Goal: Task Accomplishment & Management: Manage account settings

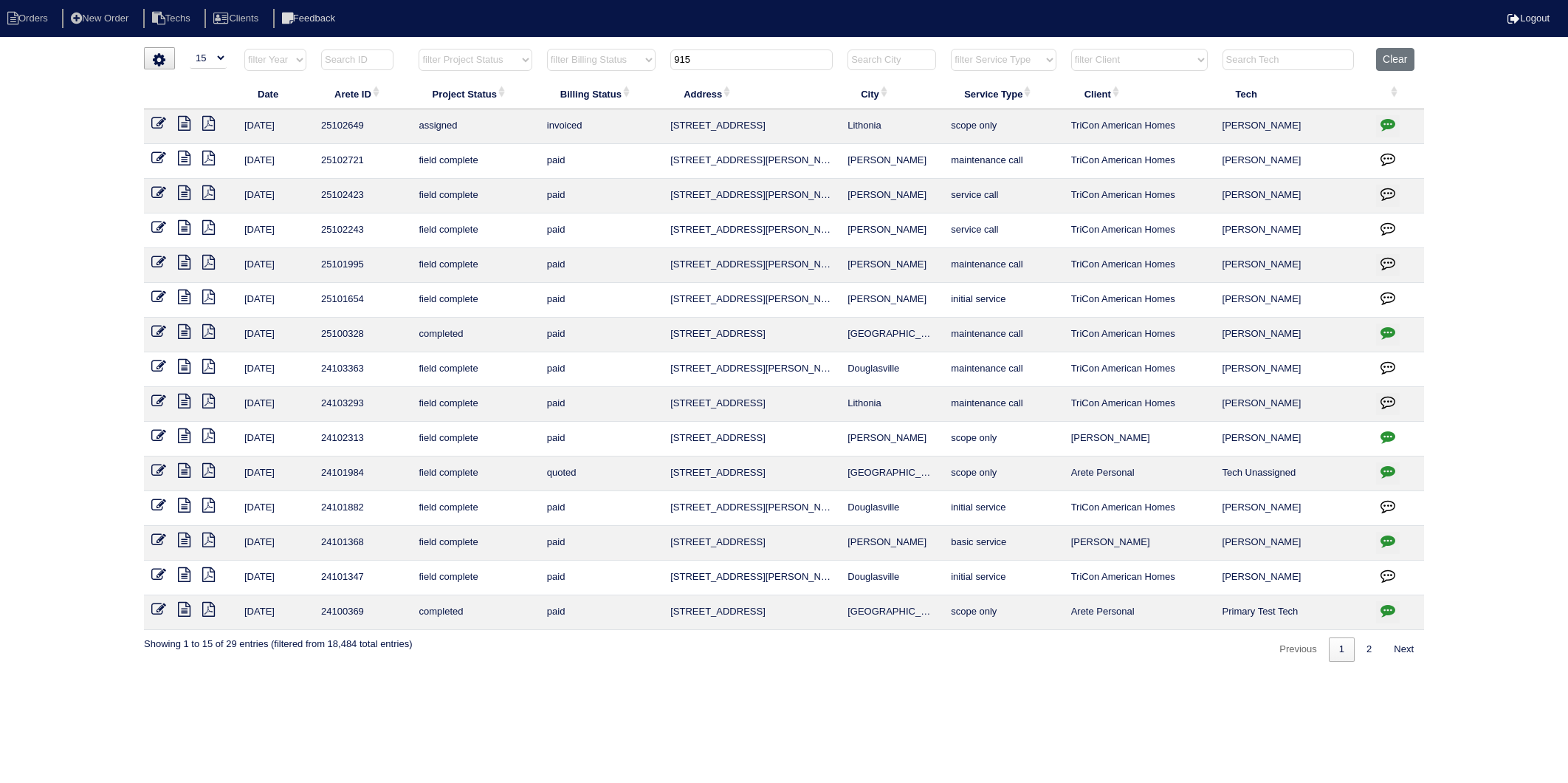
select select "15"
drag, startPoint x: 714, startPoint y: 62, endPoint x: 632, endPoint y: 76, distance: 83.2
click at [632, 76] on tr "filter Year -- Any Year -- 2025 2024 2023 2022 2021 2020 2019 filter Project St…" at bounding box center [784, 63] width 1280 height 30
type input "97"
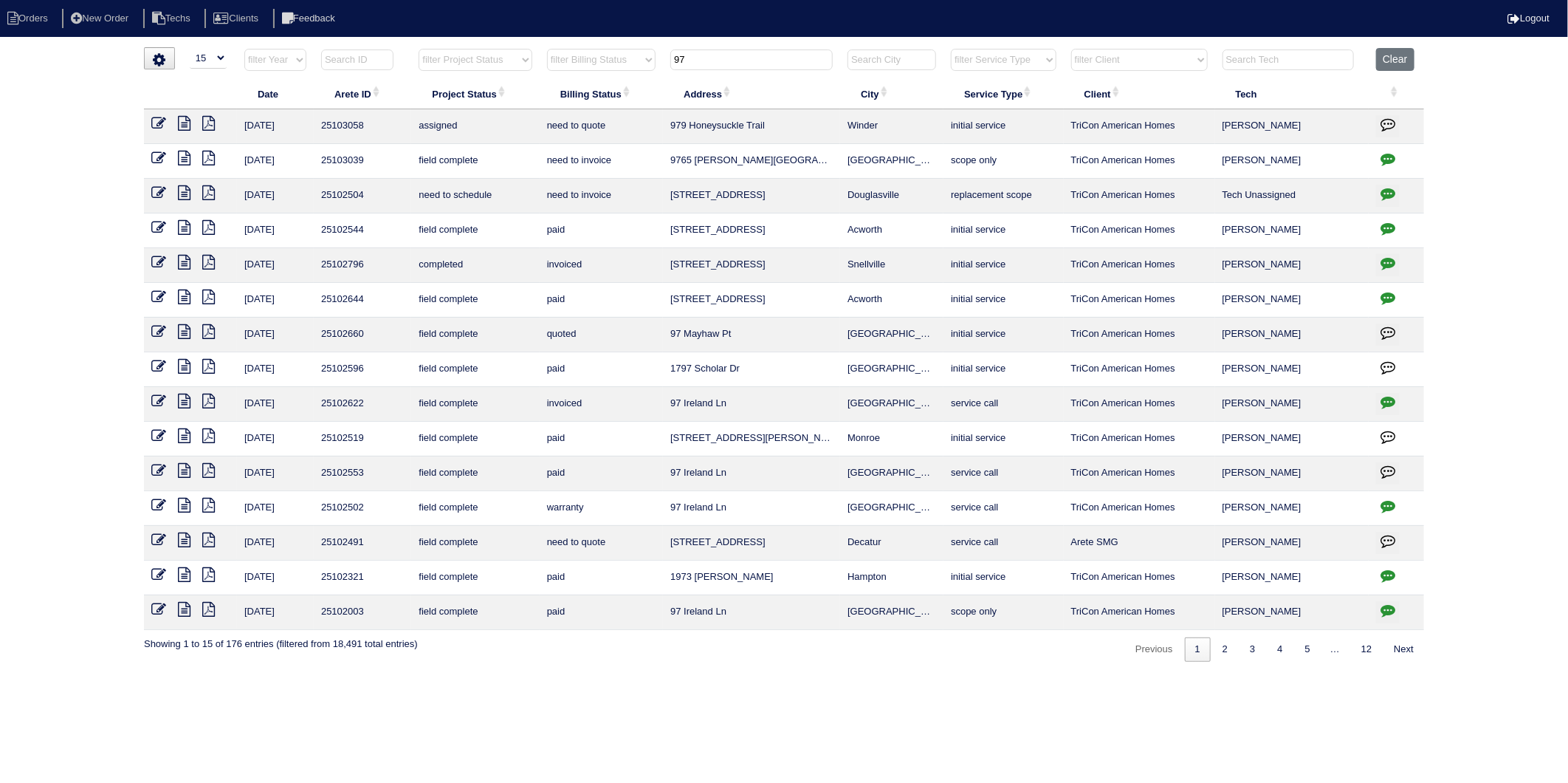
click at [1387, 57] on button "Clear" at bounding box center [1394, 60] width 37 height 23
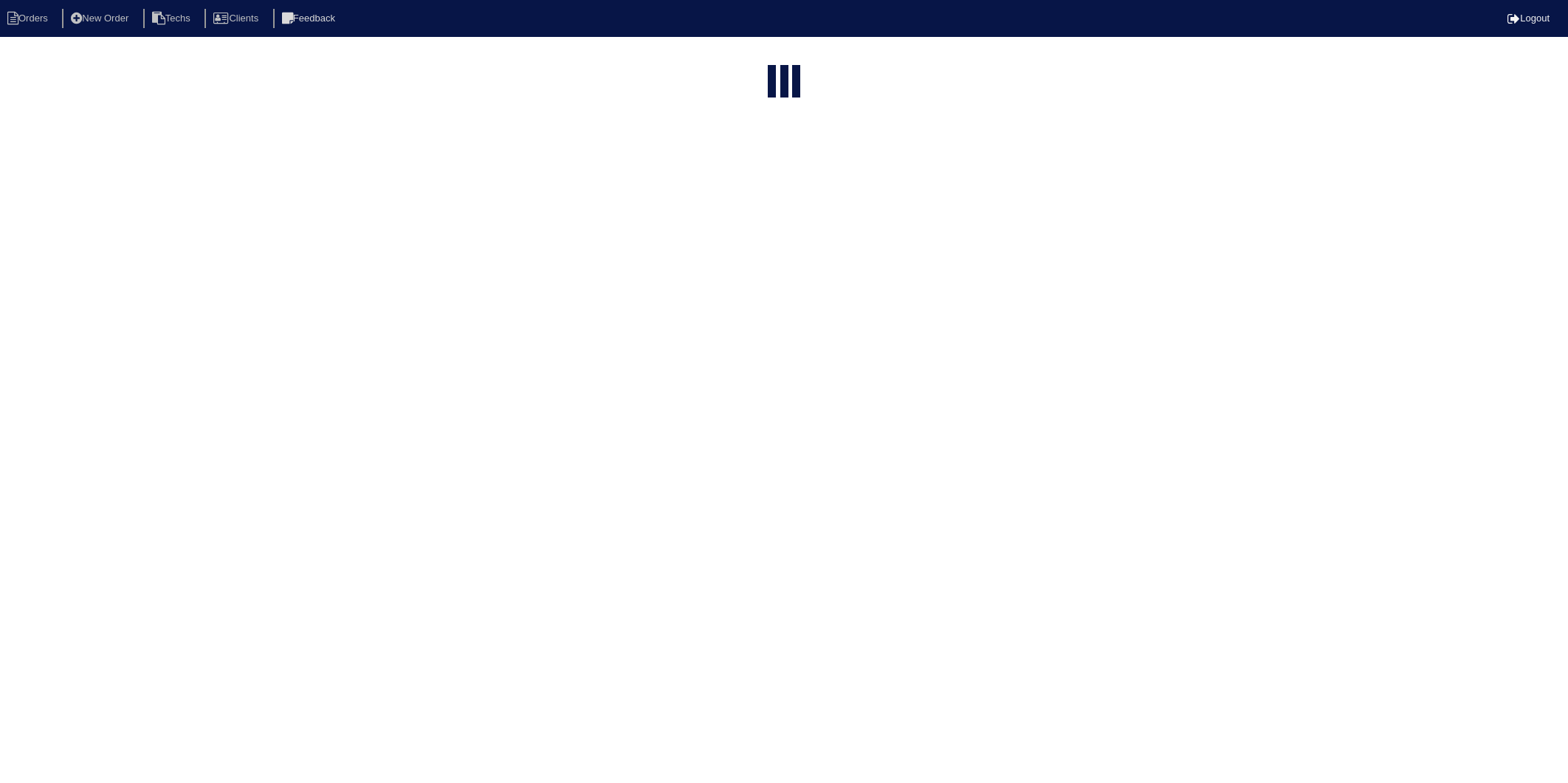
select select "15"
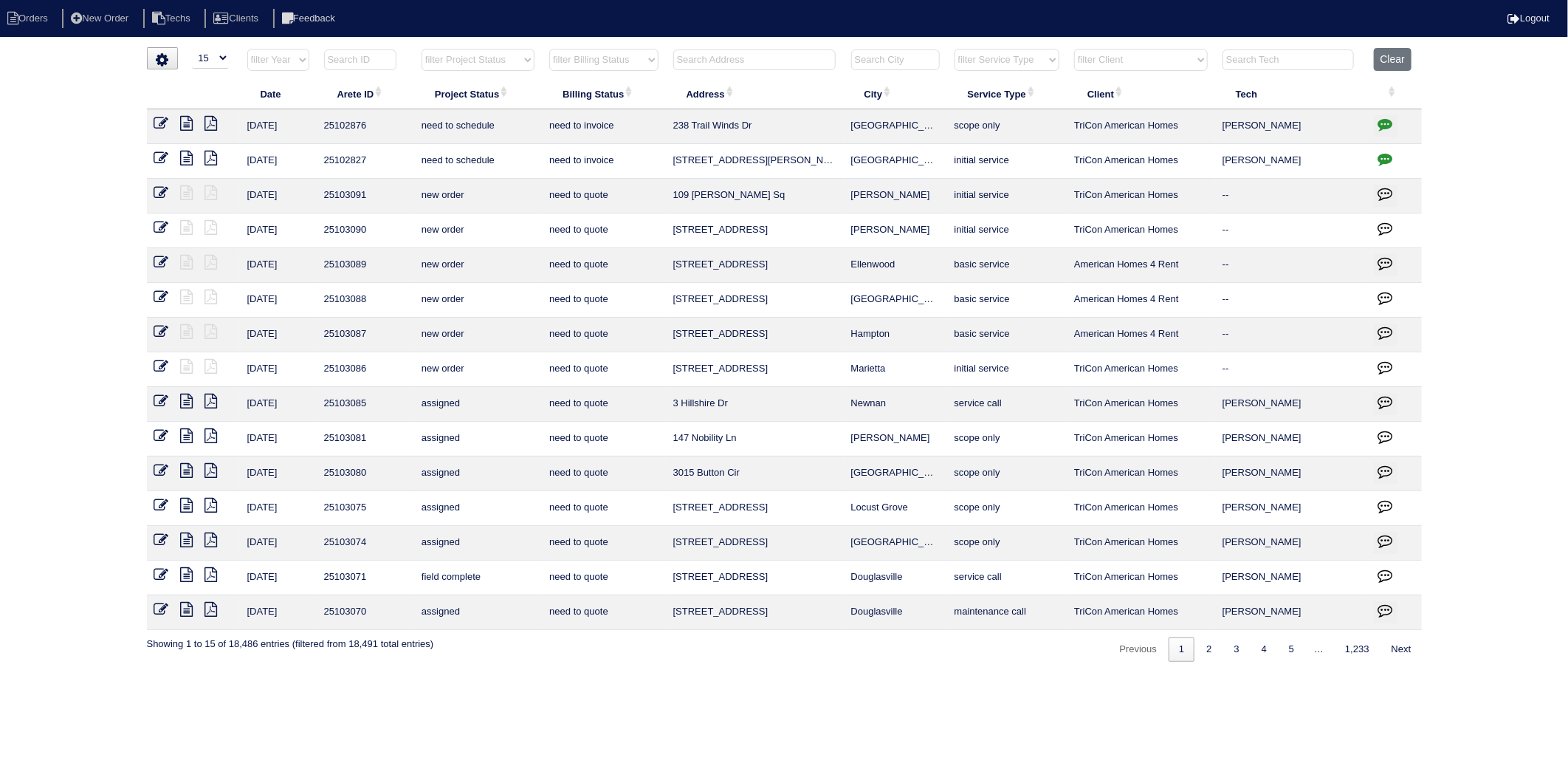
click at [702, 52] on input "text" at bounding box center [754, 60] width 162 height 20
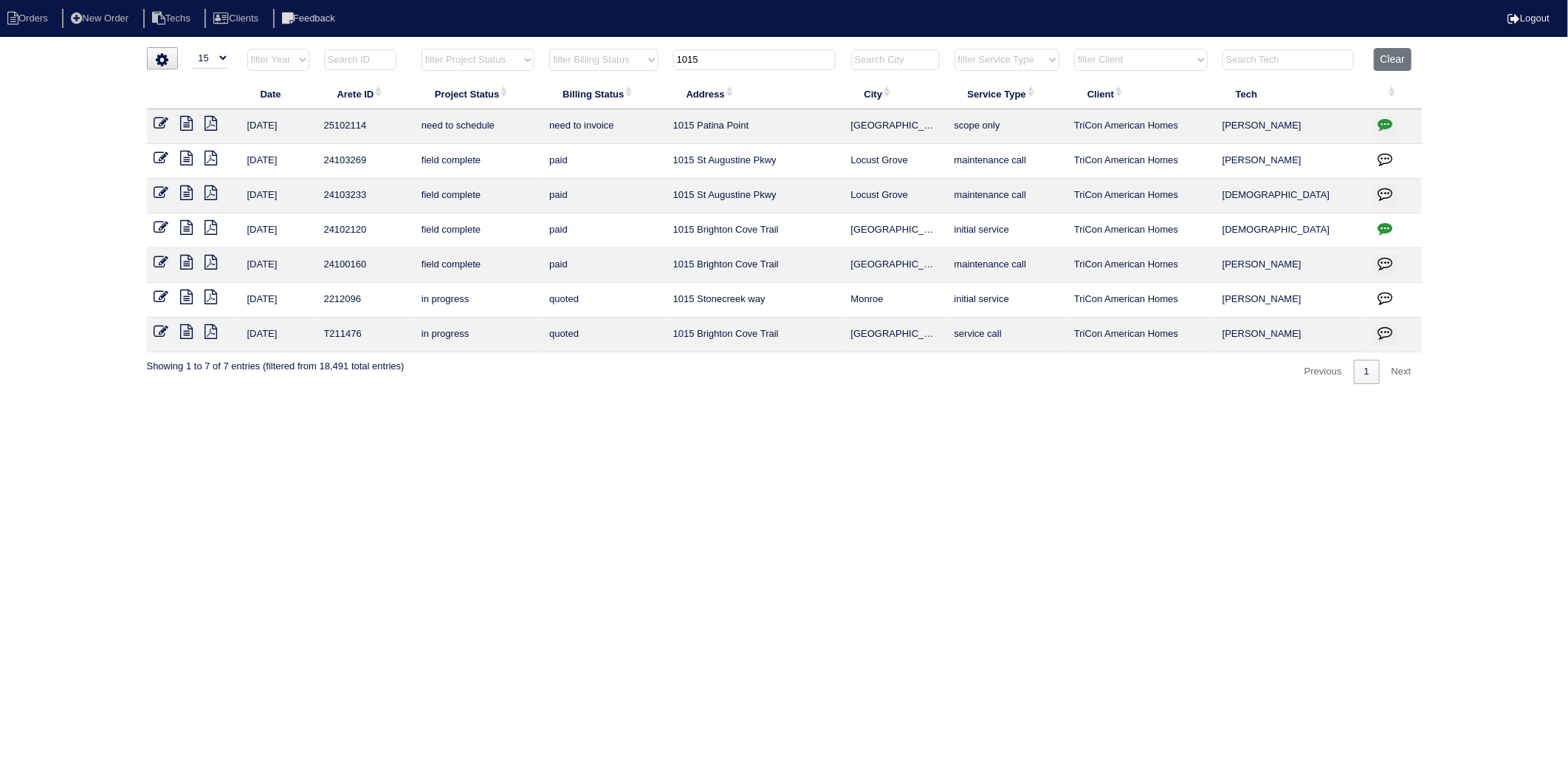
type input "1015"
click at [1383, 123] on icon "button" at bounding box center [1385, 124] width 15 height 15
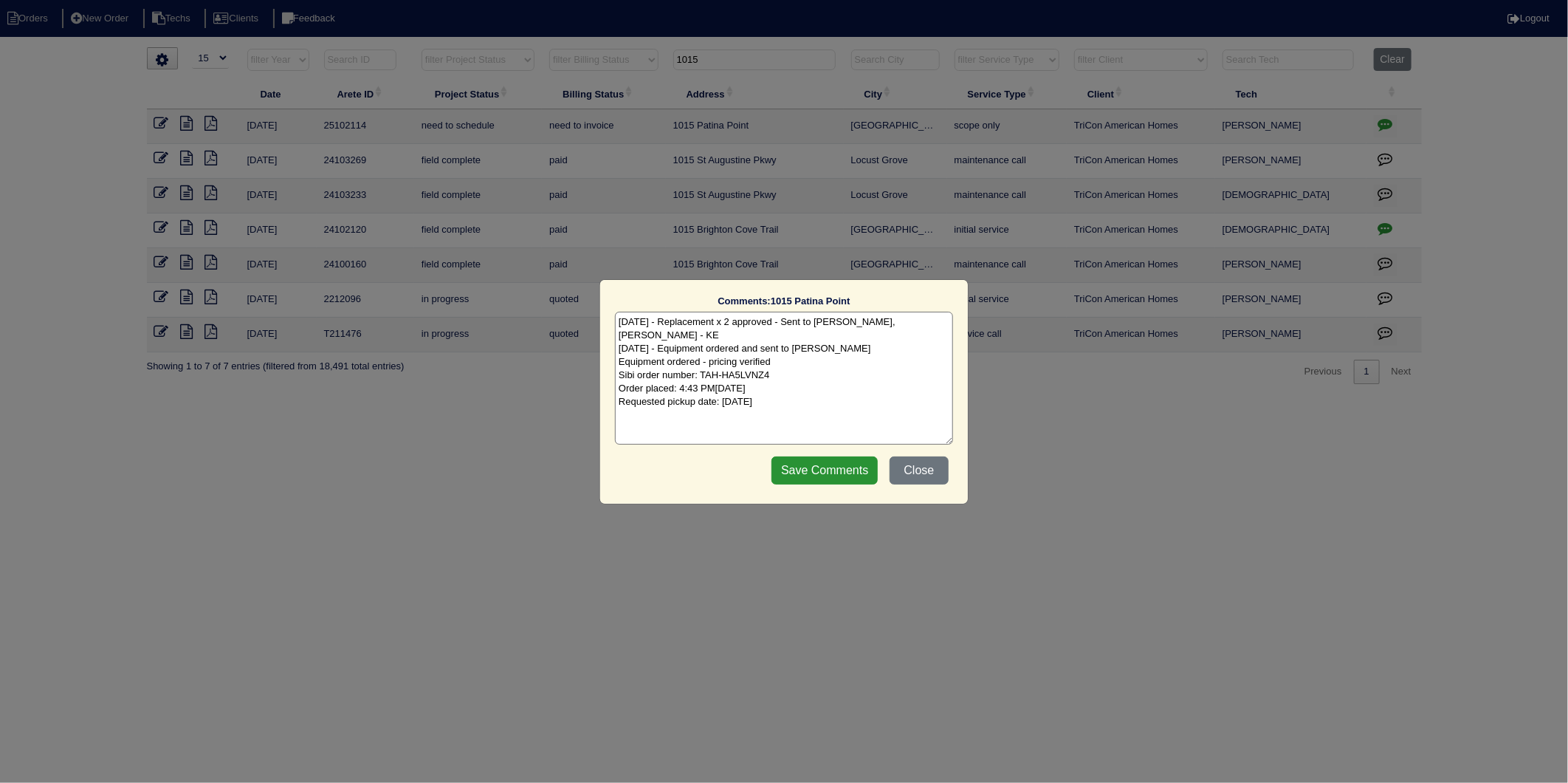
click at [857, 377] on textarea "[DATE] - Replacement x 2 approved - Sent to [PERSON_NAME], [PERSON_NAME] - KE […" at bounding box center [784, 378] width 338 height 133
click at [822, 387] on textarea "[DATE] - Replacement x 2 approved - Sent to [PERSON_NAME], [PERSON_NAME] - KE […" at bounding box center [784, 378] width 338 height 133
type textarea "7/25/25 - Replacement x 2 approved - Sent to Dan, Payton, Reeca - KE 8/8/25 - E…"
click at [803, 475] on input "Save Comments" at bounding box center [824, 470] width 106 height 29
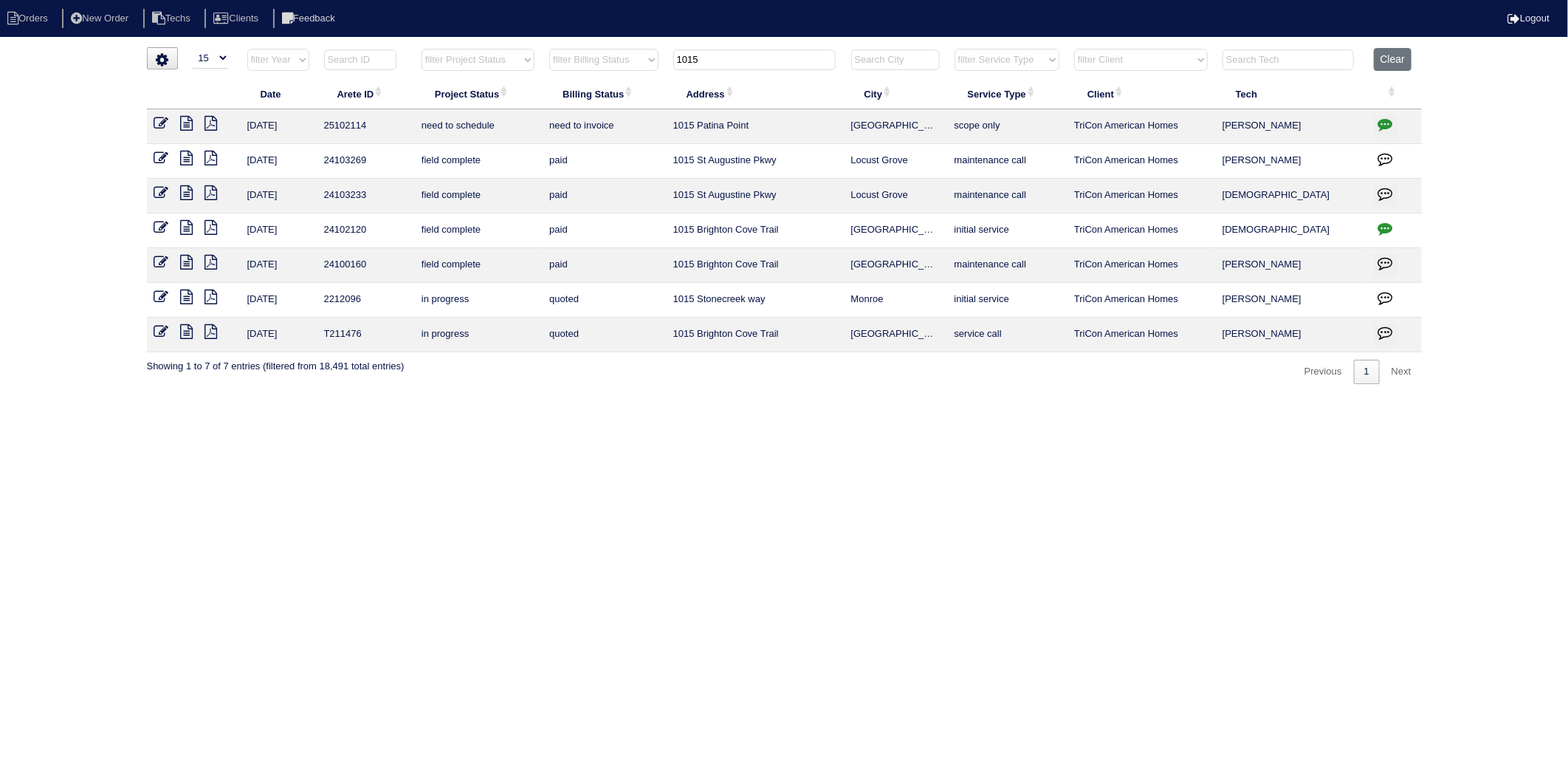
click at [158, 123] on icon at bounding box center [161, 123] width 15 height 15
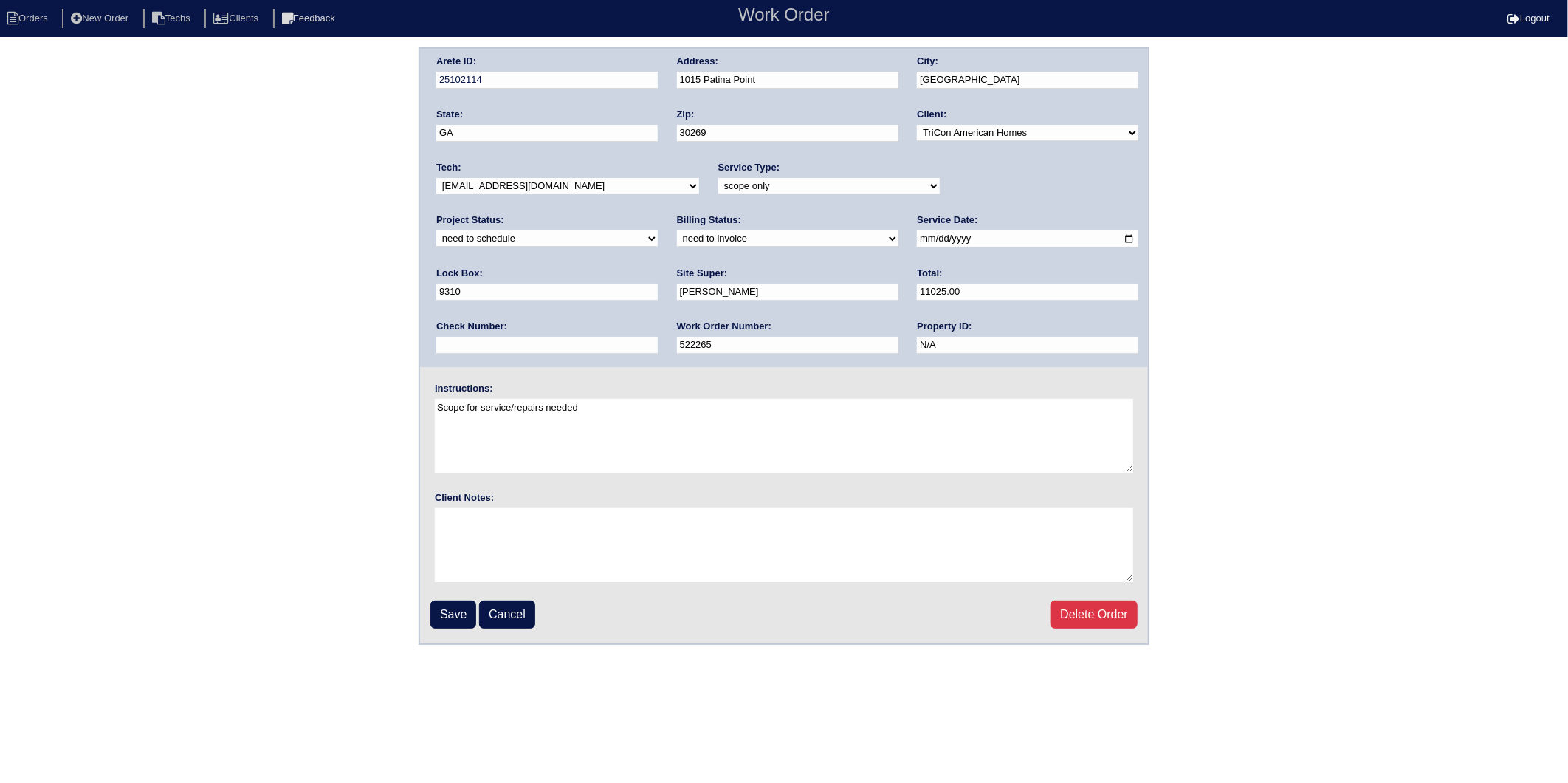
click at [658, 231] on select "new order assigned in progress field complete need to schedule admin review arc…" at bounding box center [547, 239] width 222 height 16
select select "completed"
click at [658, 231] on select "new order assigned in progress field complete need to schedule admin review arc…" at bounding box center [547, 239] width 222 height 16
drag, startPoint x: 477, startPoint y: 233, endPoint x: 474, endPoint y: 244, distance: 11.4
click at [677, 233] on select "need to quote quoted need to invoice invoiced paid warranty purchase order need…" at bounding box center [787, 239] width 222 height 16
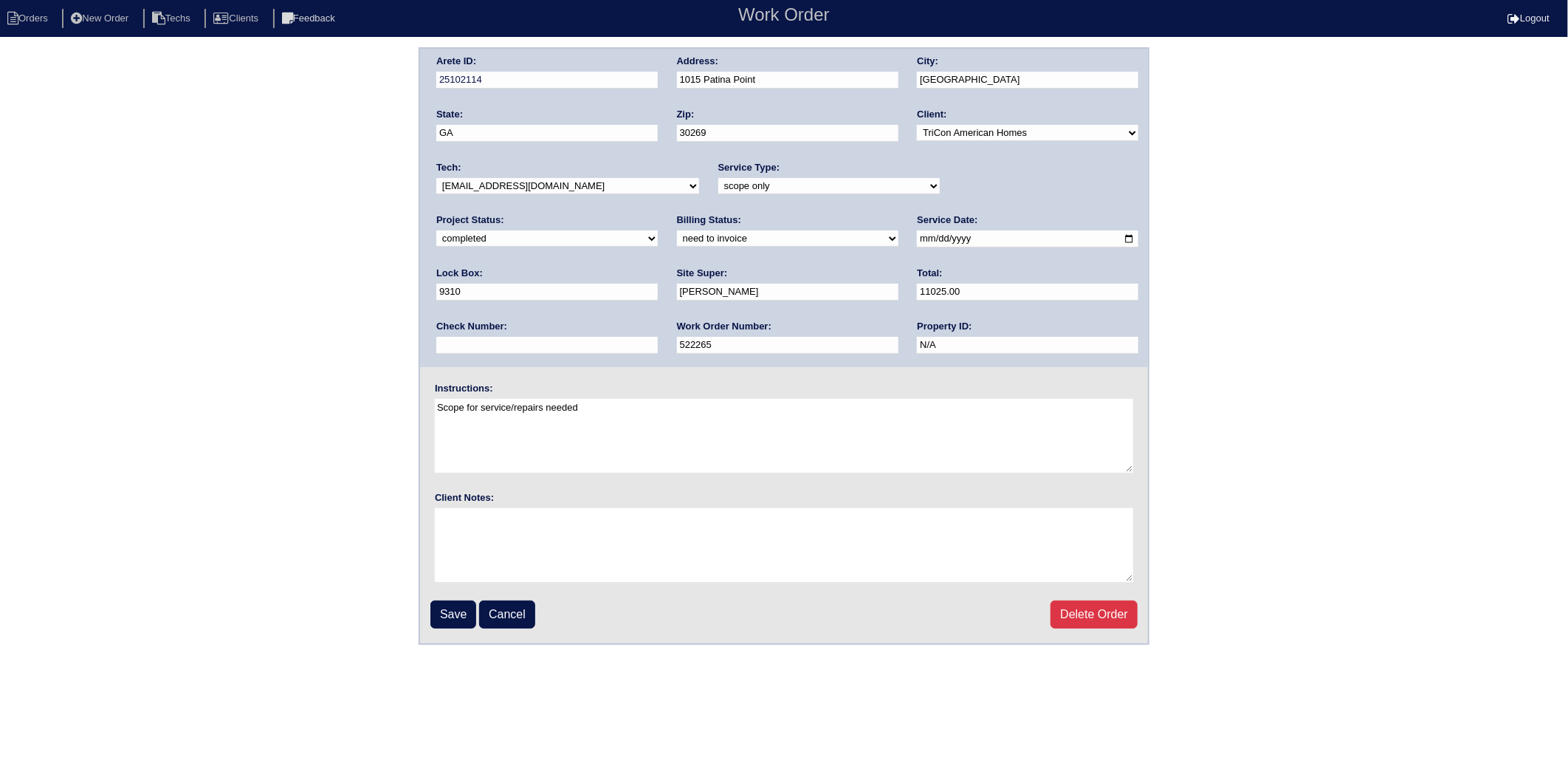
select select "invoiced"
click at [677, 231] on select "need to quote quoted need to invoice invoiced paid warranty purchase order need…" at bounding box center [787, 239] width 222 height 16
click at [439, 616] on input "Save" at bounding box center [452, 615] width 45 height 29
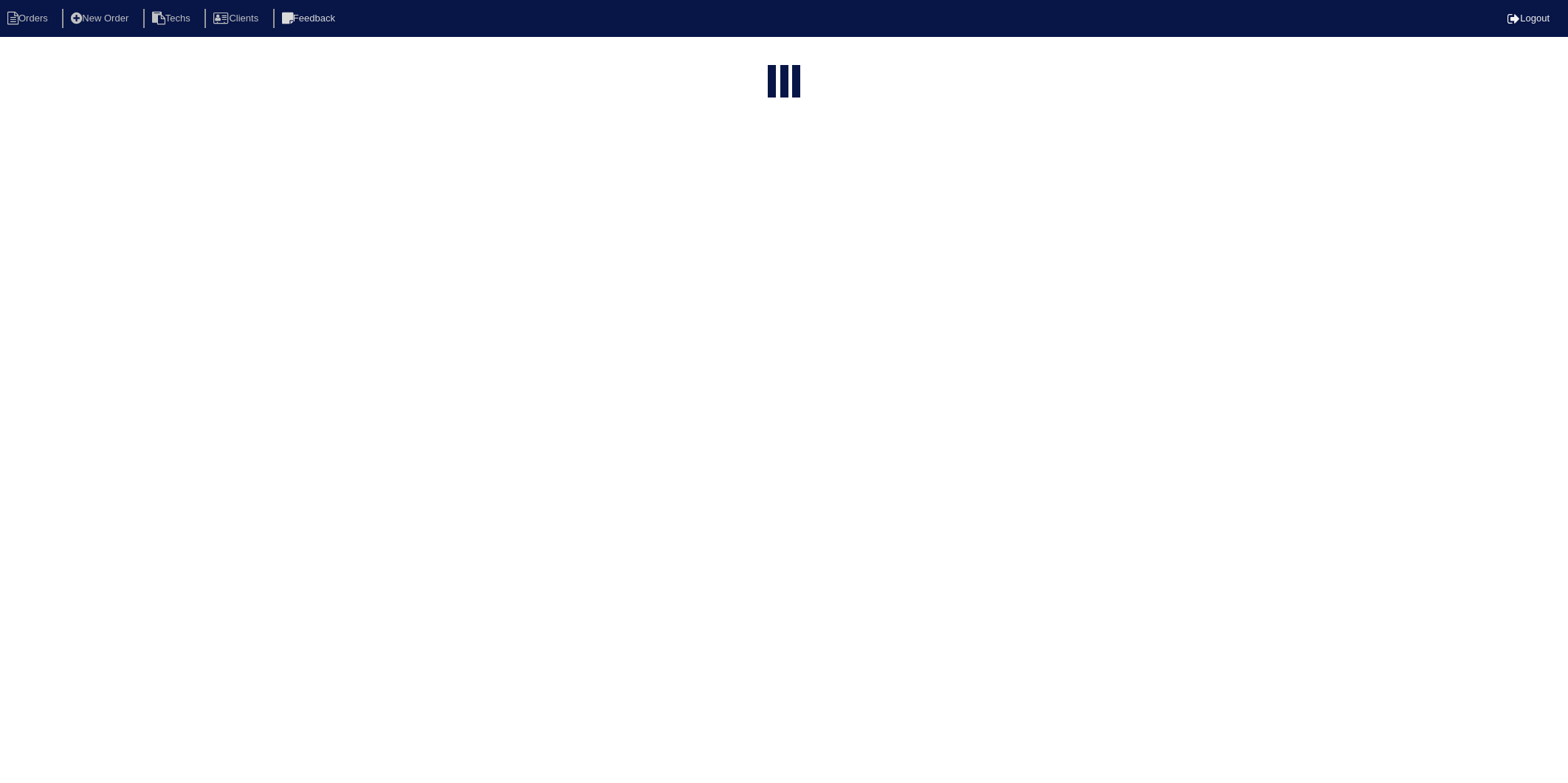
select select "15"
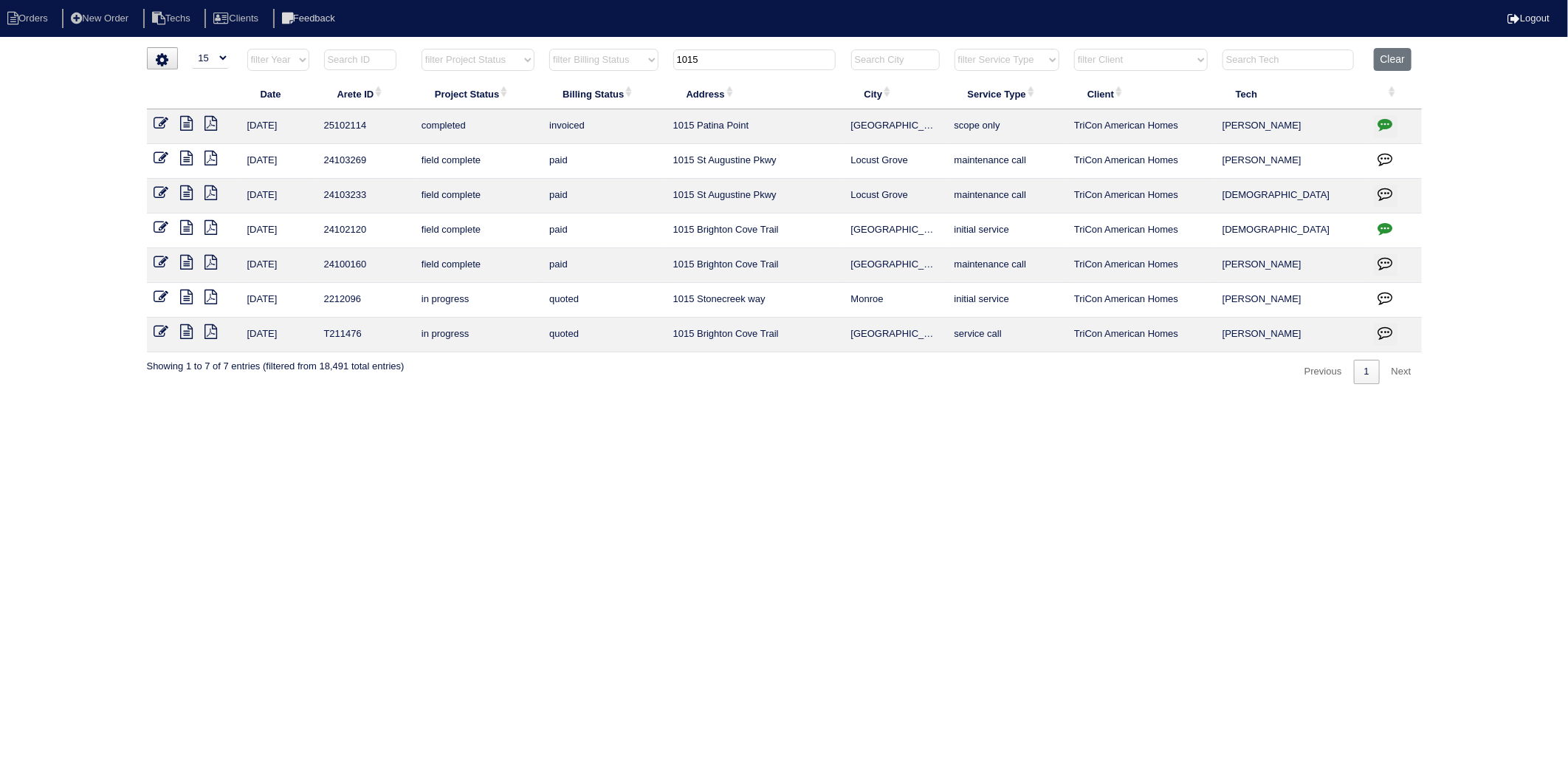
drag, startPoint x: 704, startPoint y: 61, endPoint x: 719, endPoint y: 59, distance: 15.1
click at [705, 61] on input "1015" at bounding box center [754, 60] width 162 height 20
drag, startPoint x: 718, startPoint y: 58, endPoint x: 615, endPoint y: 62, distance: 103.1
click at [615, 61] on tr "filter Year -- Any Year -- 2025 2024 2023 2022 2021 2020 2019 filter Project St…" at bounding box center [784, 63] width 1275 height 30
type input "2332"
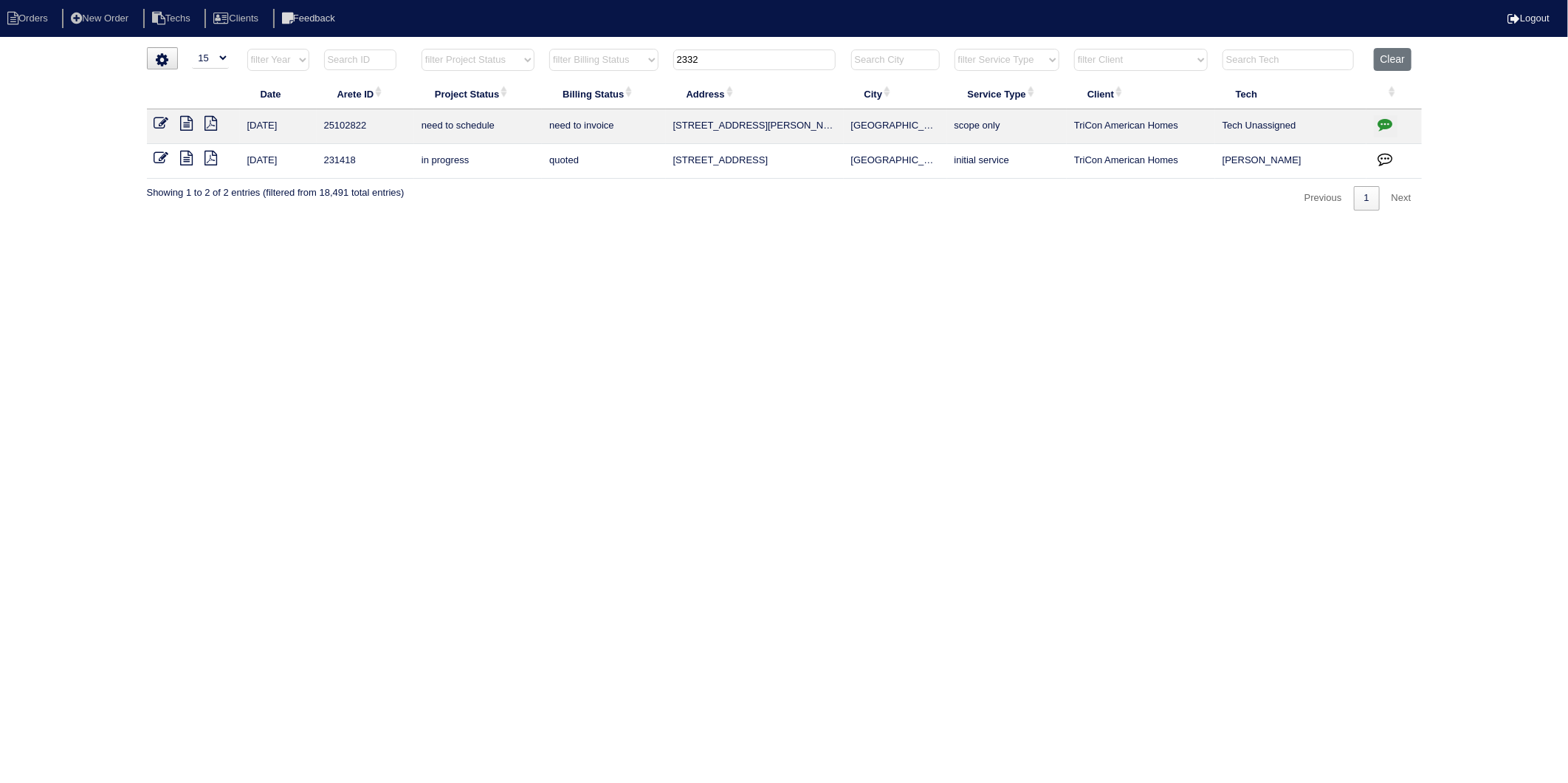
click at [1386, 124] on icon "button" at bounding box center [1385, 124] width 15 height 15
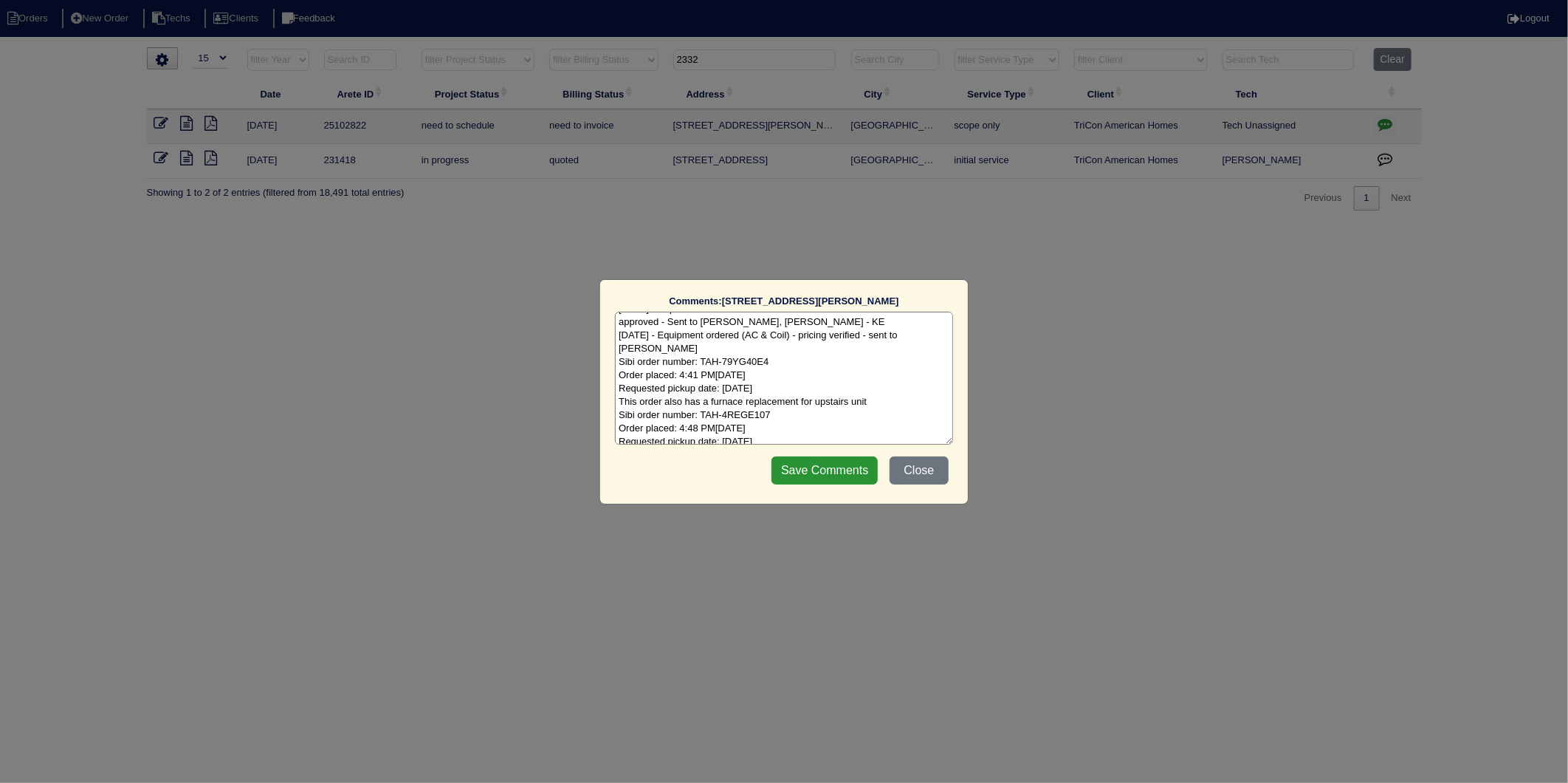
scroll to position [20, 0]
click at [834, 419] on textarea "8/11/25 - Replace Main AC & Coil/US furn/DW modifications/Serv US AC approved -…" at bounding box center [784, 378] width 338 height 133
click at [832, 438] on textarea "8/11/25 - Replace Main AC & Coil/US furn/DW modifications/Serv US AC approved -…" at bounding box center [784, 378] width 338 height 133
type textarea "8/11/25 - Replace Main AC & Coil/US furn/DW modifications/Serv US AC approved -…"
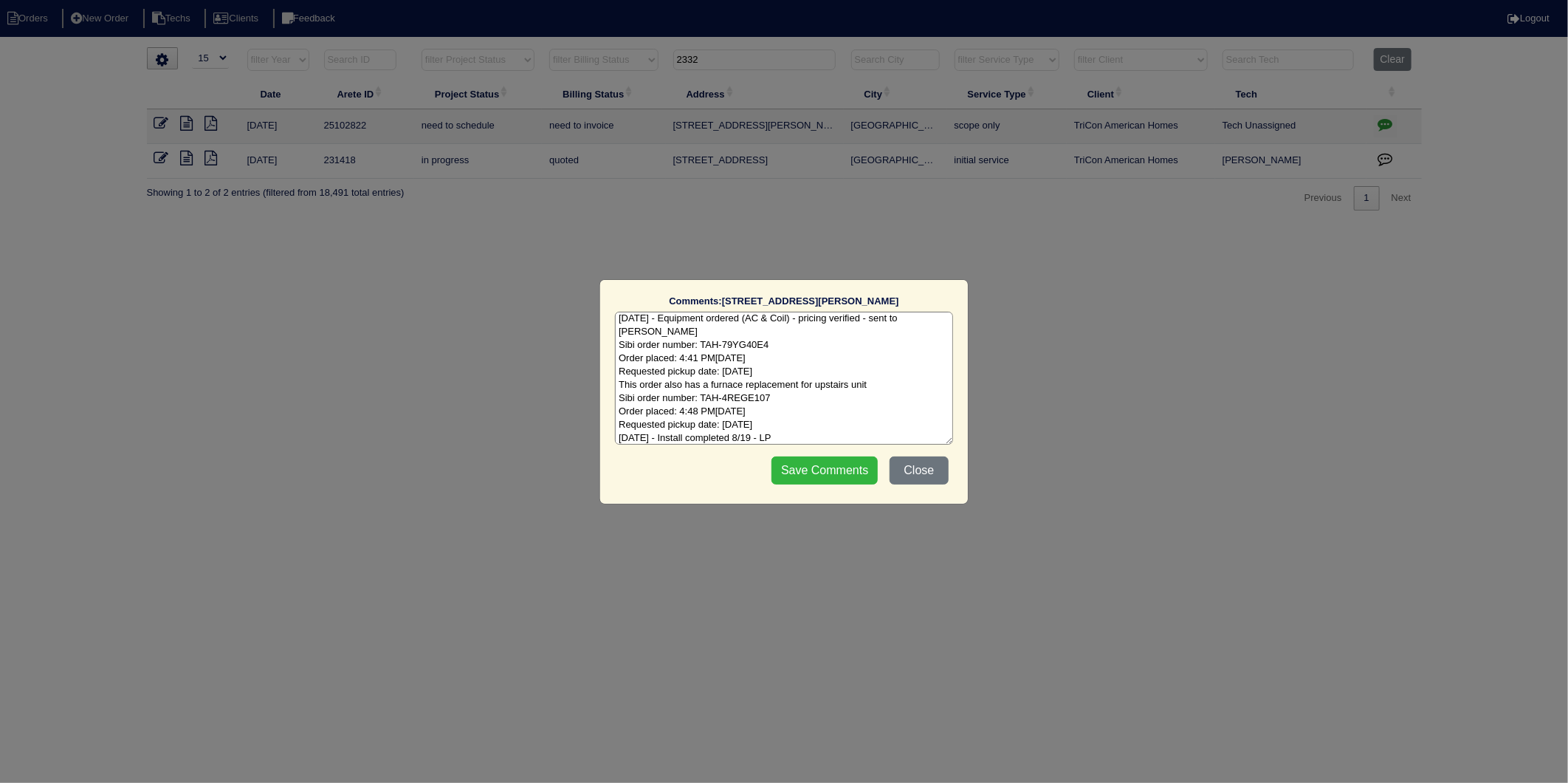
click at [832, 470] on input "Save Comments" at bounding box center [824, 470] width 106 height 29
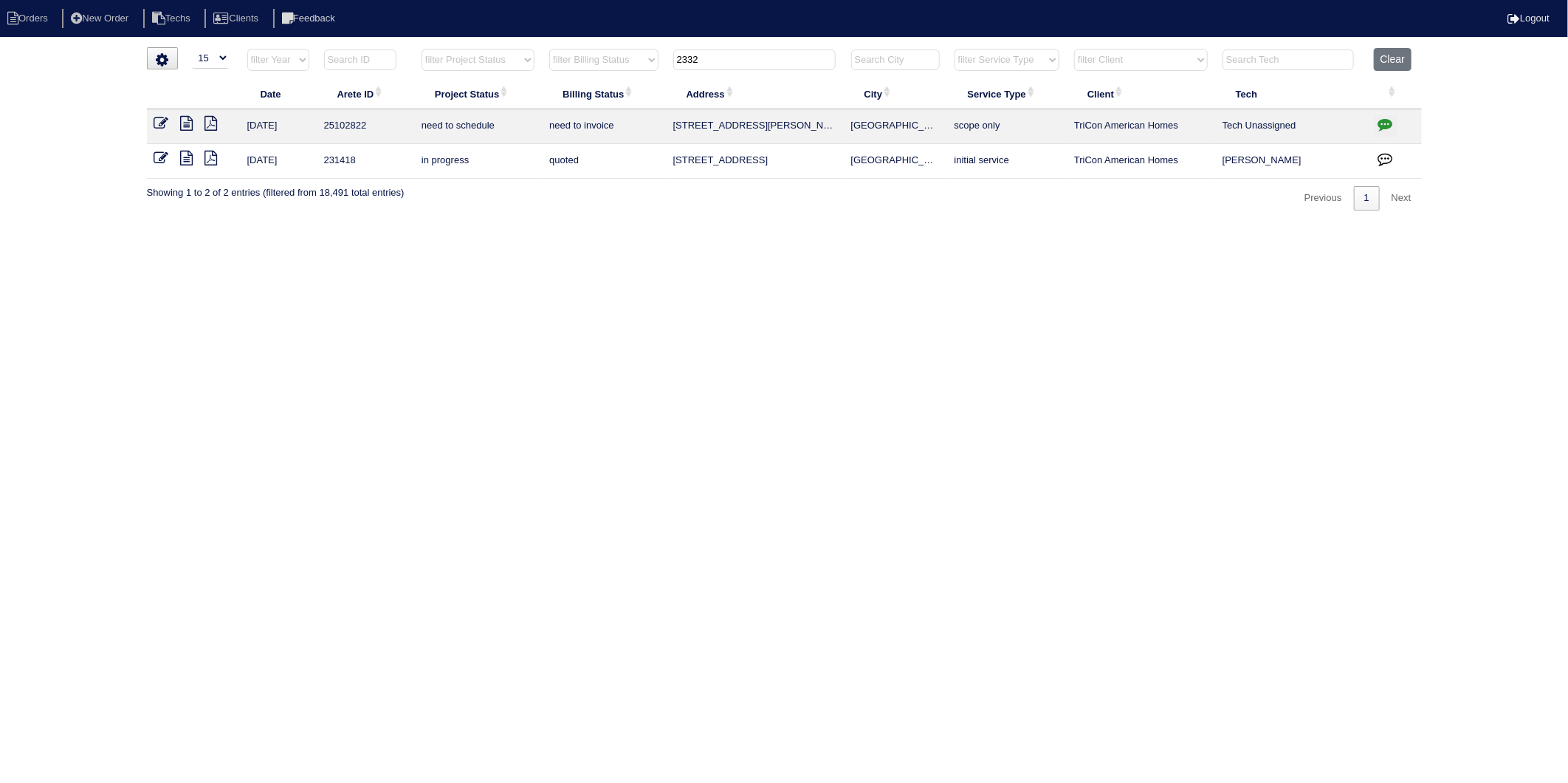
click at [160, 124] on icon at bounding box center [161, 123] width 15 height 15
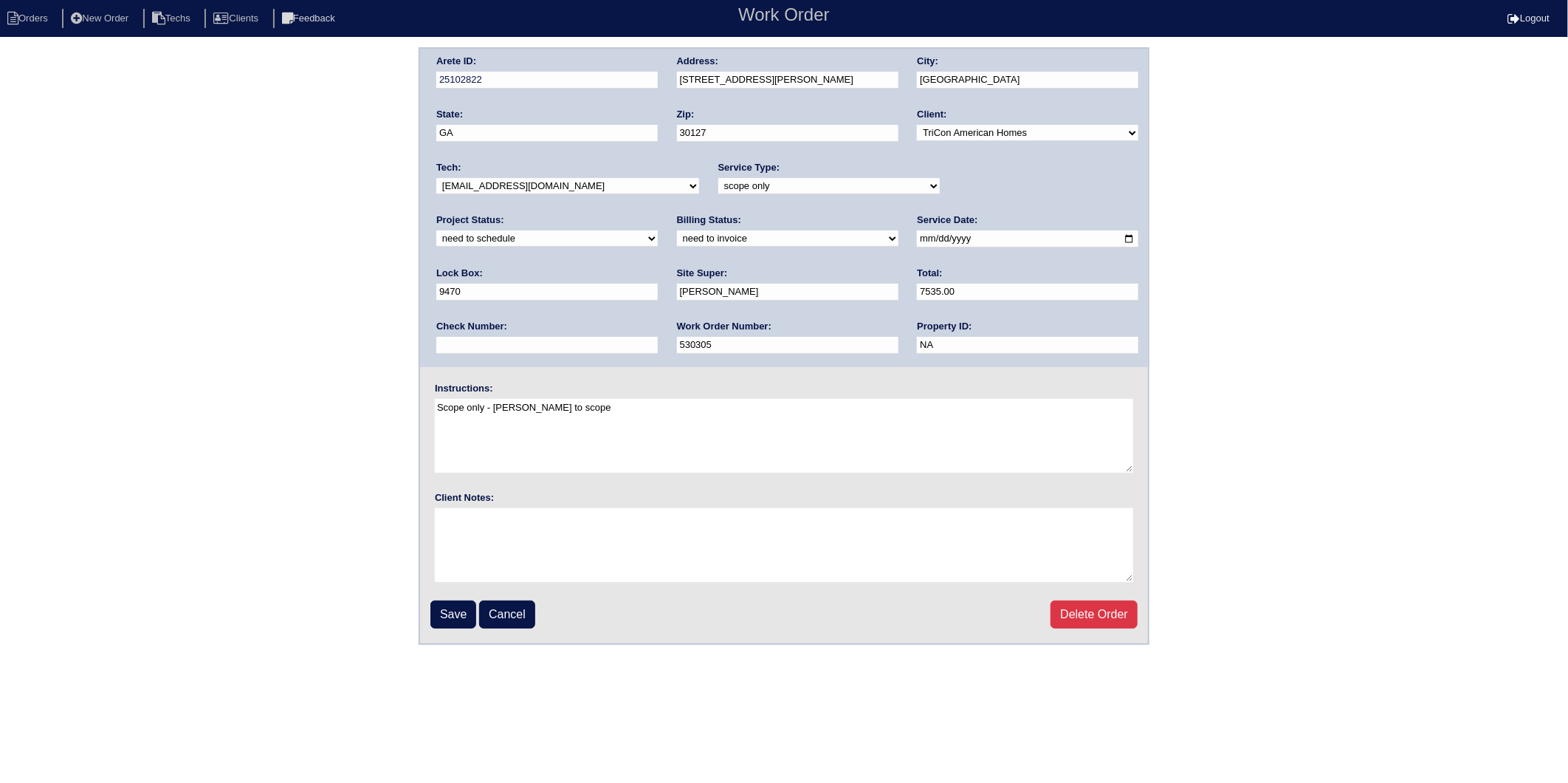
click at [658, 231] on select "new order assigned in progress field complete need to schedule admin review arc…" at bounding box center [547, 239] width 222 height 16
select select "completed"
click at [658, 231] on select "new order assigned in progress field complete need to schedule admin review arc…" at bounding box center [547, 239] width 222 height 16
click at [677, 240] on select "need to quote quoted need to invoice invoiced paid warranty purchase order need…" at bounding box center [787, 239] width 222 height 16
select select "invoiced"
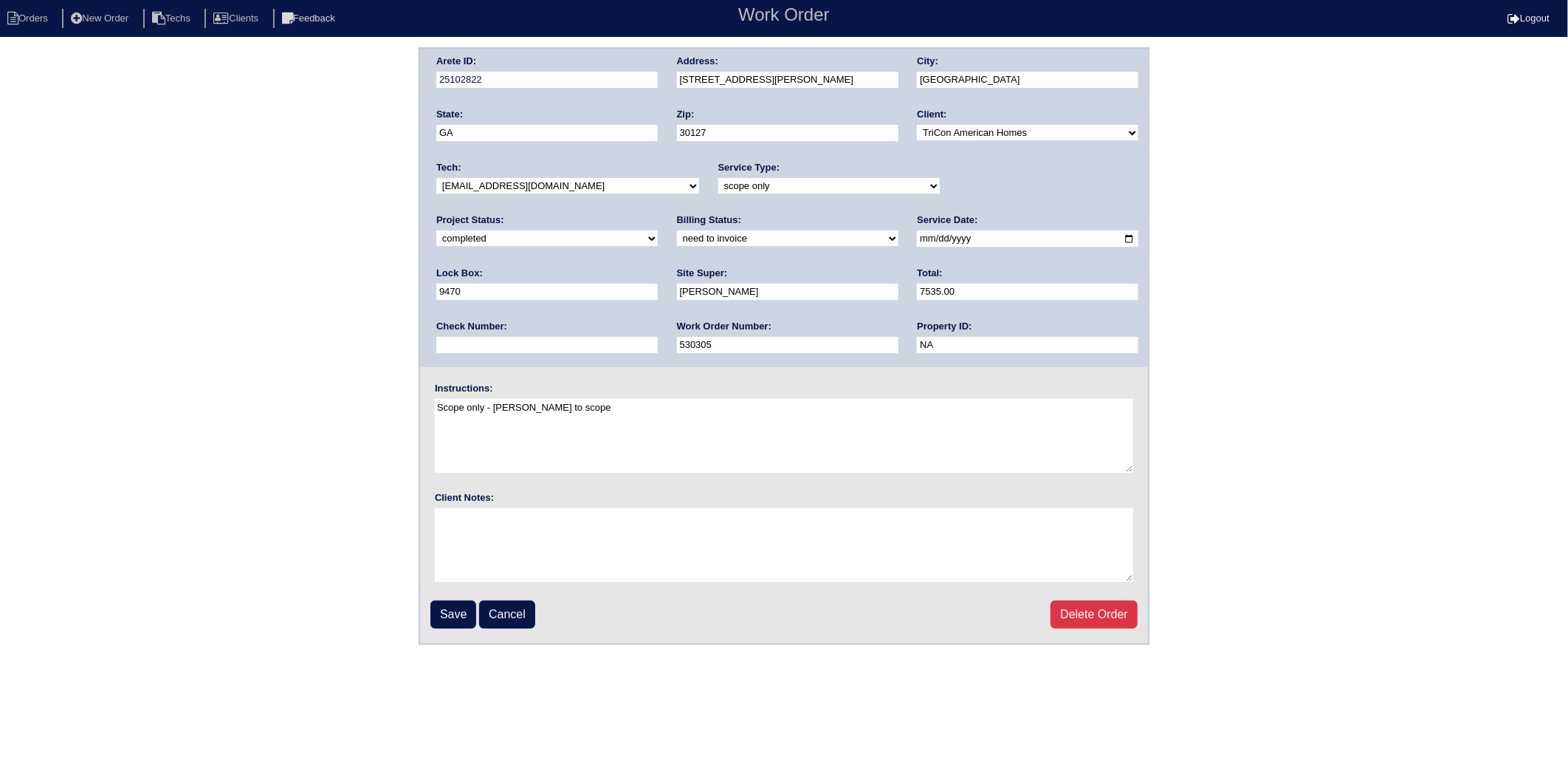
click at [677, 231] on select "need to quote quoted need to invoice invoiced paid warranty purchase order need…" at bounding box center [787, 239] width 222 height 16
drag, startPoint x: 448, startPoint y: 604, endPoint x: 385, endPoint y: 606, distance: 63.0
click at [443, 606] on input "Save" at bounding box center [452, 615] width 45 height 29
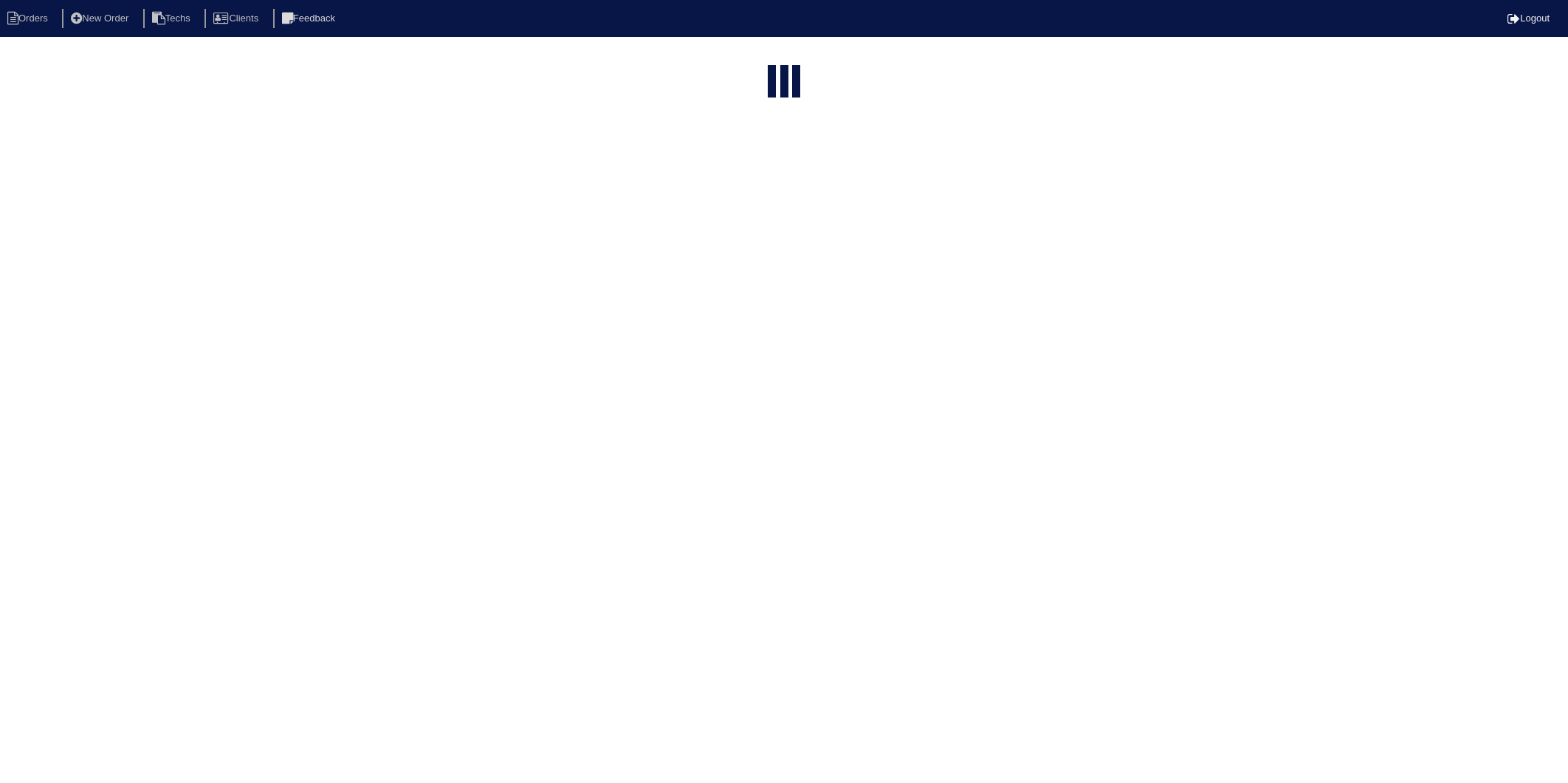
select select "15"
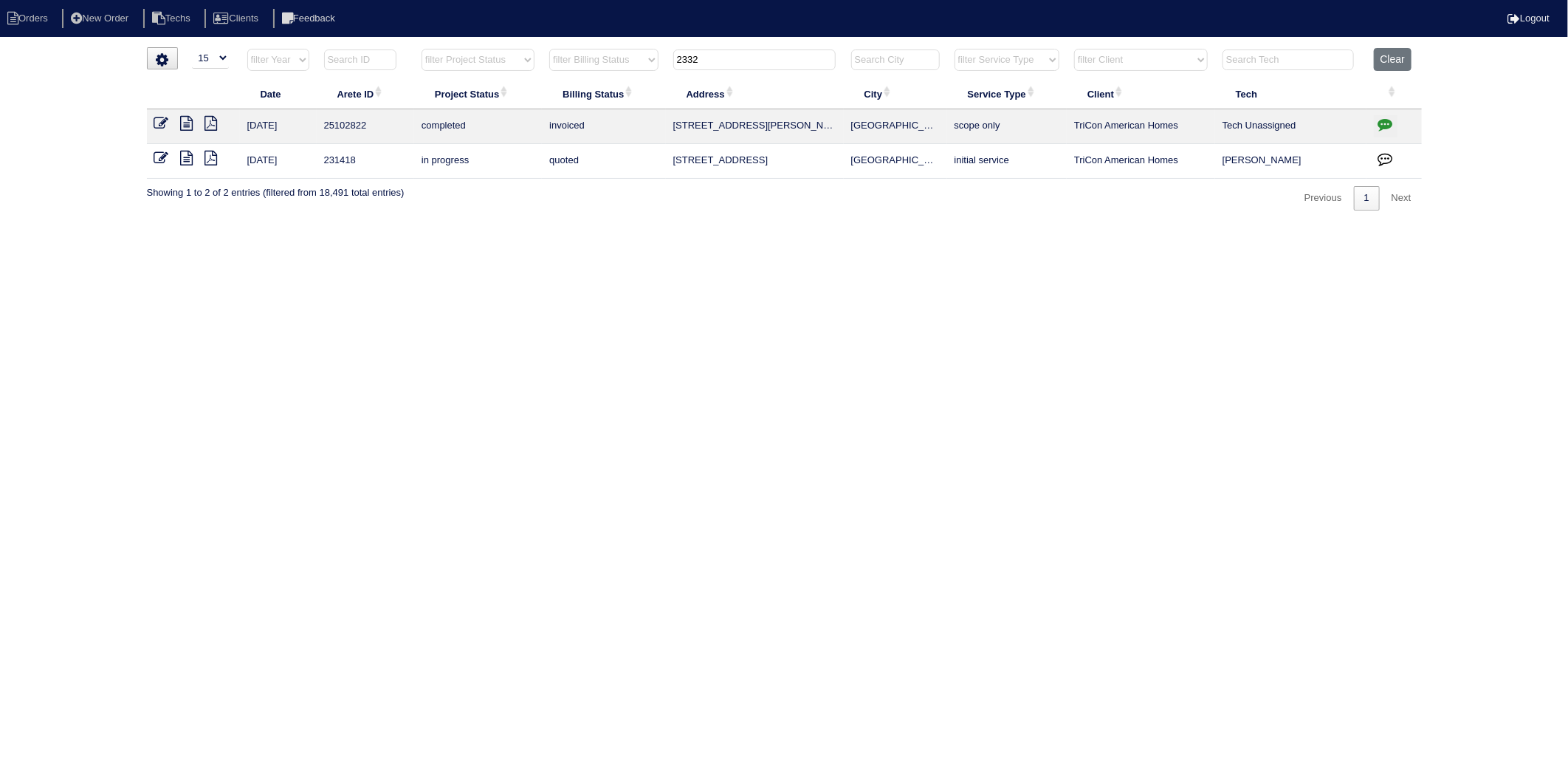
drag, startPoint x: 728, startPoint y: 61, endPoint x: 584, endPoint y: 80, distance: 145.2
click at [584, 80] on table "Date Arete ID Project Status Billing Status Address City Service Type Client Te…" at bounding box center [784, 113] width 1275 height 131
type input "210"
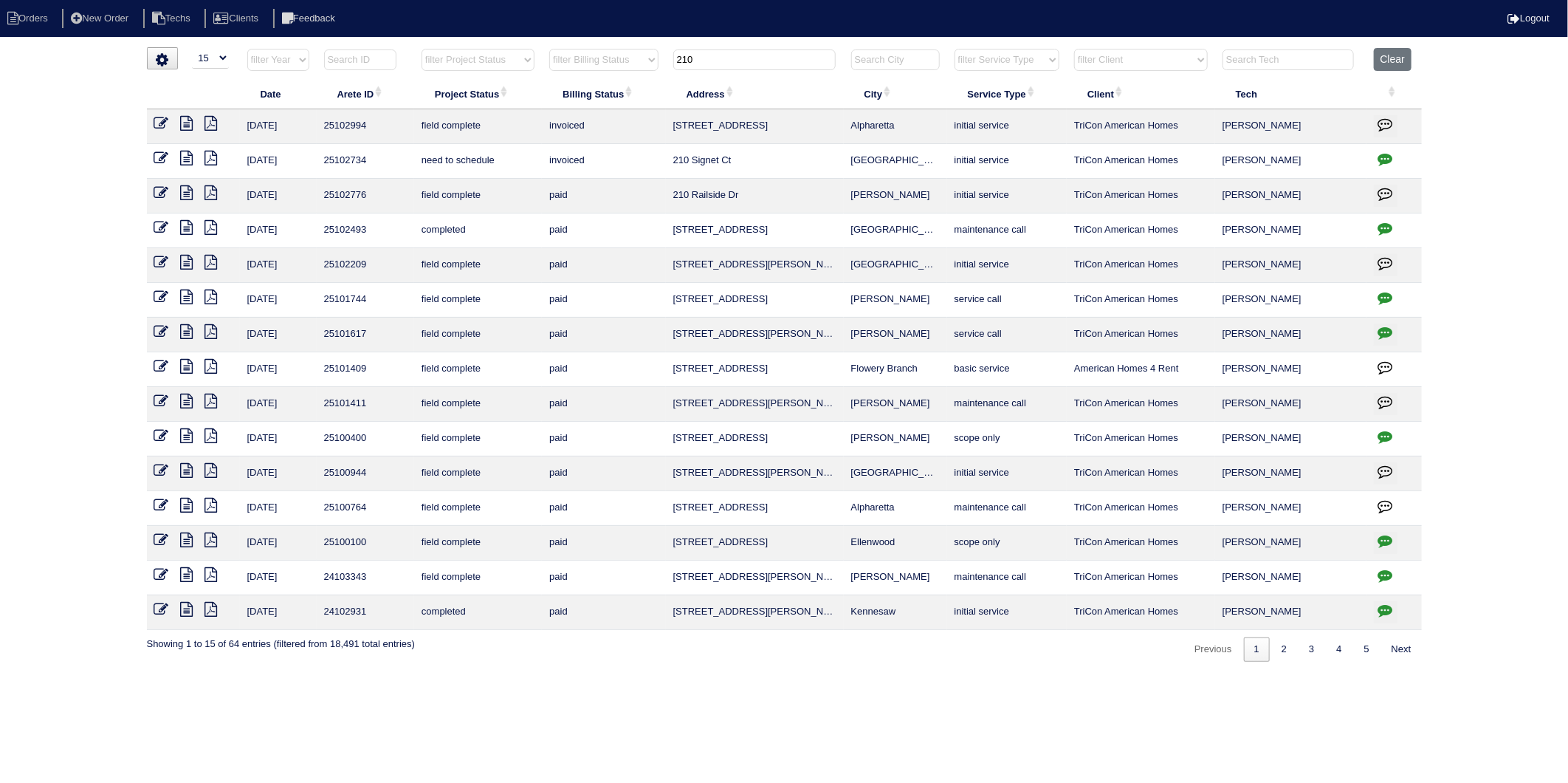
click at [164, 158] on icon at bounding box center [161, 158] width 15 height 15
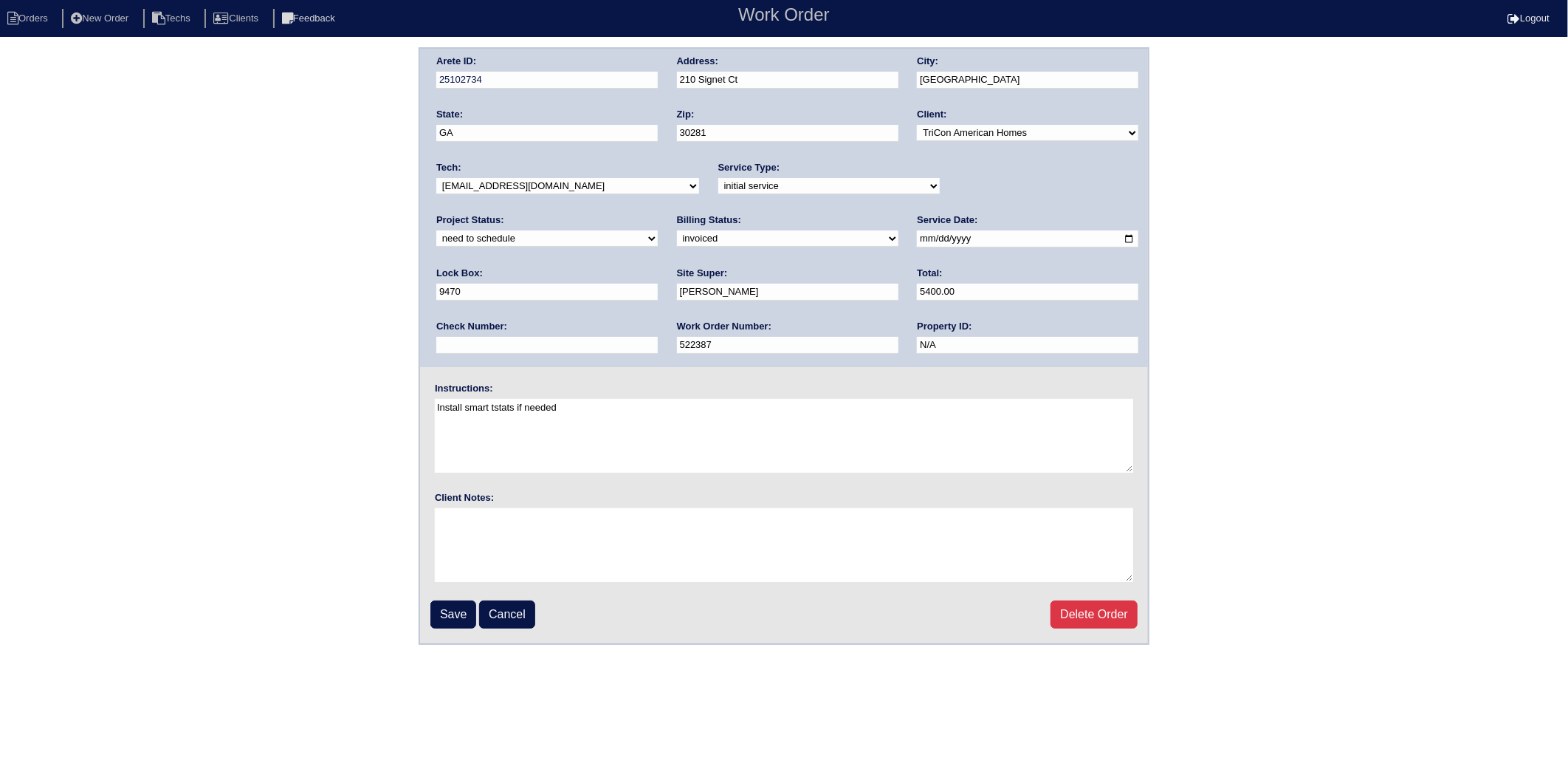
click at [658, 231] on select "new order assigned in progress field complete need to schedule admin review arc…" at bounding box center [547, 239] width 222 height 16
select select "completed"
click at [658, 231] on select "new order assigned in progress field complete need to schedule admin review arc…" at bounding box center [547, 239] width 222 height 16
click at [460, 611] on input "Save" at bounding box center [452, 615] width 45 height 29
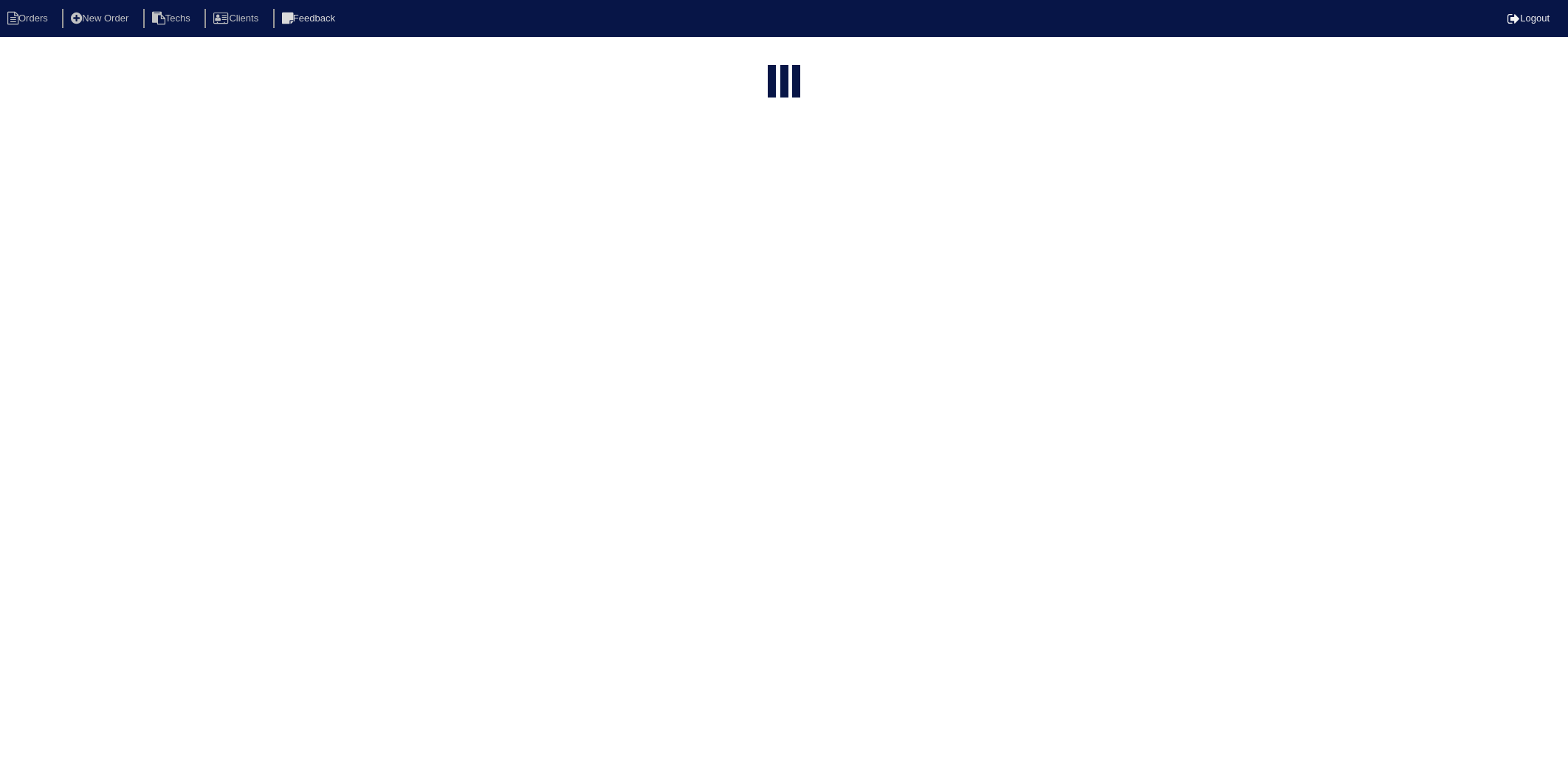
select select "15"
type input "210"
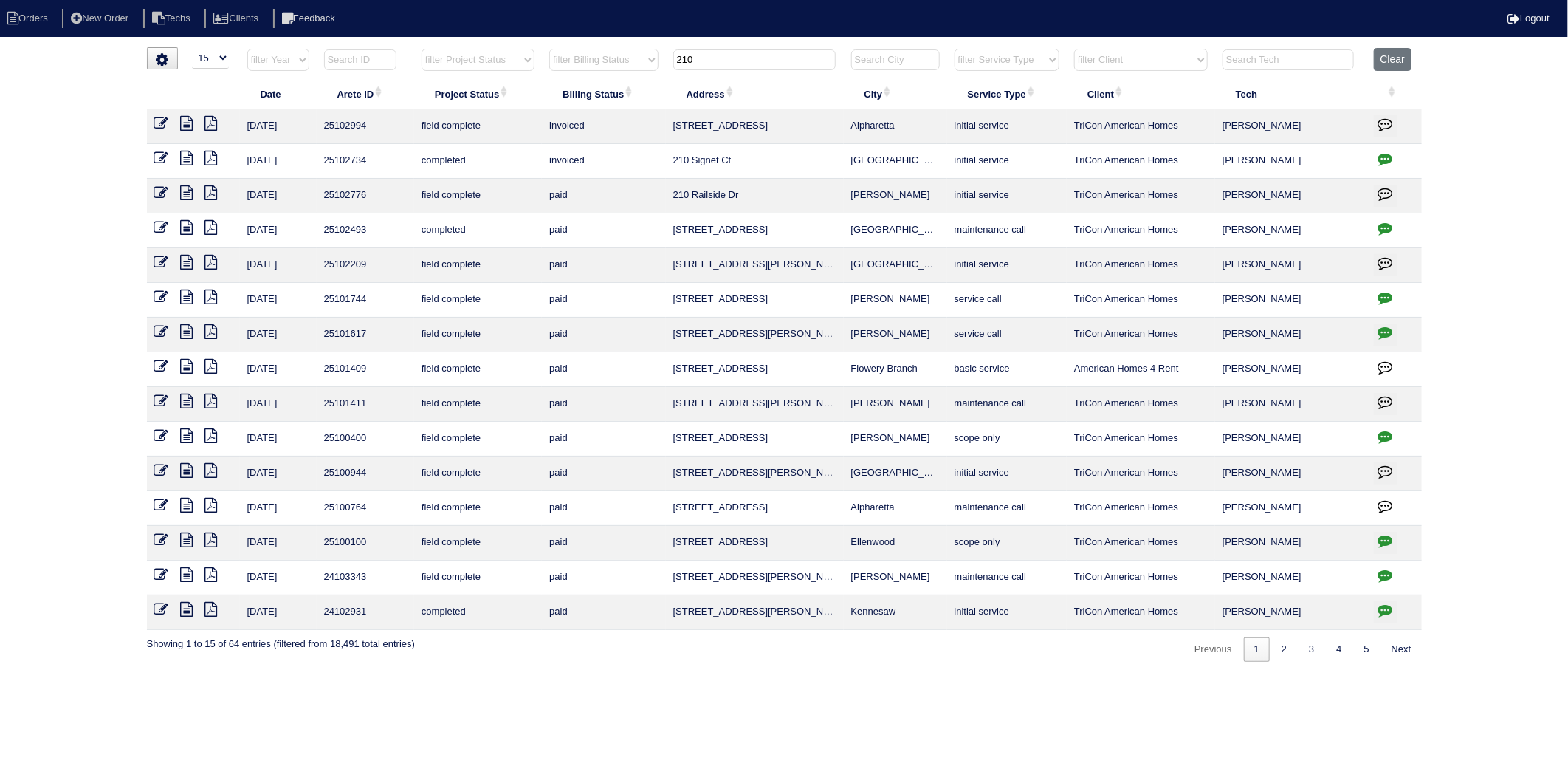
click at [1383, 161] on icon "button" at bounding box center [1385, 159] width 15 height 15
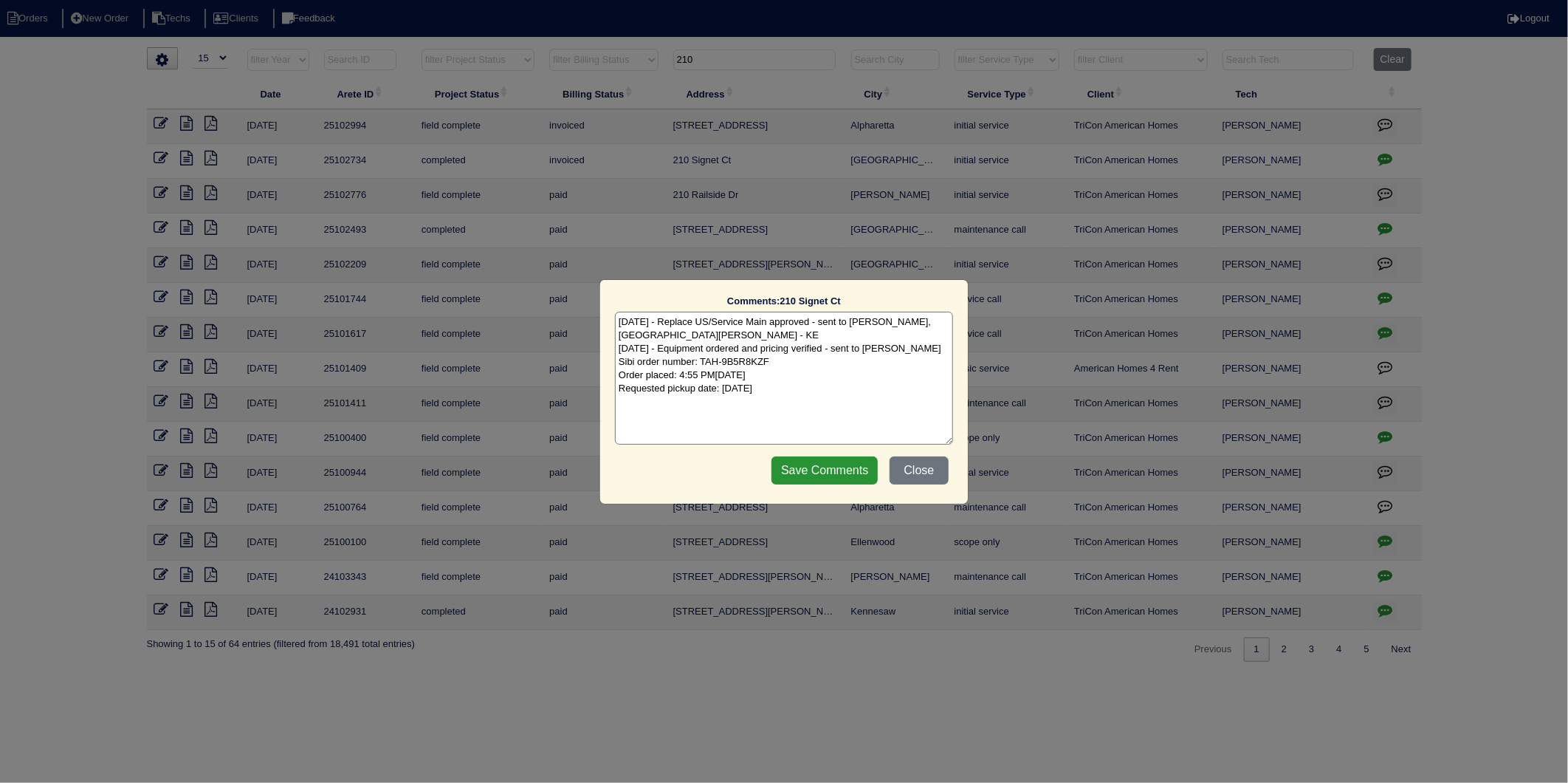
click at [850, 387] on textarea "8/13/25 - Replace US/Service Main approved - sent to Dan, Payton, Reeca - KE 8/…" at bounding box center [784, 378] width 338 height 133
type textarea "8/13/25 - Replace US/Service Main approved - sent to Dan, Payton, Reeca - KE 8/…"
click at [842, 467] on input "Save Comments" at bounding box center [824, 470] width 106 height 29
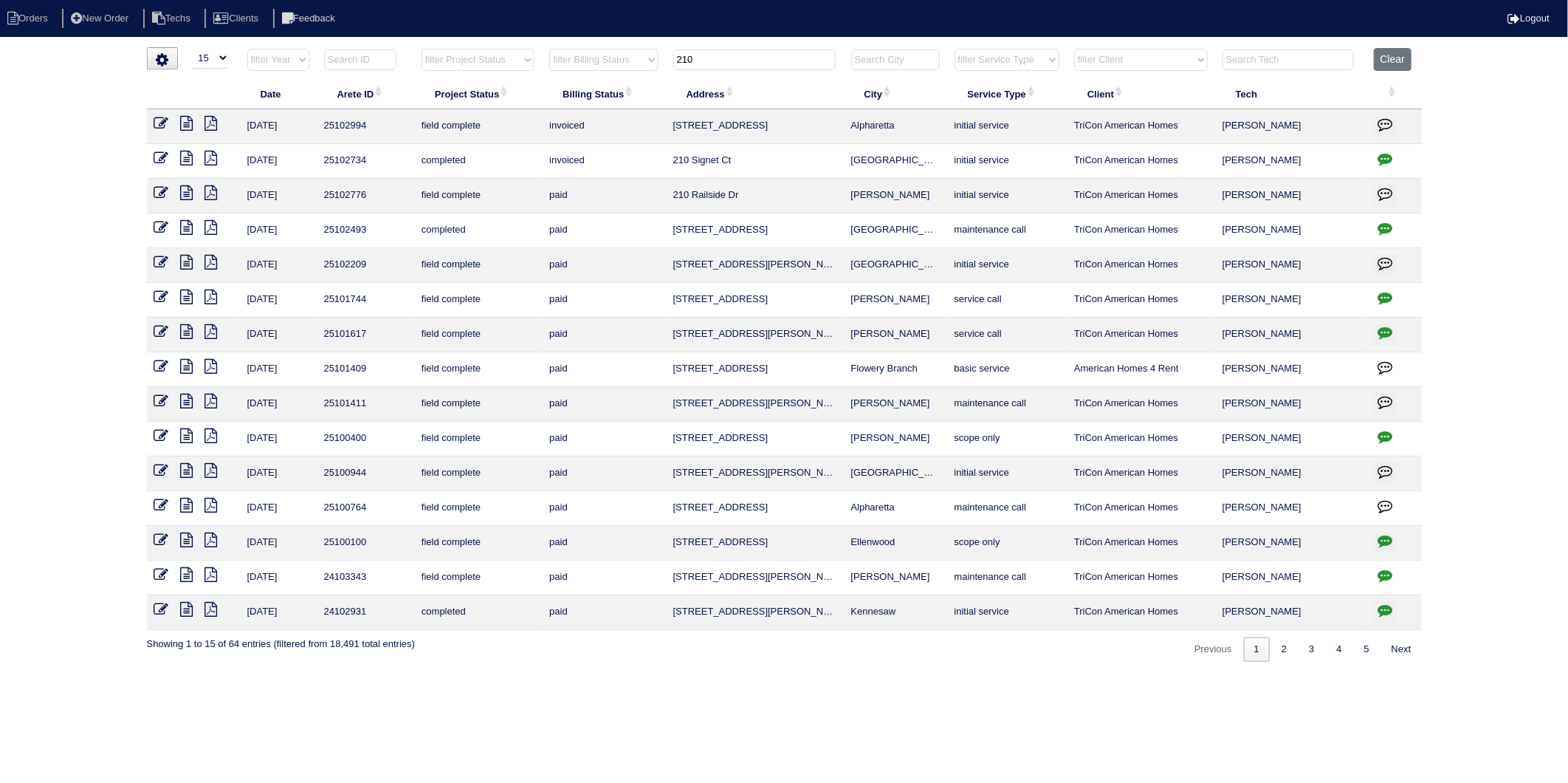
drag, startPoint x: 722, startPoint y: 59, endPoint x: 643, endPoint y: 69, distance: 79.6
click at [643, 69] on tr "filter Year -- Any Year -- 2025 2024 2023 2022 2021 2020 2019 filter Project St…" at bounding box center [784, 63] width 1275 height 30
type input "3905"
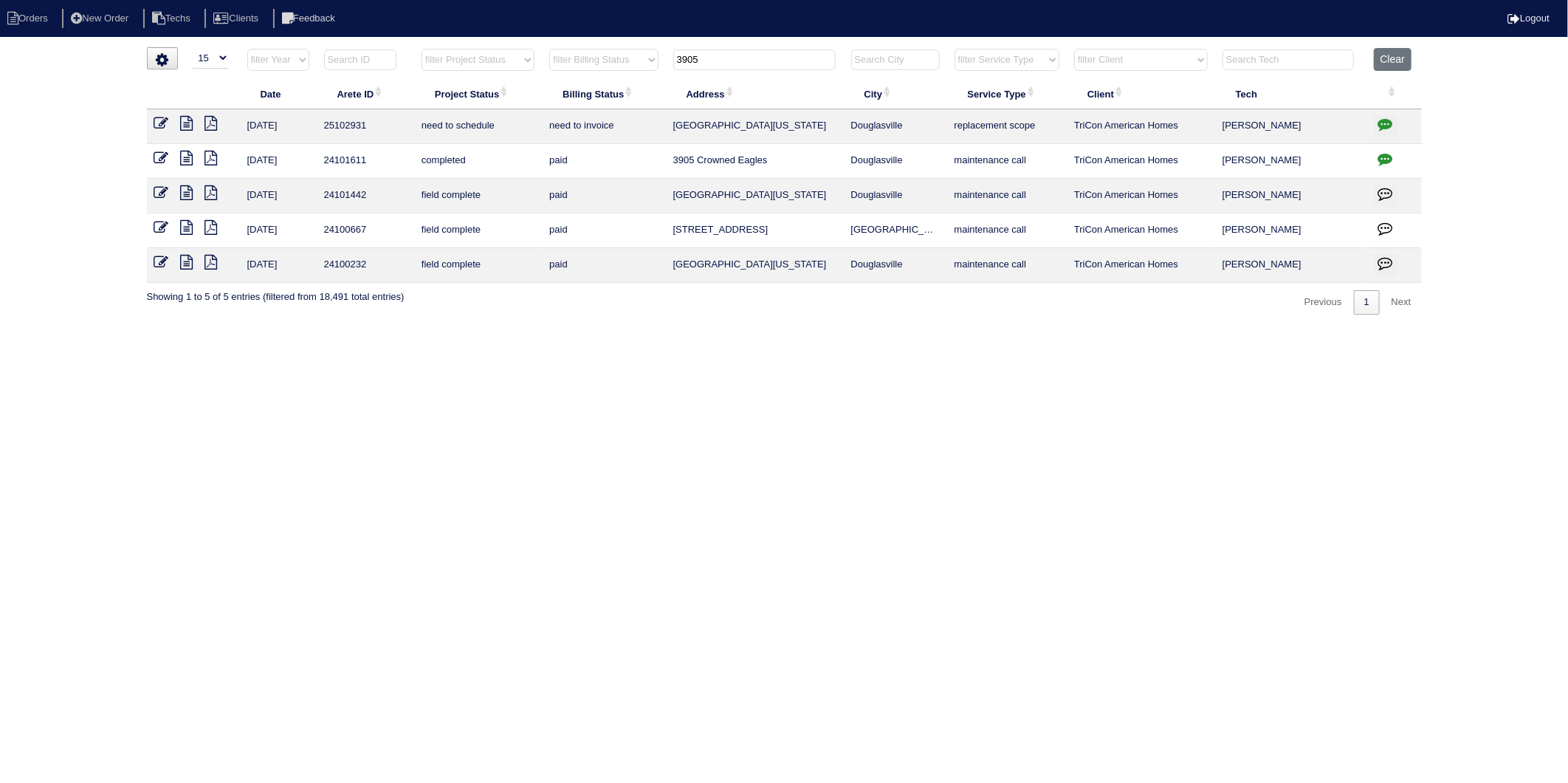
drag, startPoint x: 158, startPoint y: 126, endPoint x: 218, endPoint y: 135, distance: 60.7
click at [158, 126] on icon at bounding box center [161, 123] width 15 height 15
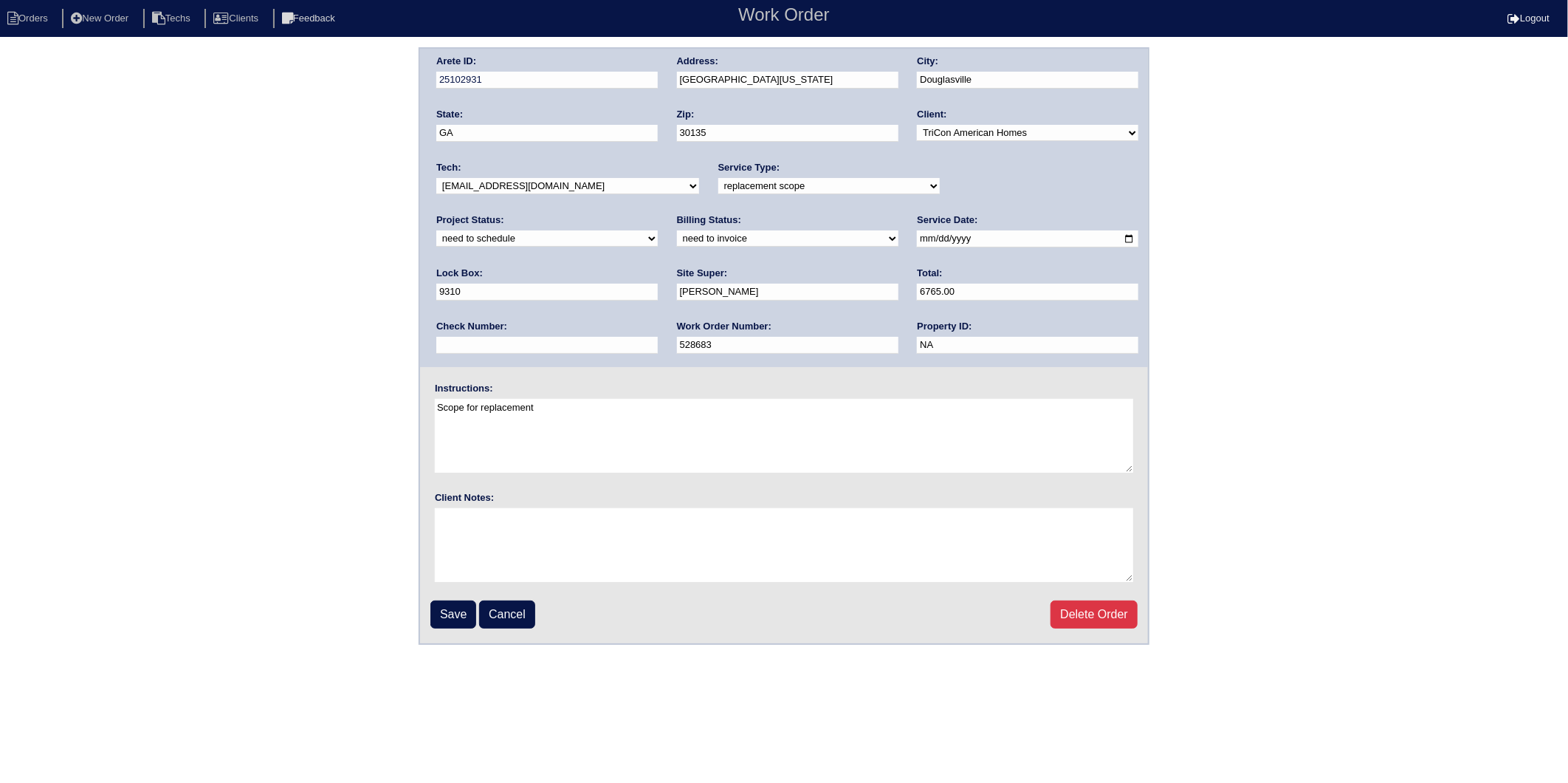
click at [658, 231] on select "new order assigned in progress field complete need to schedule admin review arc…" at bounding box center [547, 239] width 222 height 16
select select "completed"
click at [658, 231] on select "new order assigned in progress field complete need to schedule admin review arc…" at bounding box center [547, 239] width 222 height 16
click at [677, 238] on select "need to quote quoted need to invoice invoiced paid warranty purchase order need…" at bounding box center [787, 239] width 222 height 16
select select "invoiced"
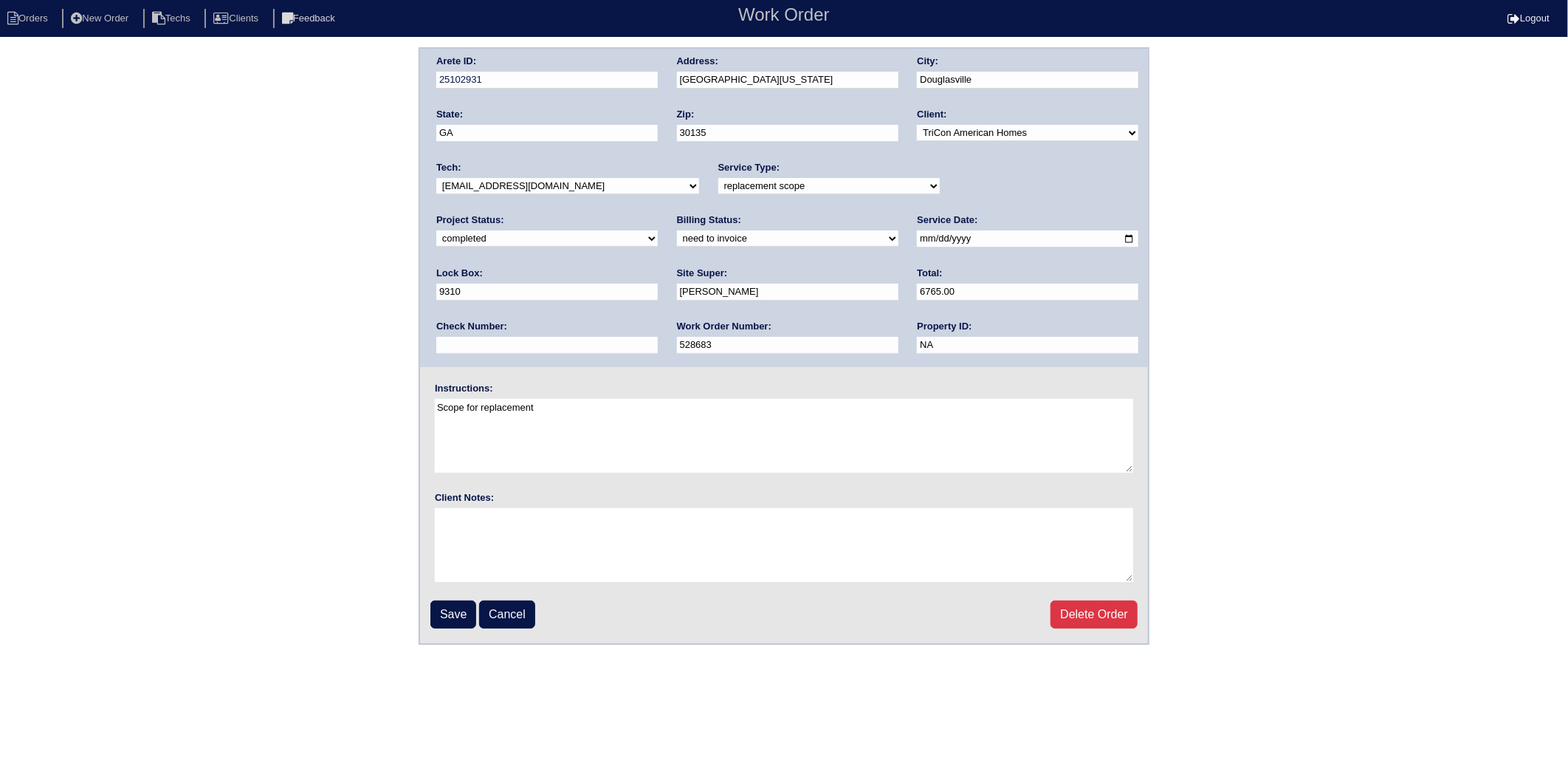
click at [677, 231] on select "need to quote quoted need to invoice invoiced paid warranty purchase order need…" at bounding box center [787, 239] width 222 height 16
click at [443, 608] on input "Save" at bounding box center [452, 615] width 45 height 29
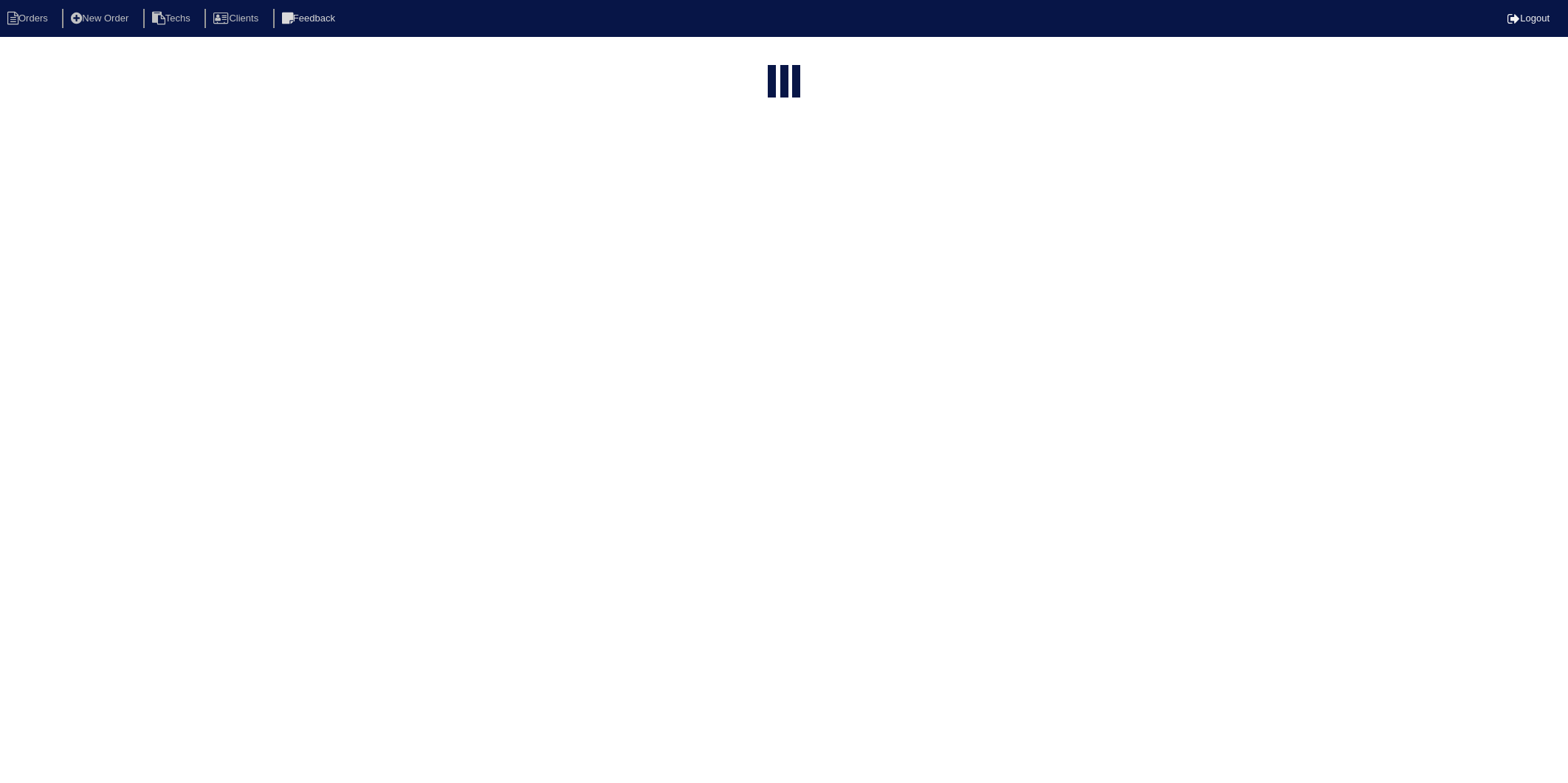
select select "15"
type input "3905"
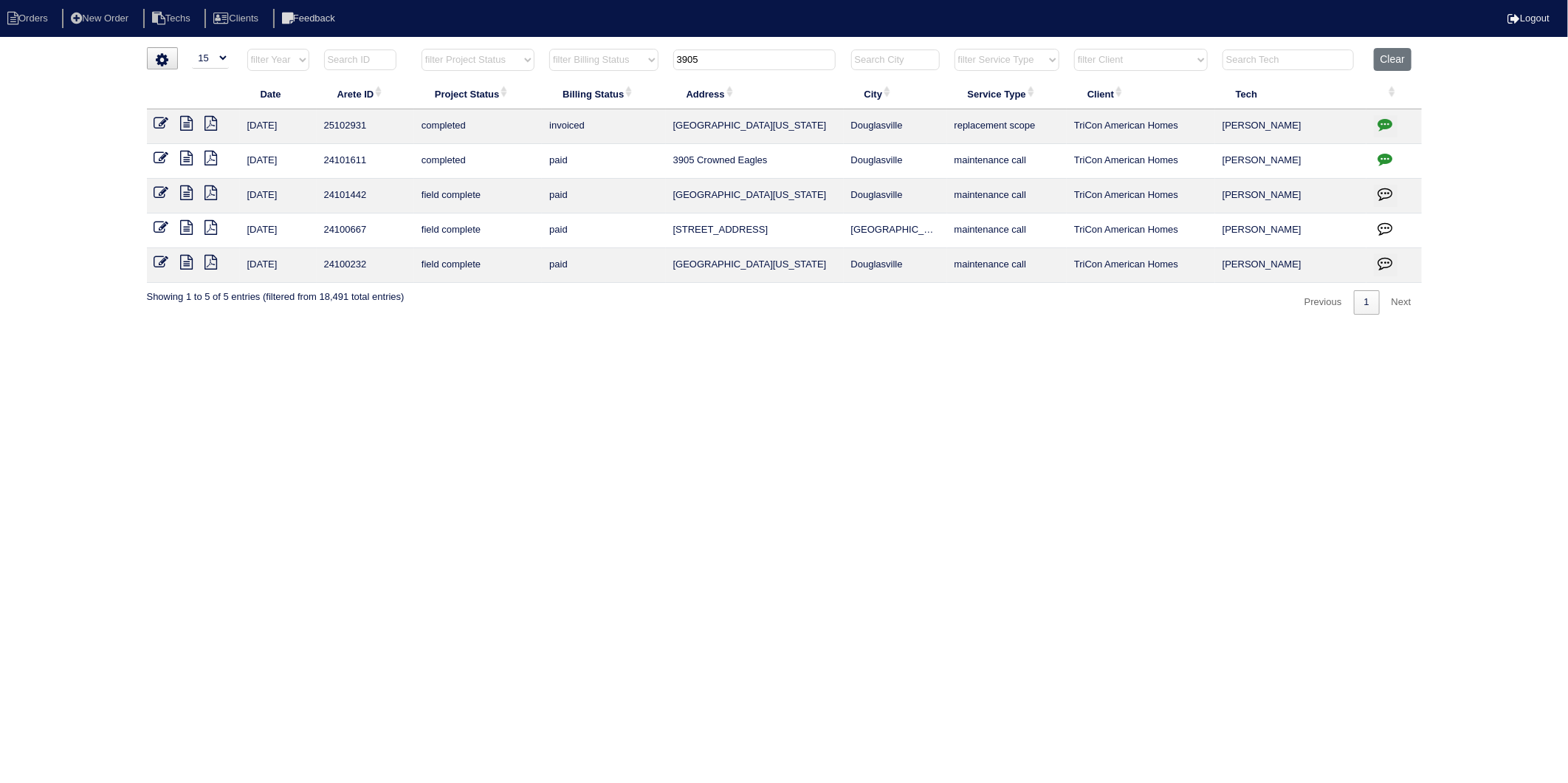
click at [1390, 123] on icon "button" at bounding box center [1385, 124] width 15 height 15
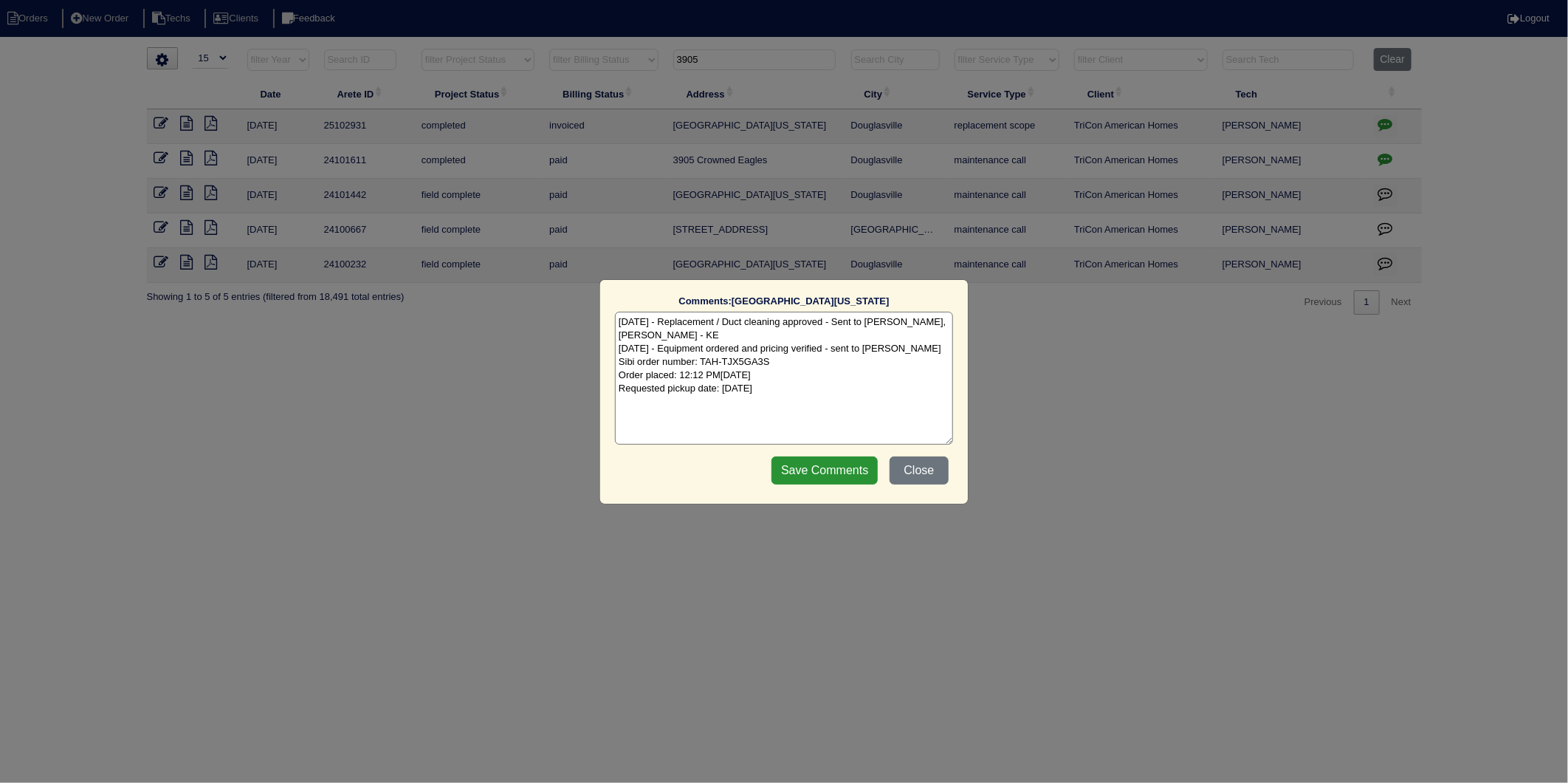
click at [806, 390] on textarea "8/15/25 - Replacement / Duct cleaning approved - Sent to Dan, Payton, Reeca - K…" at bounding box center [784, 378] width 338 height 133
type textarea "8/15/25 - Replacement / Duct cleaning approved - Sent to Dan, Payton, Reeca - K…"
click at [830, 471] on input "Save Comments" at bounding box center [824, 470] width 106 height 29
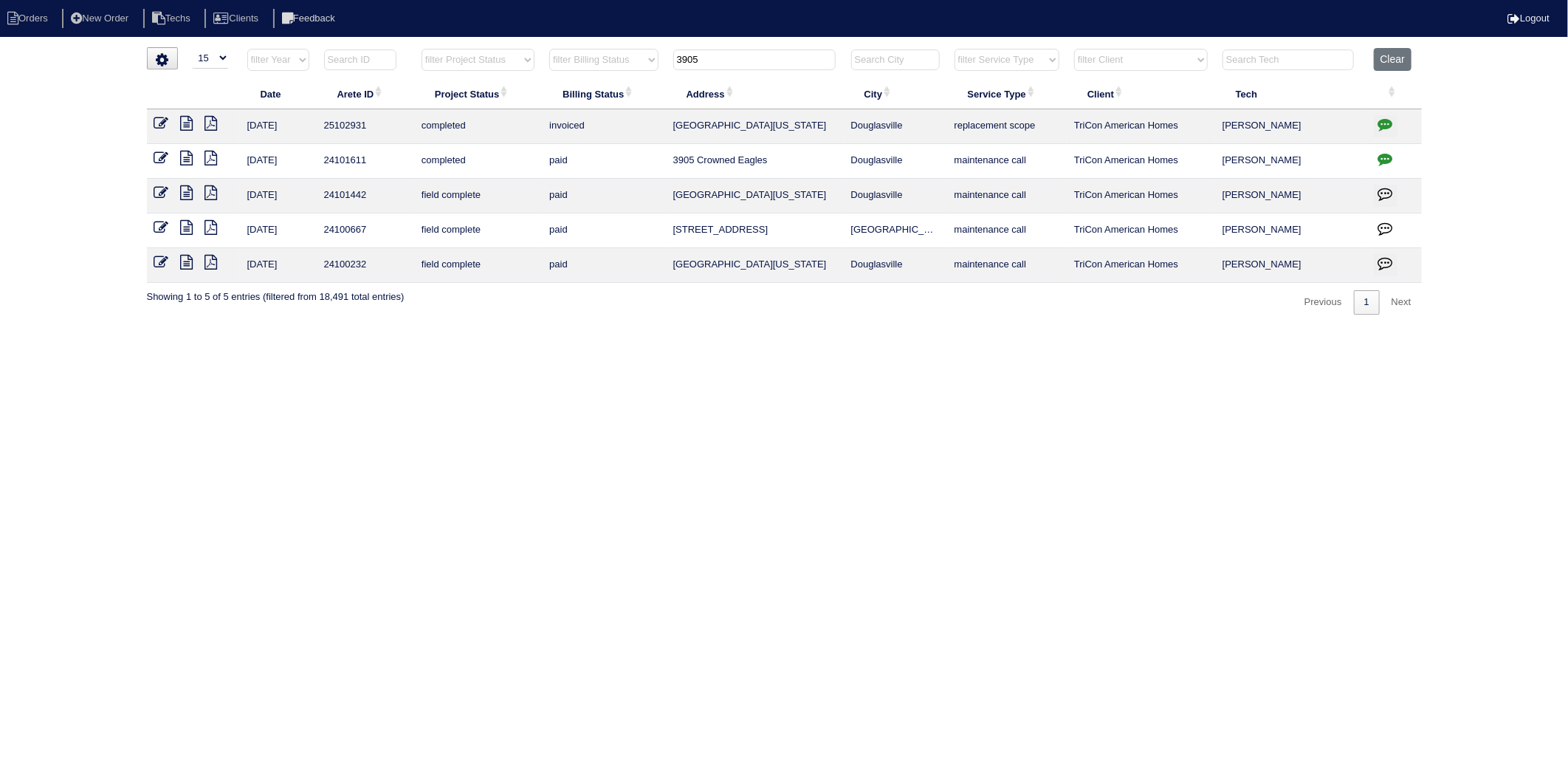
drag, startPoint x: 738, startPoint y: 62, endPoint x: 630, endPoint y: 75, distance: 108.8
click at [630, 75] on tr "filter Year -- Any Year -- 2025 2024 2023 2022 2021 2020 2019 filter Project St…" at bounding box center [784, 63] width 1275 height 30
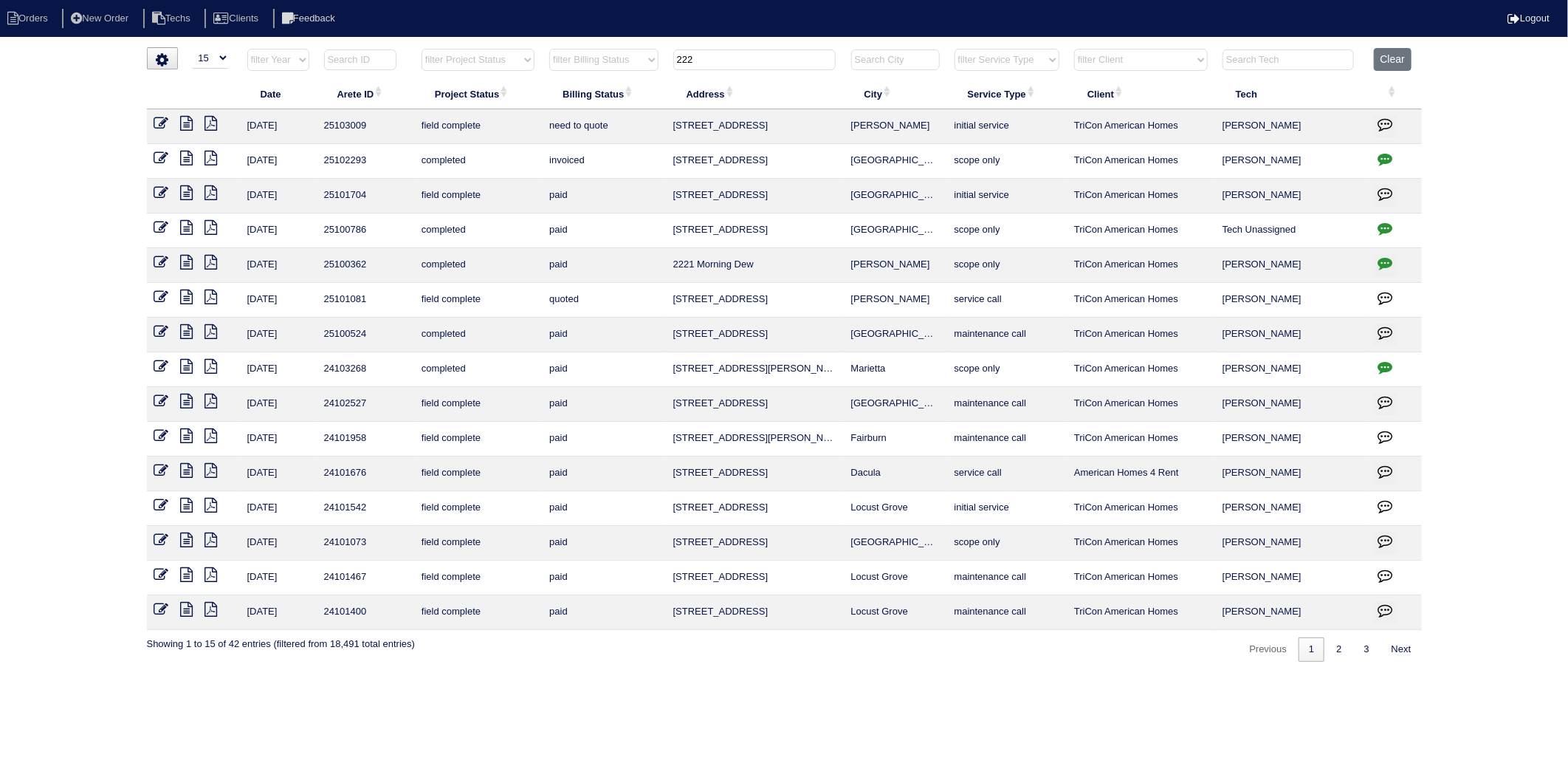
click at [630, 67] on tr "filter Year -- Any Year -- 2025 2024 2023 2022 2021 2020 2019 filter Project St…" at bounding box center [784, 63] width 1275 height 30
type input "390"
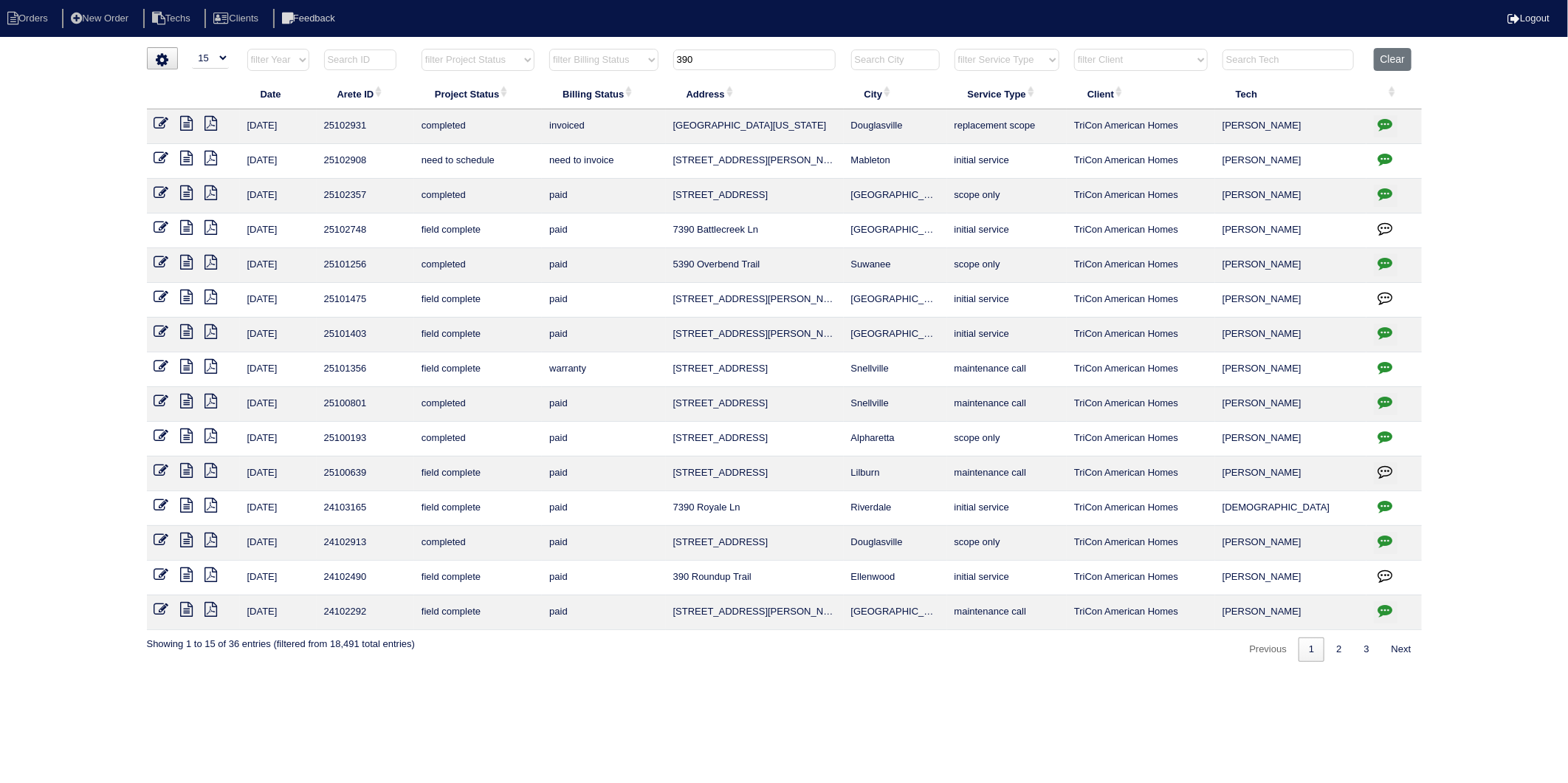
click at [1384, 158] on icon "button" at bounding box center [1385, 159] width 15 height 15
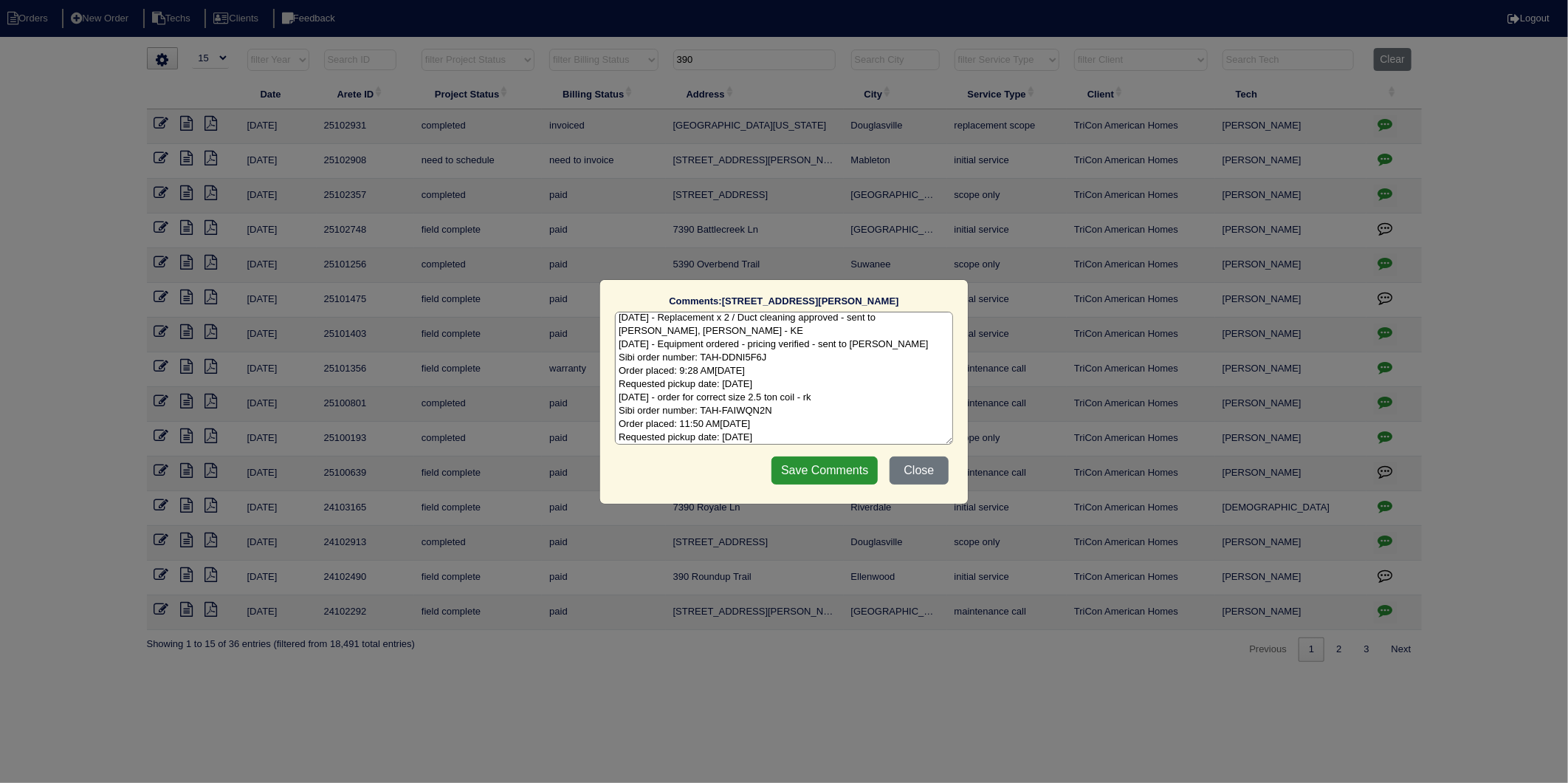
scroll to position [7, 0]
click at [810, 434] on textarea "8/13/25 - Replacement x 2 / Duct cleaning approved - sent to Dan, Payton, Reeca…" at bounding box center [784, 378] width 338 height 133
type textarea "8/13/25 - Replacement x 2 / Duct cleaning approved - sent to Dan, Payton, Reeca…"
click at [810, 464] on input "Save Comments" at bounding box center [824, 470] width 106 height 29
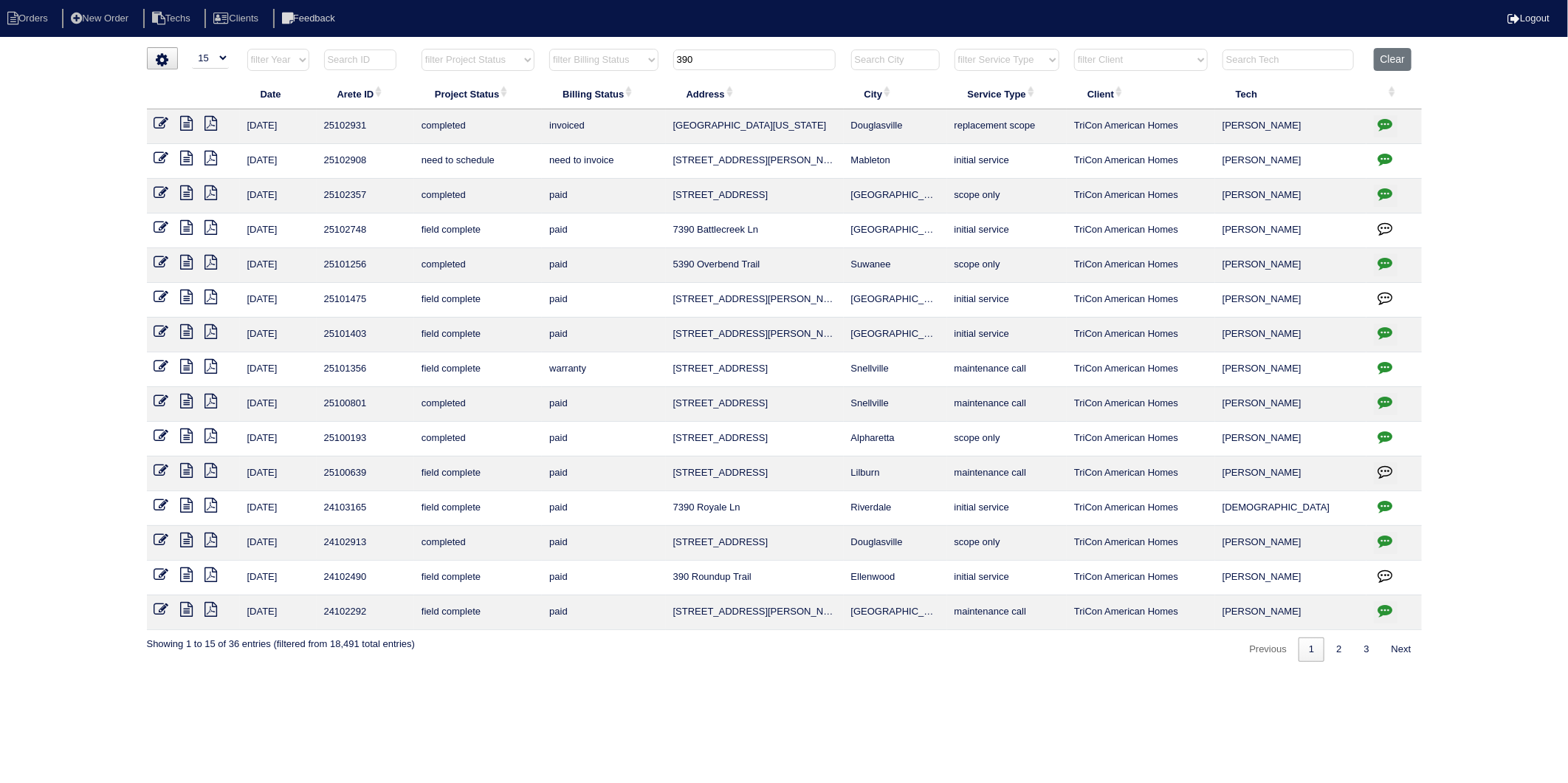
click at [156, 159] on icon at bounding box center [161, 158] width 15 height 15
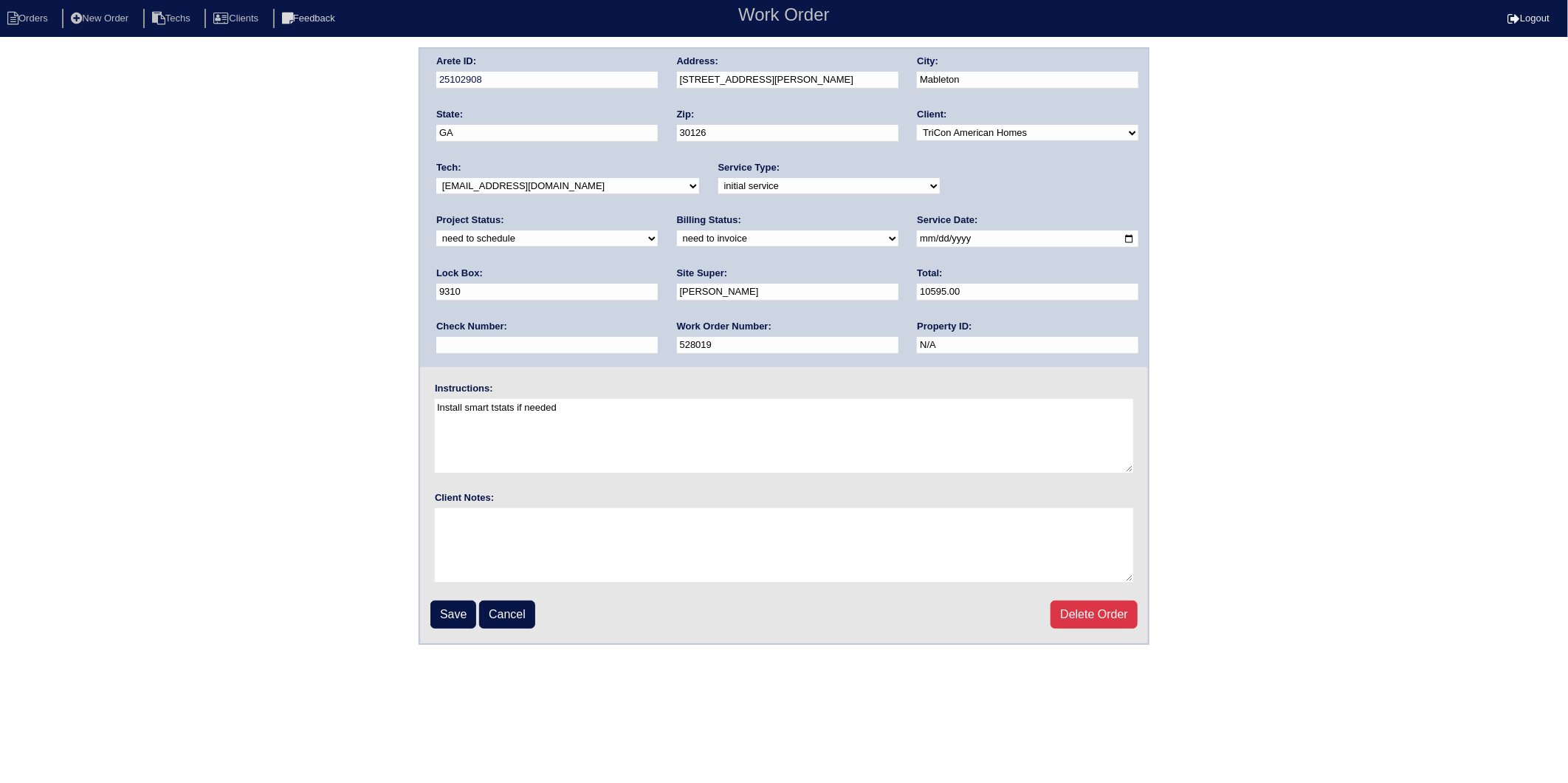
click at [658, 231] on select "new order assigned in progress field complete need to schedule admin review arc…" at bounding box center [547, 239] width 222 height 16
select select "completed"
click at [658, 231] on select "new order assigned in progress field complete need to schedule admin review arc…" at bounding box center [547, 239] width 222 height 16
click at [677, 237] on select "need to quote quoted need to invoice invoiced paid warranty purchase order need…" at bounding box center [787, 239] width 222 height 16
click at [677, 231] on select "need to quote quoted need to invoice invoiced paid warranty purchase order need…" at bounding box center [787, 239] width 222 height 16
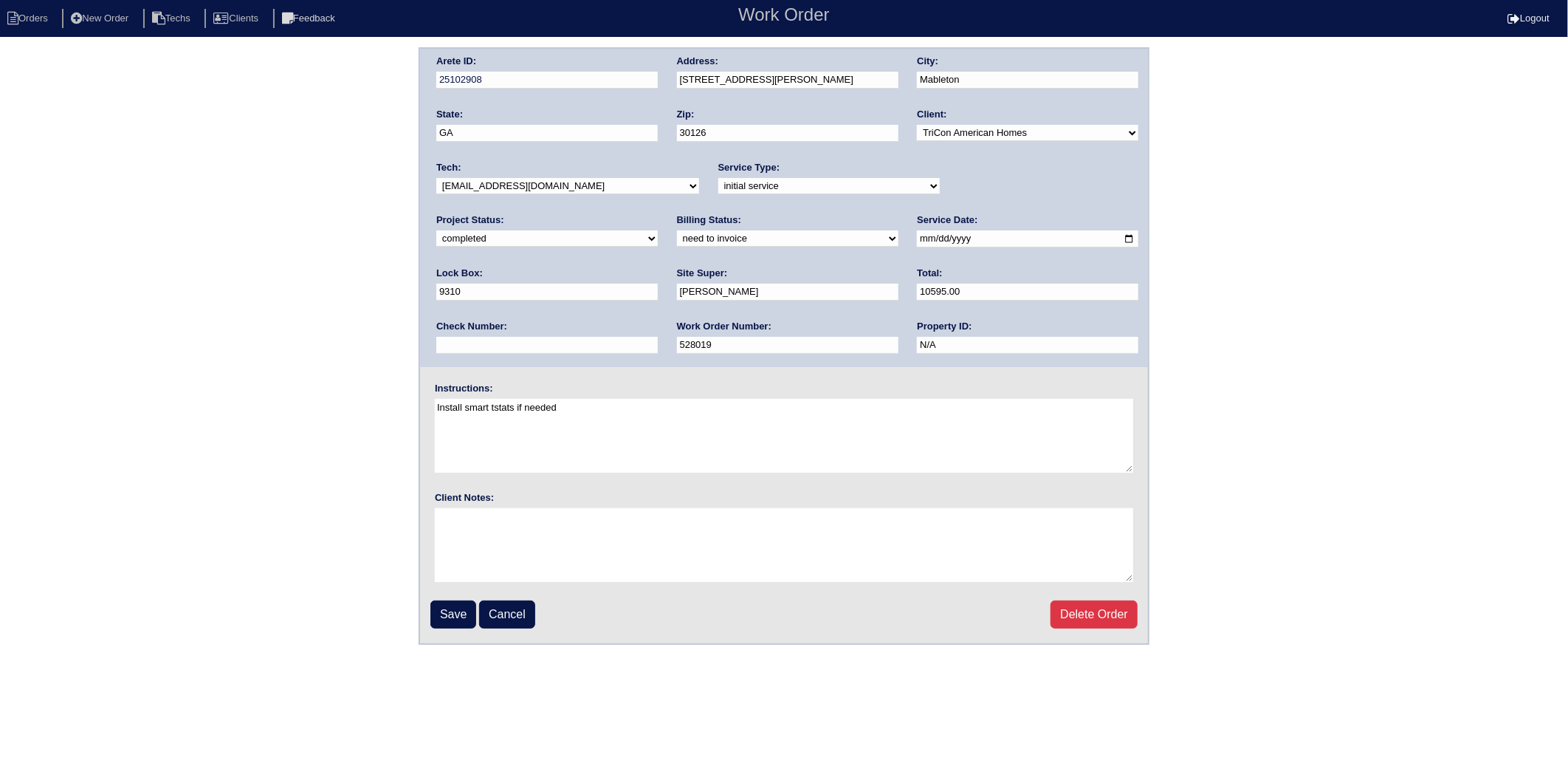
click at [677, 240] on select "need to quote quoted need to invoice invoiced paid warranty purchase order need…" at bounding box center [787, 239] width 222 height 16
select select "invoiced"
click at [677, 231] on select "need to quote quoted need to invoice invoiced paid warranty purchase order need…" at bounding box center [787, 239] width 222 height 16
click at [459, 615] on input "Save" at bounding box center [452, 615] width 45 height 29
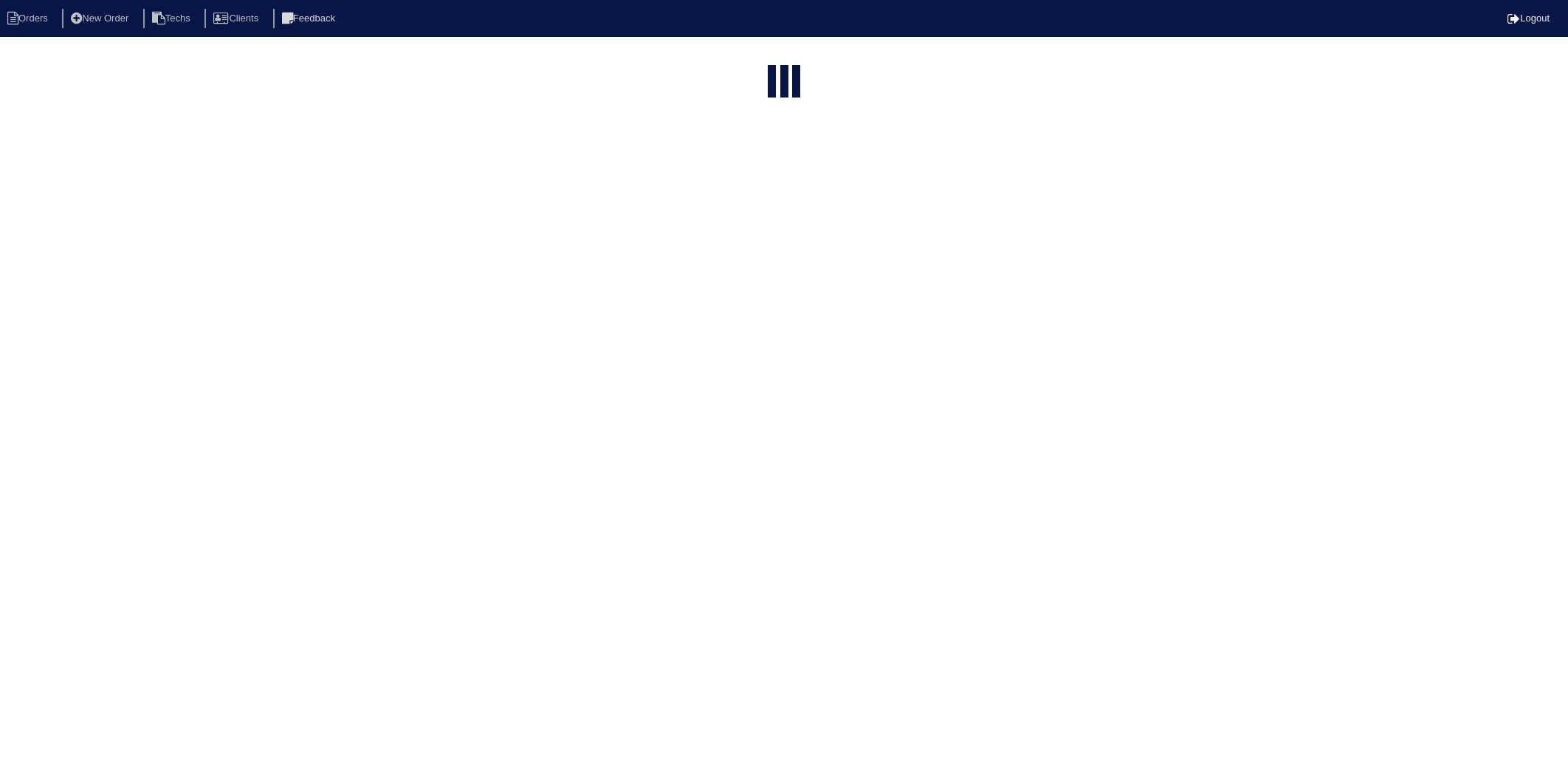
select select "15"
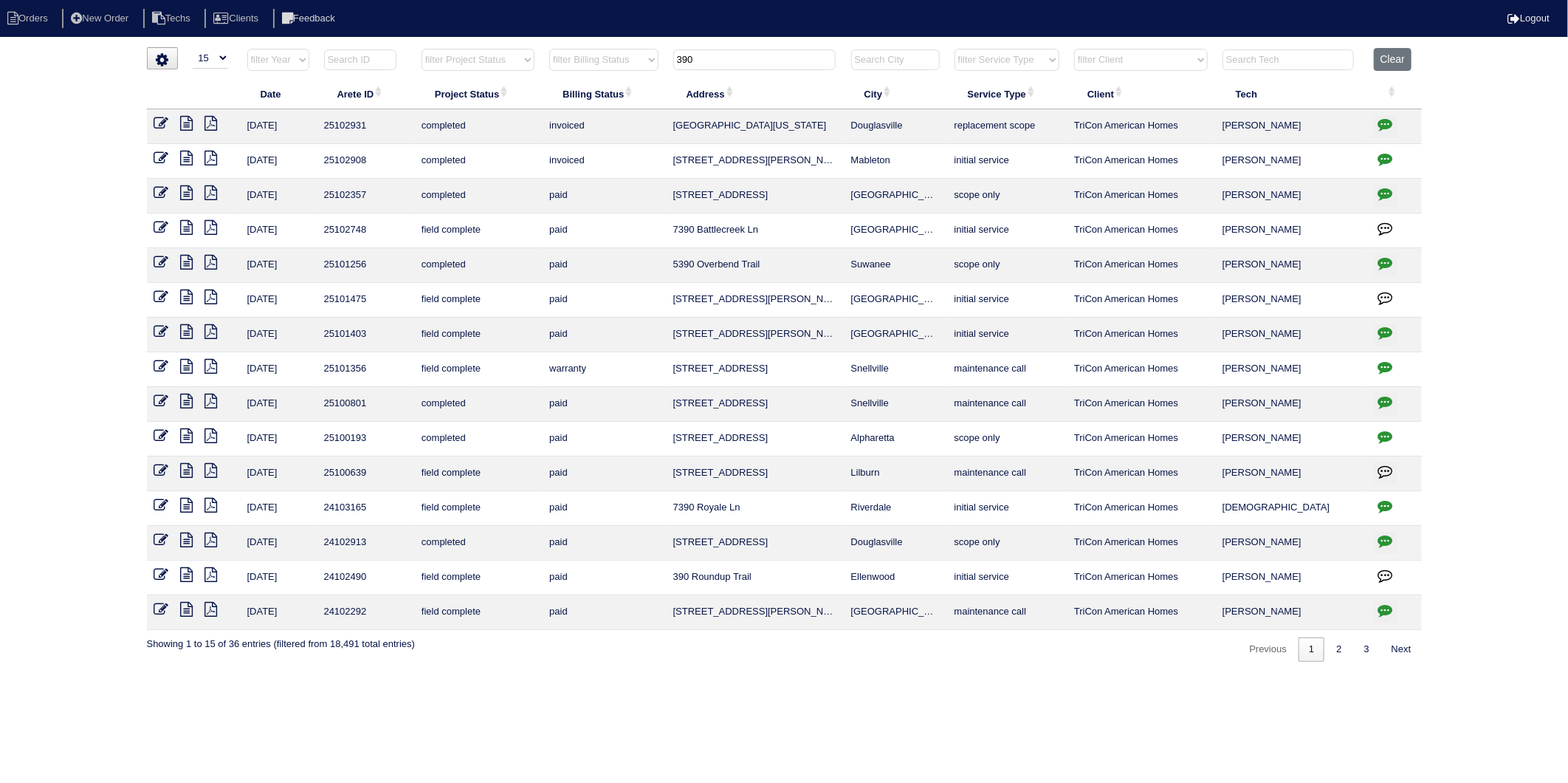
drag, startPoint x: 717, startPoint y: 67, endPoint x: 591, endPoint y: 75, distance: 126.3
click at [591, 75] on tr "filter Year -- Any Year -- 2025 2024 2023 2022 2021 2020 2019 filter Project St…" at bounding box center [784, 63] width 1275 height 30
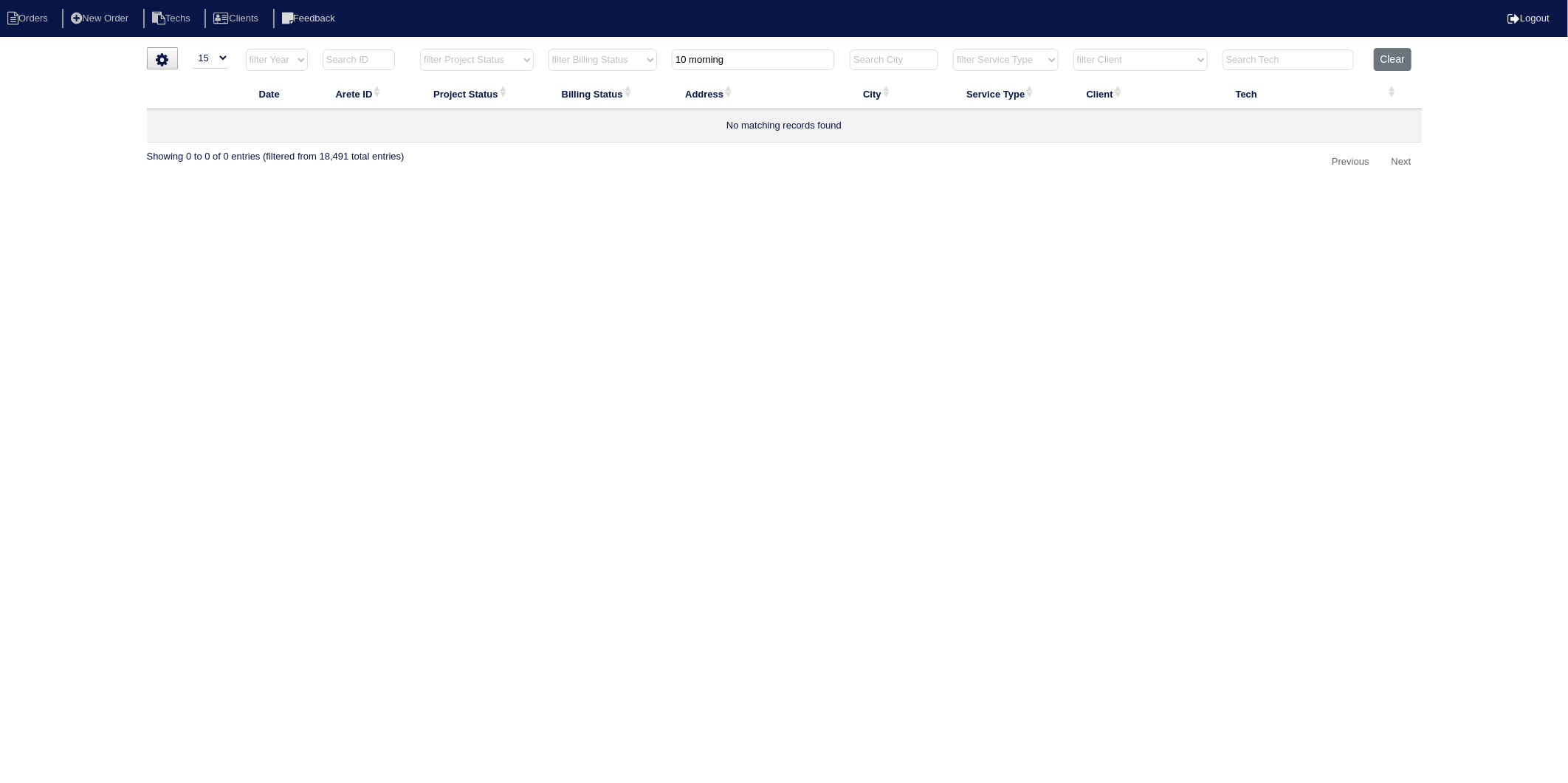
click at [680, 56] on input "10 morning" at bounding box center [752, 60] width 162 height 20
type input "150 morning"
click at [1376, 122] on button "button" at bounding box center [1385, 126] width 24 height 22
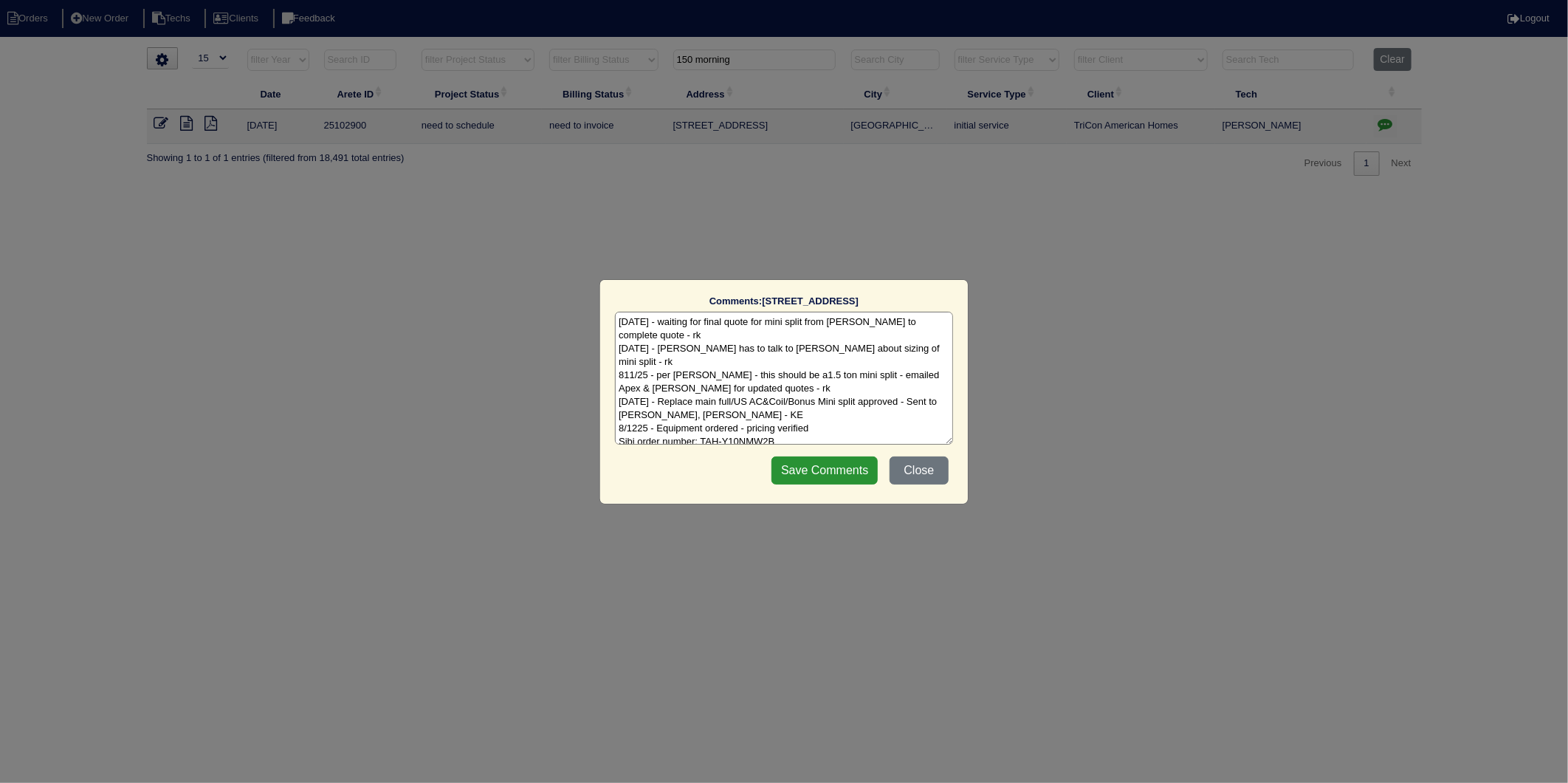
click at [910, 417] on textarea "[DATE] - waiting for final quote for mini split from [PERSON_NAME] to complete …" at bounding box center [784, 378] width 338 height 133
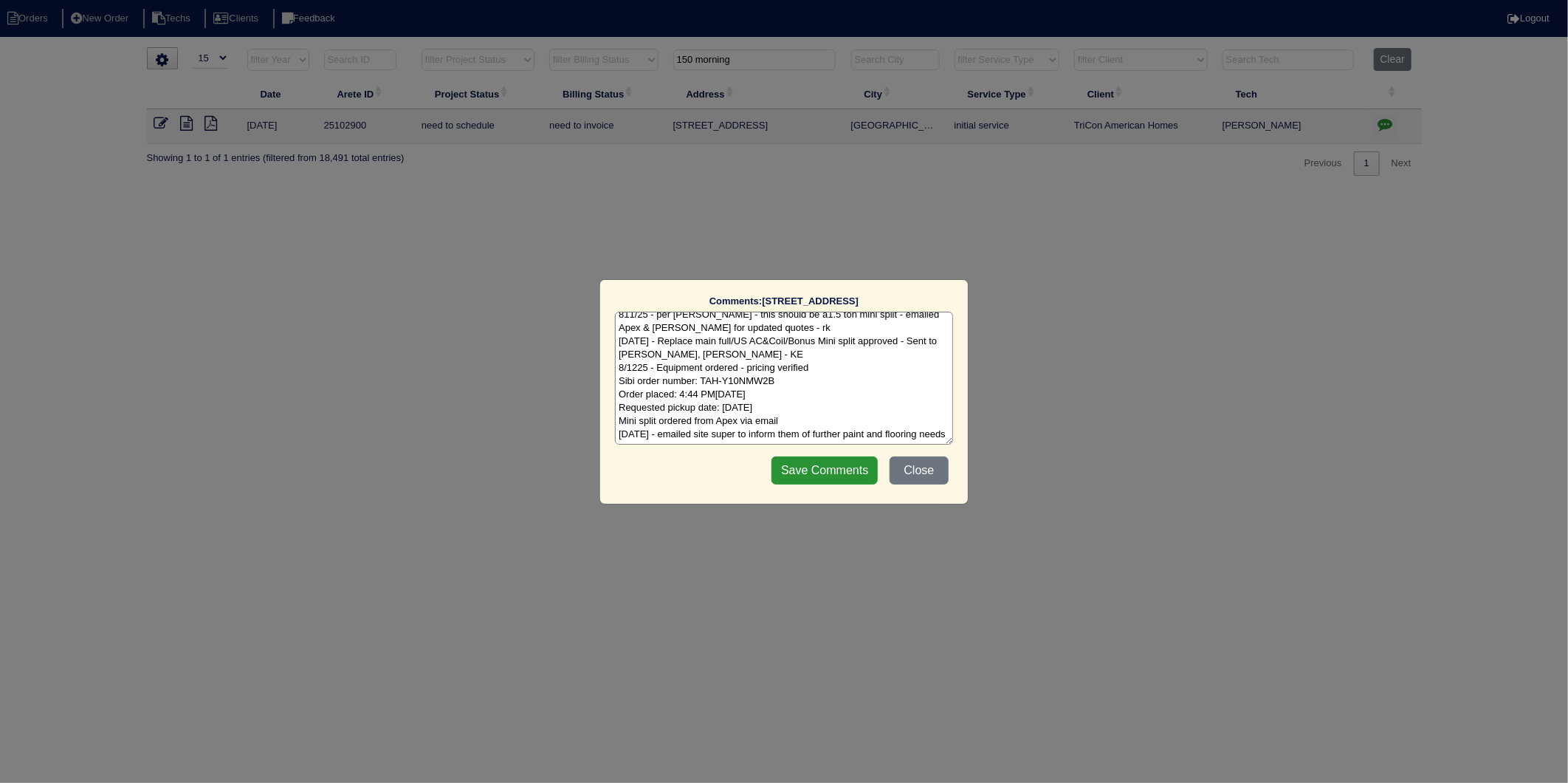
scroll to position [69, 0]
type textarea "[DATE] - waiting for final quote for mini split from [PERSON_NAME] to complete …"
click at [842, 476] on input "Save Comments" at bounding box center [824, 470] width 106 height 29
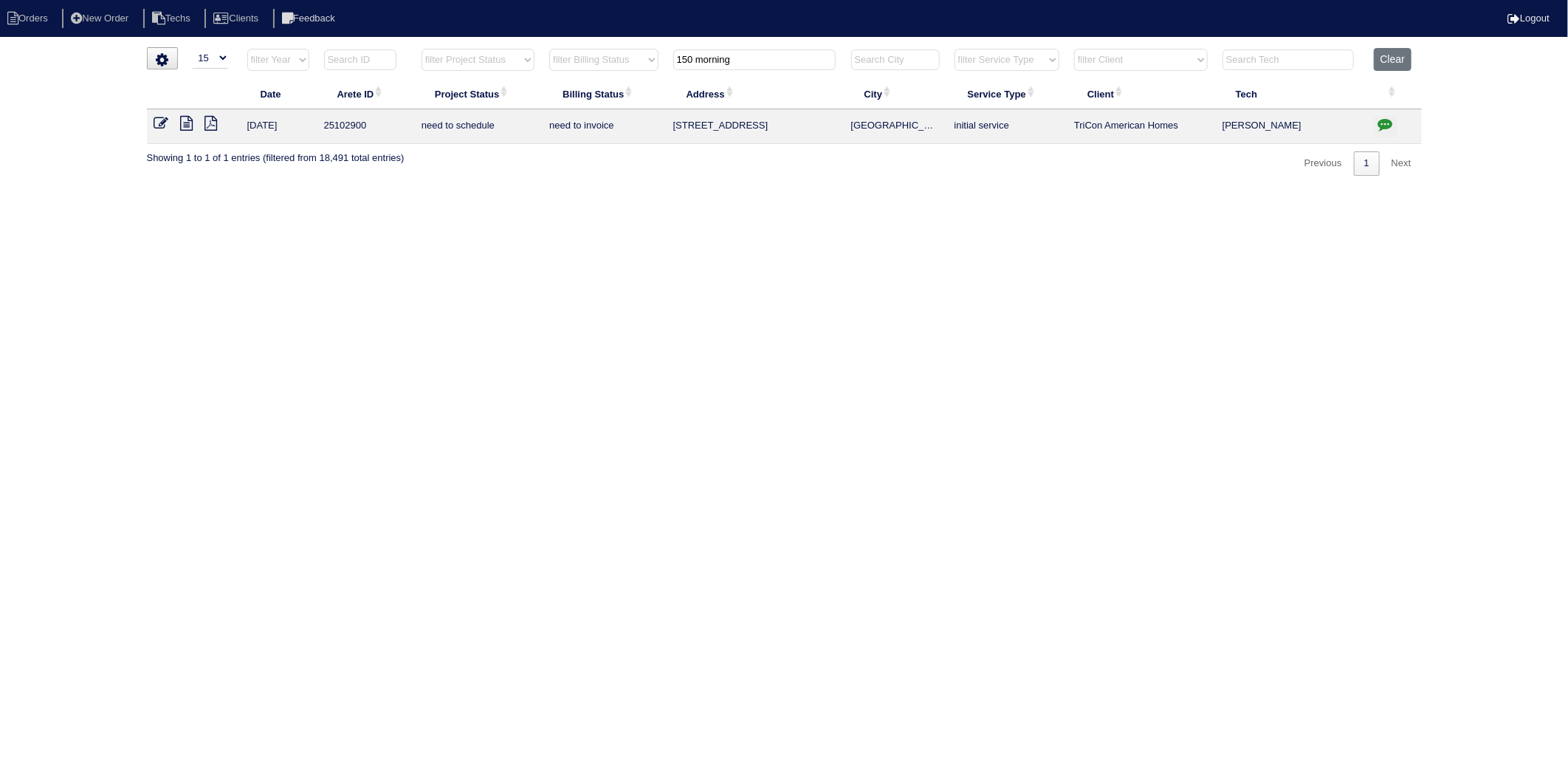
click at [162, 118] on icon at bounding box center [161, 123] width 15 height 15
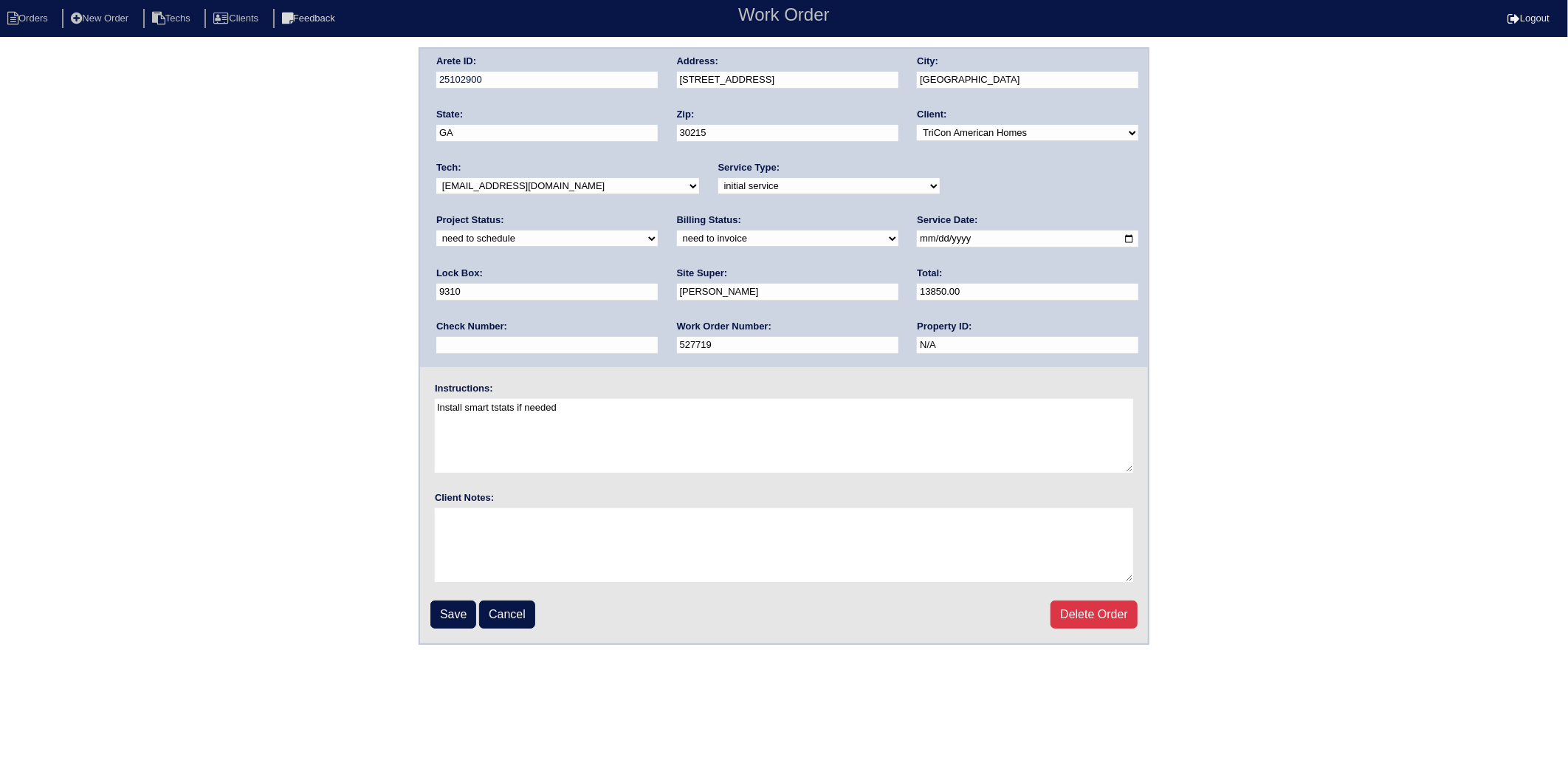
click at [658, 231] on select "new order assigned in progress field complete need to schedule admin review arc…" at bounding box center [547, 239] width 222 height 16
select select "completed"
click at [658, 231] on select "new order assigned in progress field complete need to schedule admin review arc…" at bounding box center [547, 239] width 222 height 16
click at [677, 239] on select "need to quote quoted need to invoice invoiced paid warranty purchase order need…" at bounding box center [787, 239] width 222 height 16
select select "invoiced"
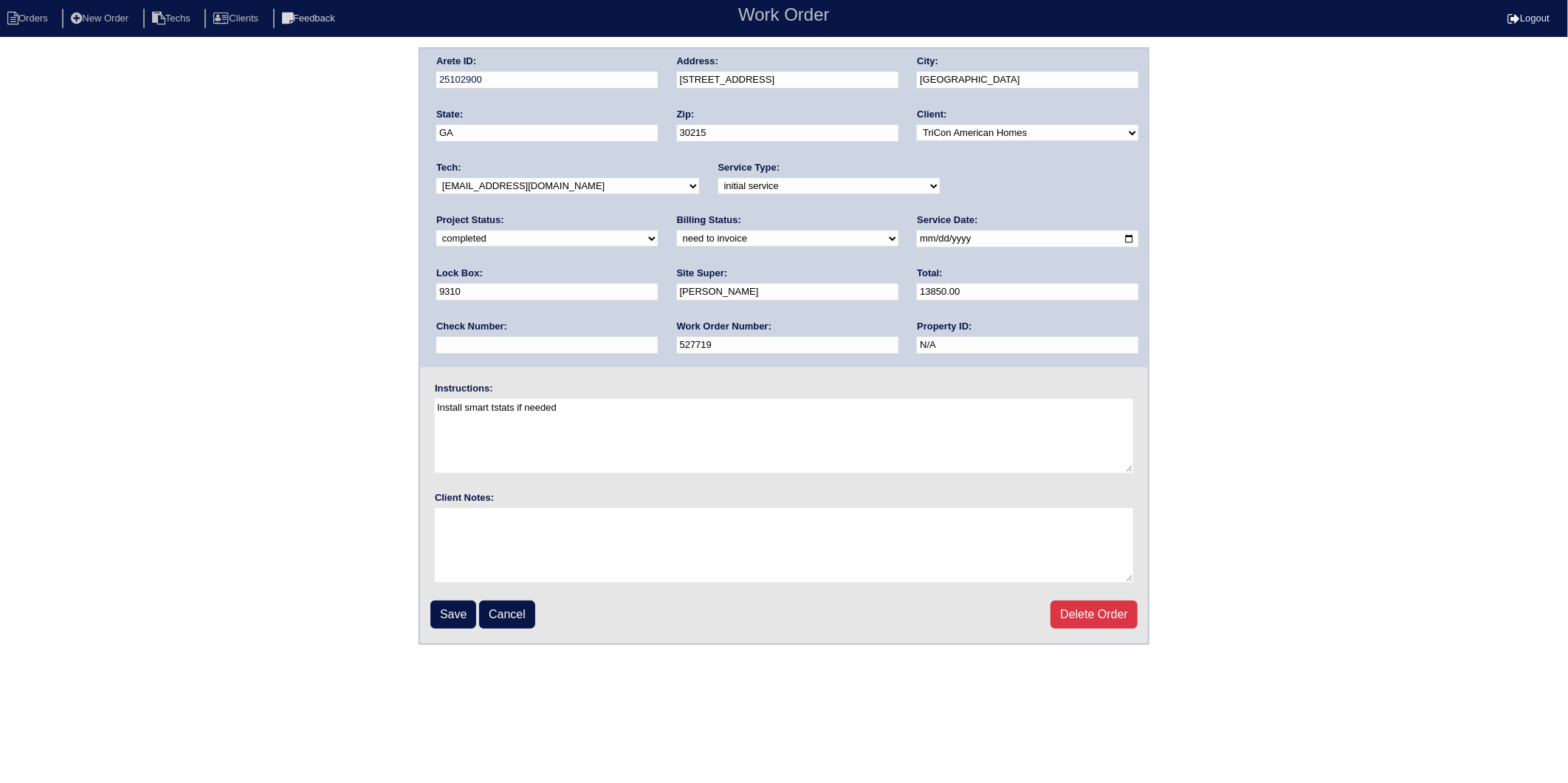
click at [677, 231] on select "need to quote quoted need to invoice invoiced paid warranty purchase order need…" at bounding box center [787, 239] width 222 height 16
click at [449, 616] on input "Save" at bounding box center [452, 615] width 45 height 29
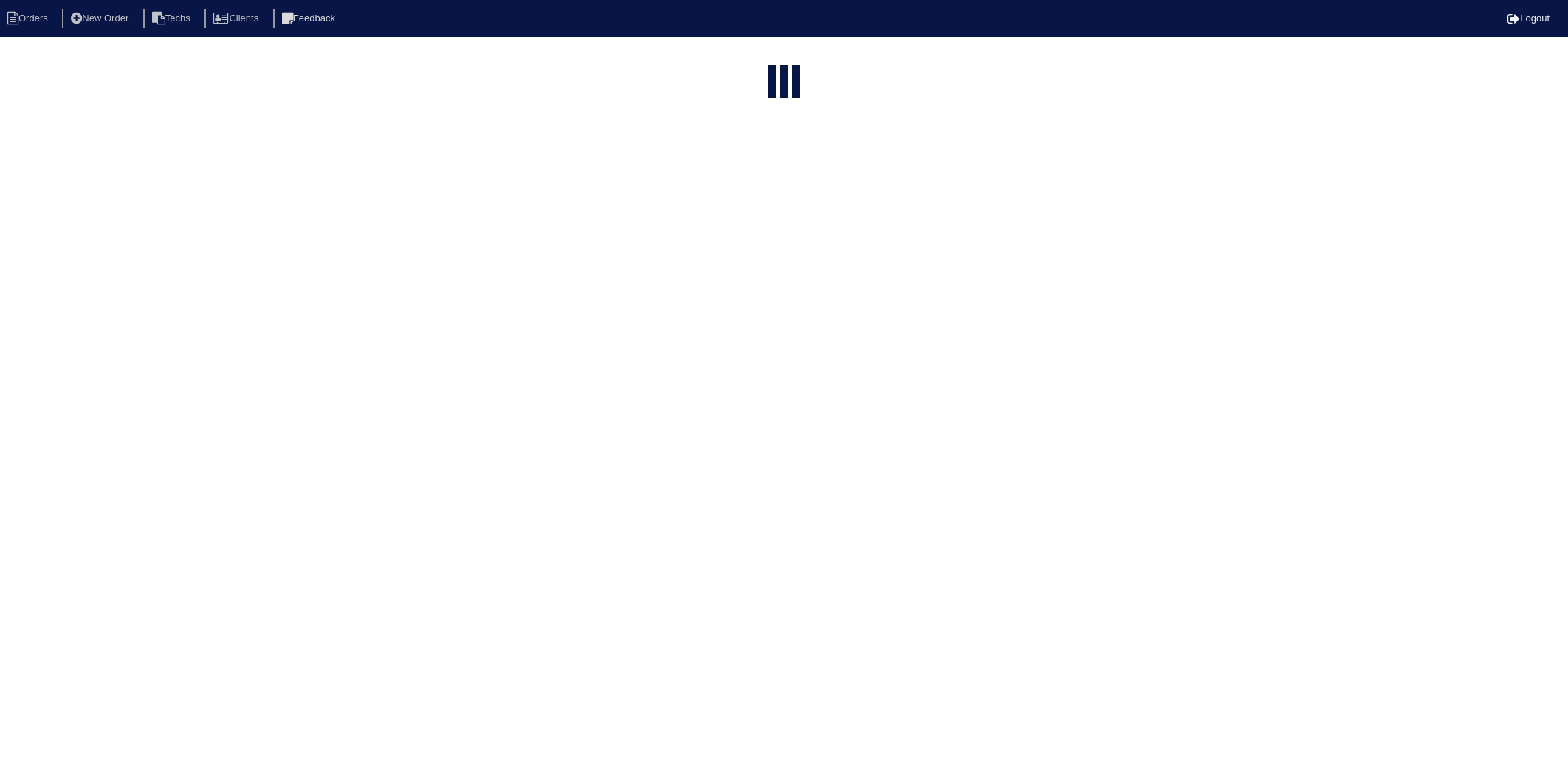
select select "15"
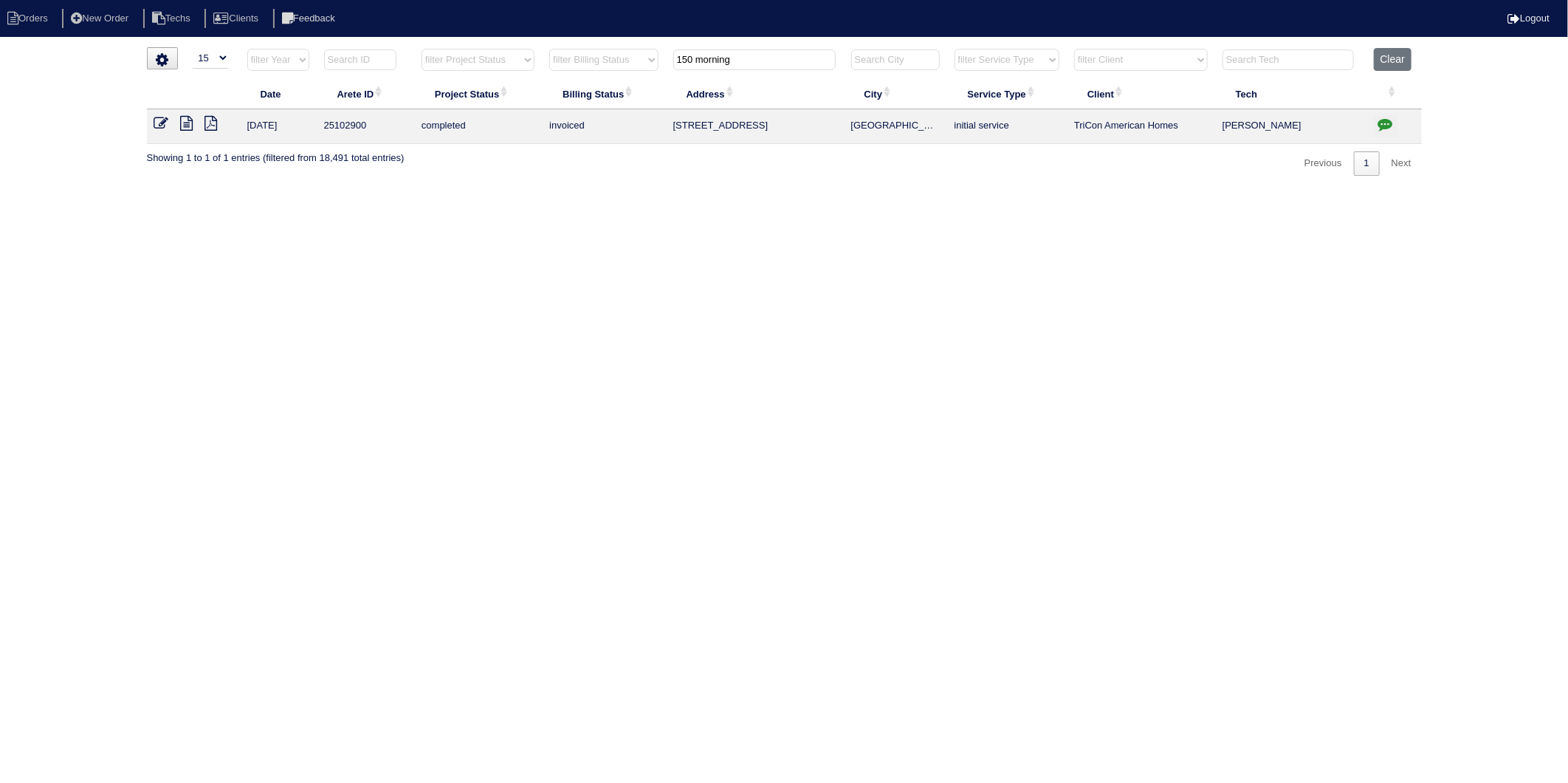
drag, startPoint x: 632, startPoint y: 79, endPoint x: 537, endPoint y: 115, distance: 101.6
click at [540, 109] on table "Date Arete ID Project Status Billing Status Address City Service Type Client Te…" at bounding box center [784, 96] width 1275 height 96
drag, startPoint x: 727, startPoint y: 55, endPoint x: 563, endPoint y: 107, distance: 172.0
click at [564, 104] on table "Date Arete ID Project Status Billing Status Address City Service Type Client Te…" at bounding box center [784, 96] width 1275 height 96
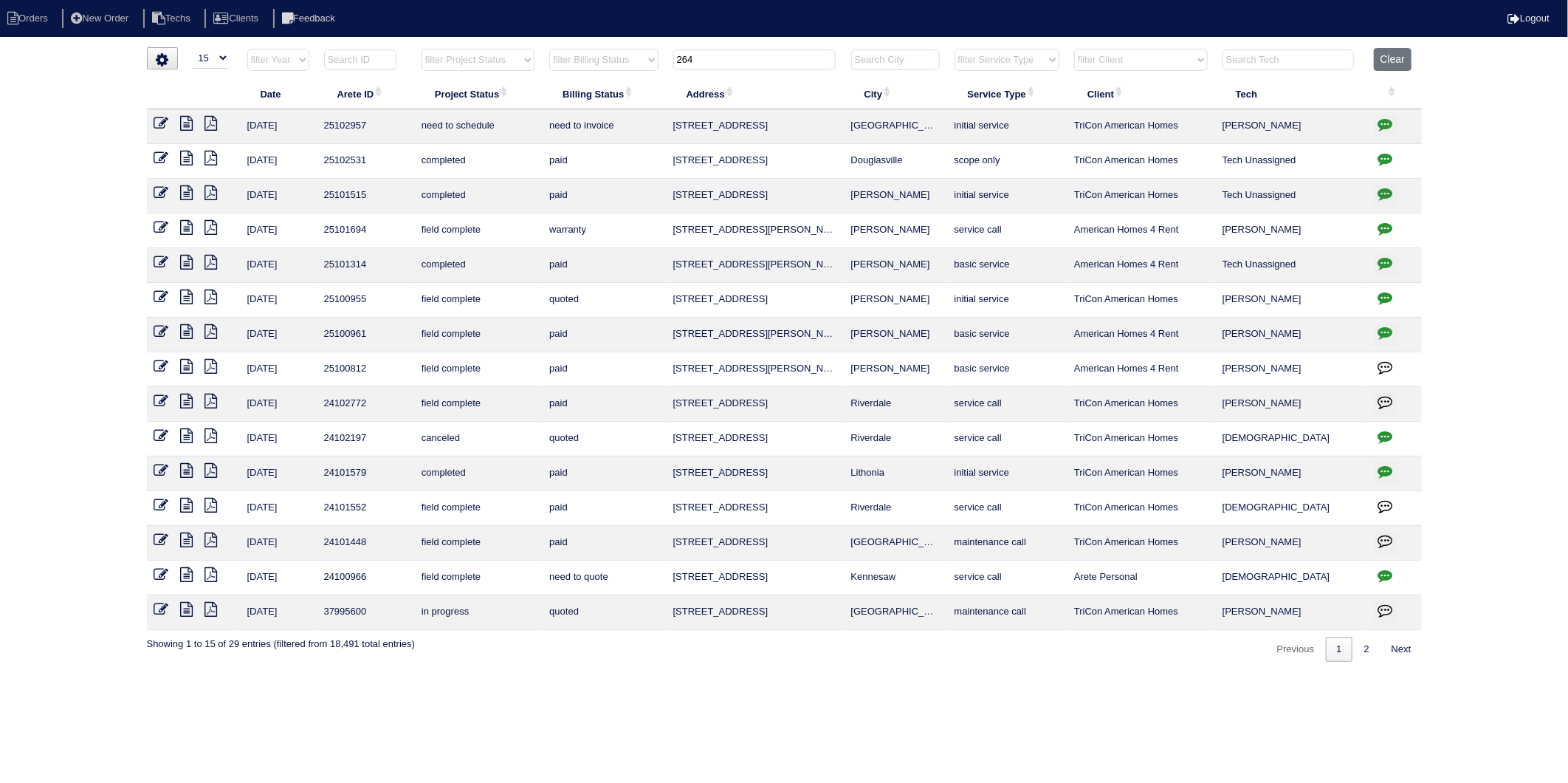
drag, startPoint x: 722, startPoint y: 57, endPoint x: 596, endPoint y: 63, distance: 126.1
click at [596, 63] on tr "filter Year -- Any Year -- 2025 2024 2023 2022 2021 2020 2019 filter Project St…" at bounding box center [784, 63] width 1275 height 30
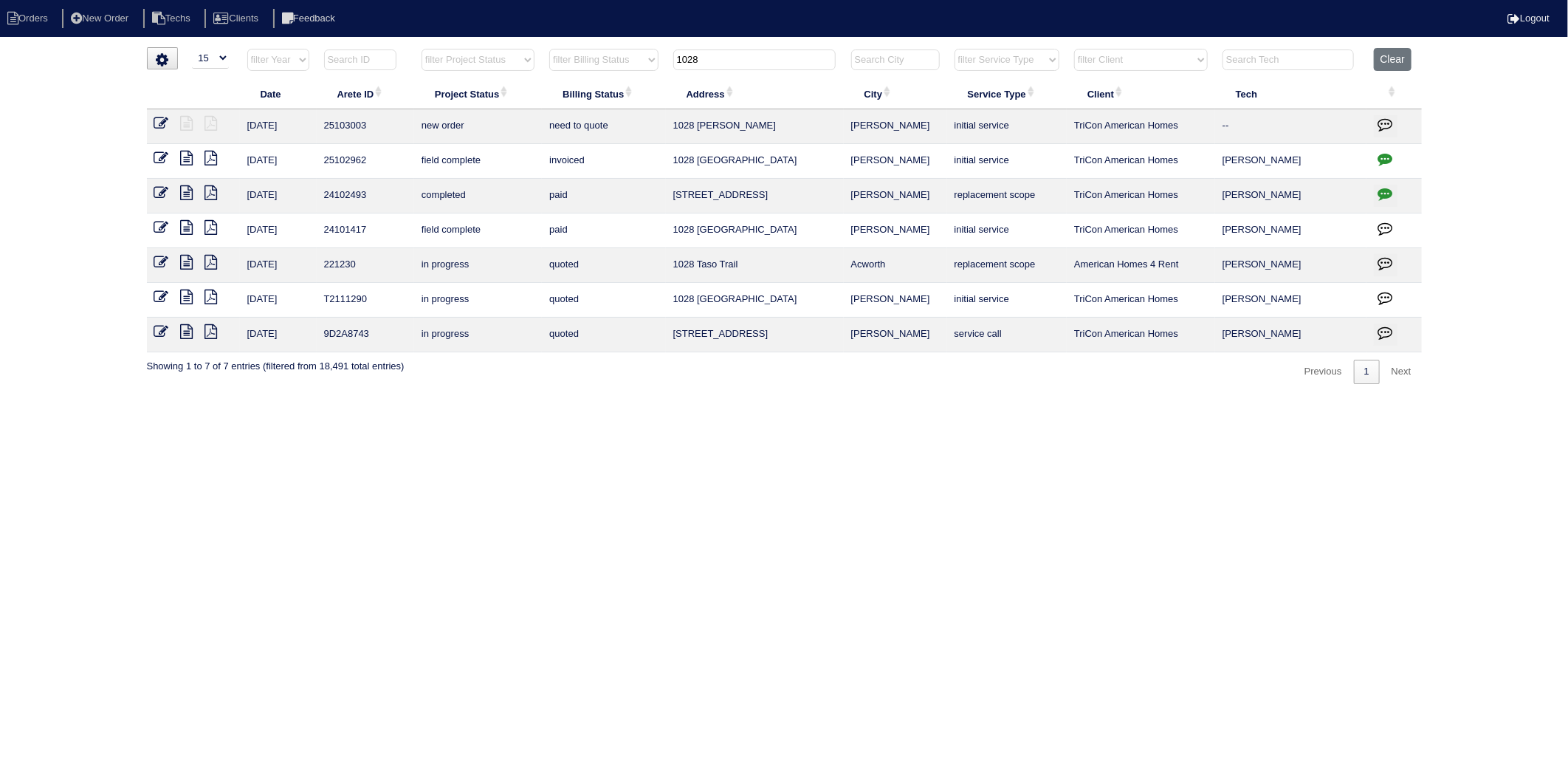
drag, startPoint x: 716, startPoint y: 62, endPoint x: 614, endPoint y: 65, distance: 102.0
click at [614, 65] on tr "filter Year -- Any Year -- 2025 2024 2023 2022 2021 2020 2019 filter Project St…" at bounding box center [784, 63] width 1275 height 30
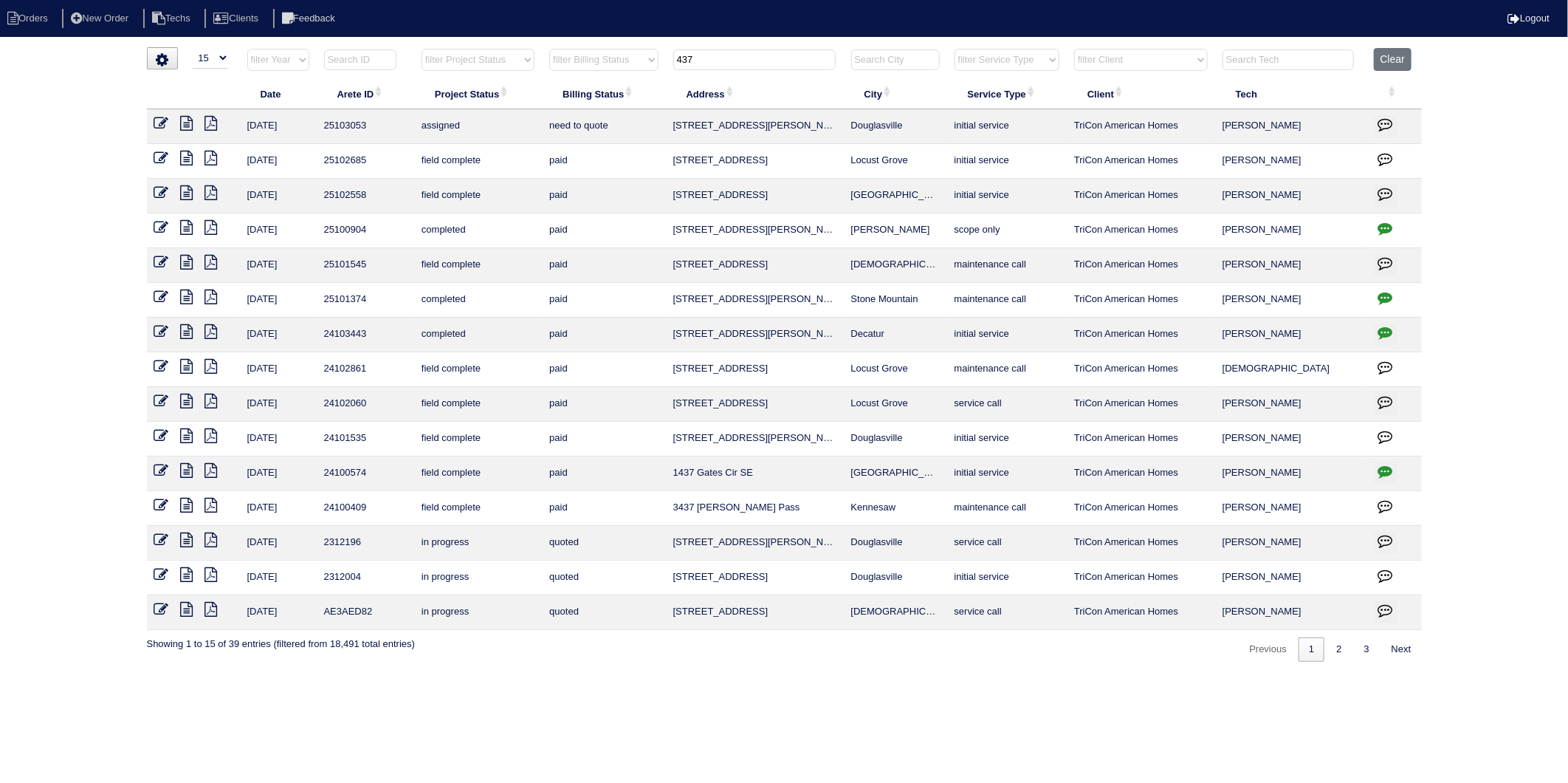
drag, startPoint x: 688, startPoint y: 61, endPoint x: 658, endPoint y: 62, distance: 30.0
click at [659, 62] on tr "filter Year -- Any Year -- 2025 2024 2023 2022 2021 2020 2019 filter Project St…" at bounding box center [784, 63] width 1275 height 30
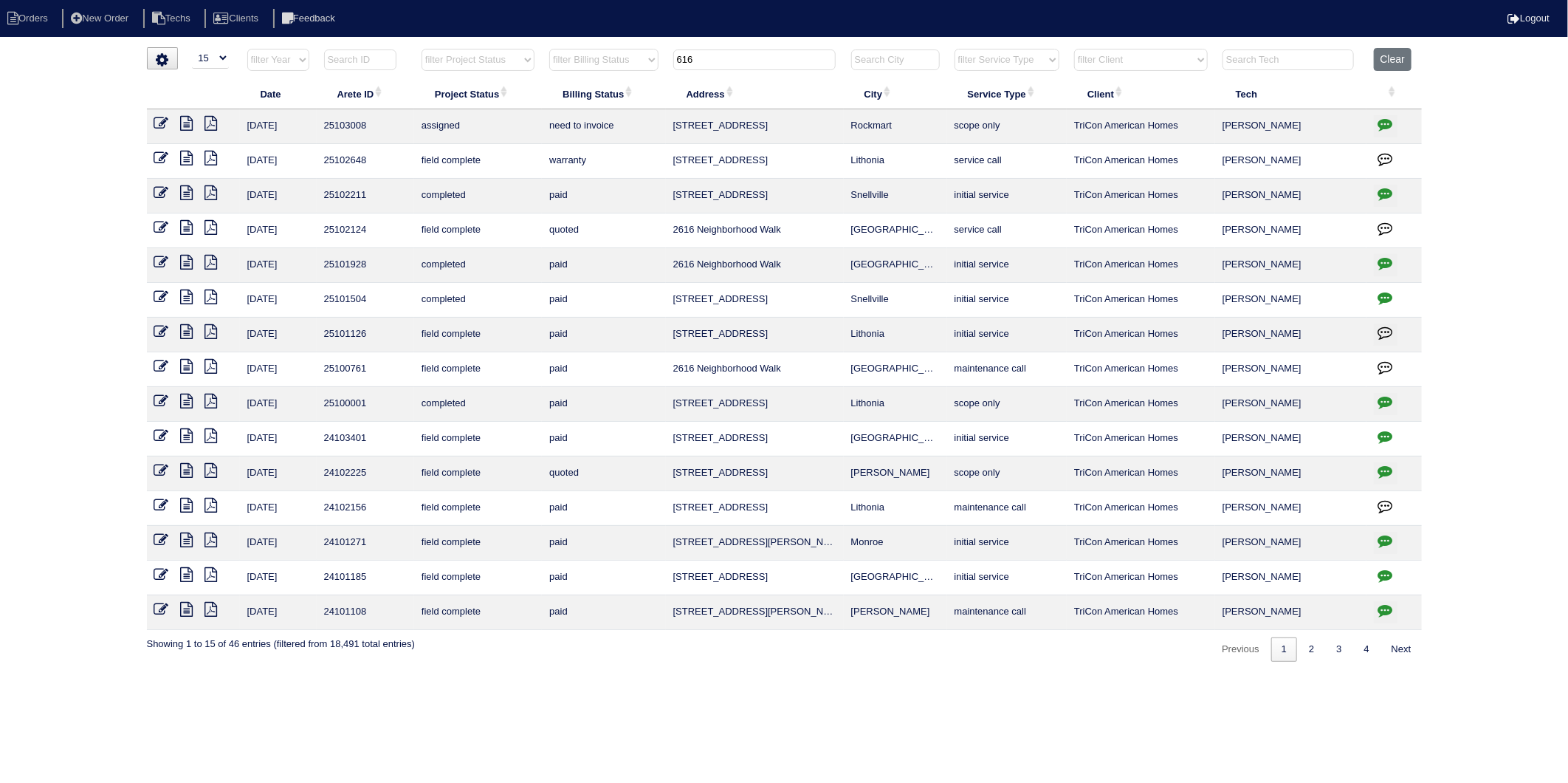
drag, startPoint x: 707, startPoint y: 62, endPoint x: 529, endPoint y: 107, distance: 183.6
click at [532, 107] on table "Date Arete ID Project Status Billing Status Address City Service Type Client Te…" at bounding box center [784, 338] width 1275 height 582
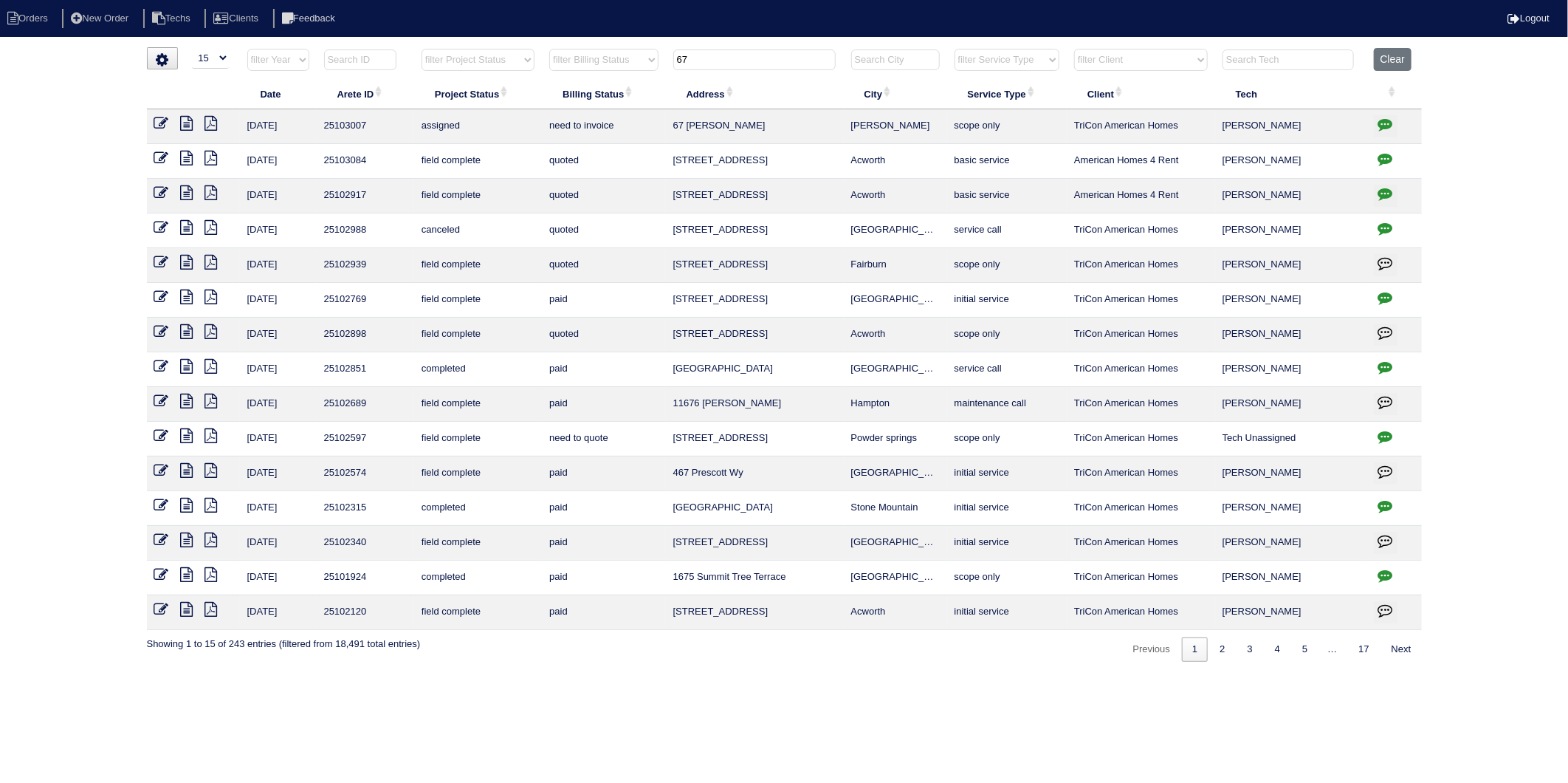
drag, startPoint x: 754, startPoint y: 61, endPoint x: 622, endPoint y: 80, distance: 133.4
click at [622, 80] on table "Date Arete ID Project Status Billing Status Address City Service Type Client Te…" at bounding box center [784, 338] width 1275 height 582
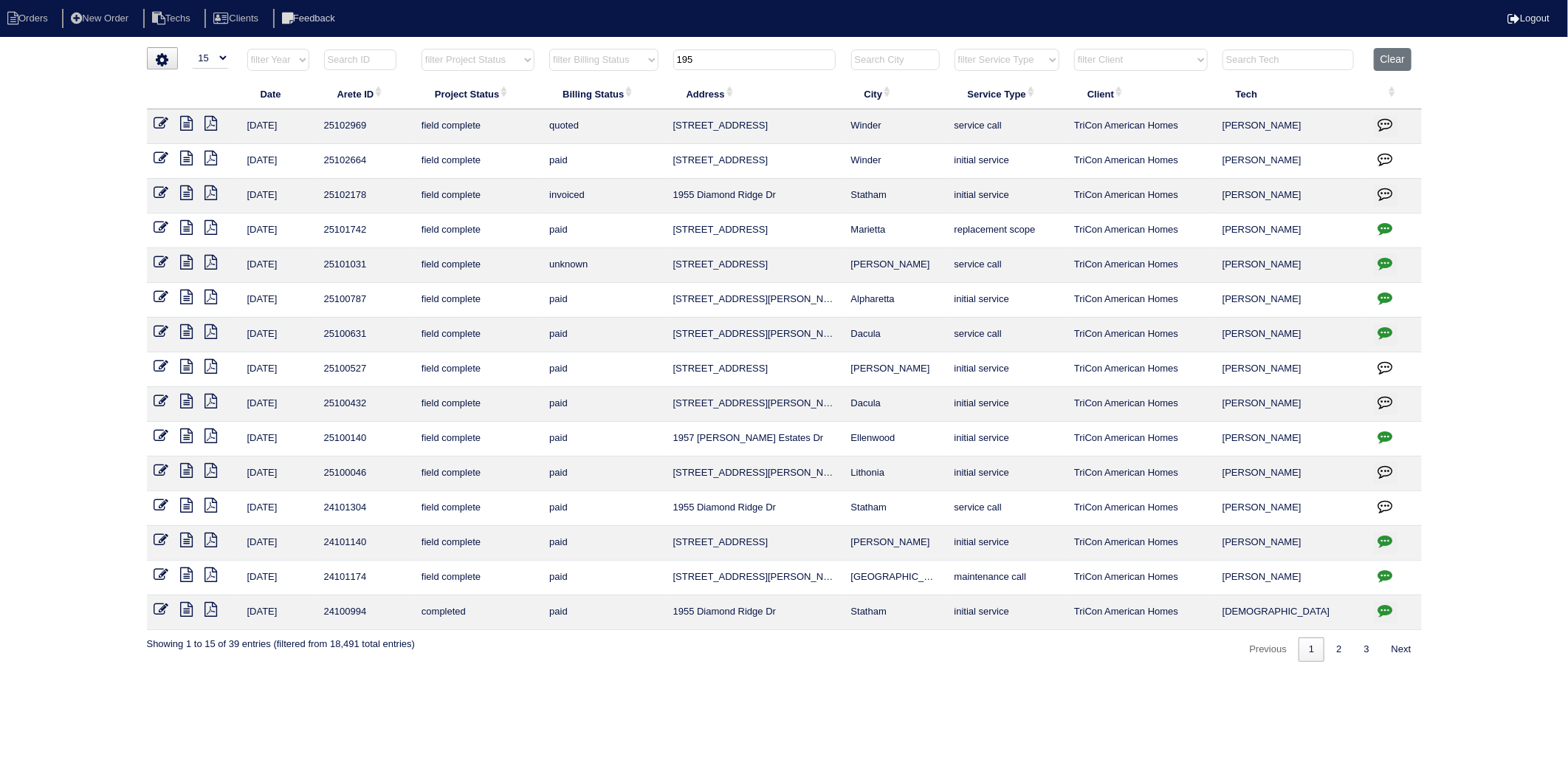
drag, startPoint x: 735, startPoint y: 61, endPoint x: 667, endPoint y: 67, distance: 68.3
click at [667, 67] on th "195" at bounding box center [755, 63] width 178 height 30
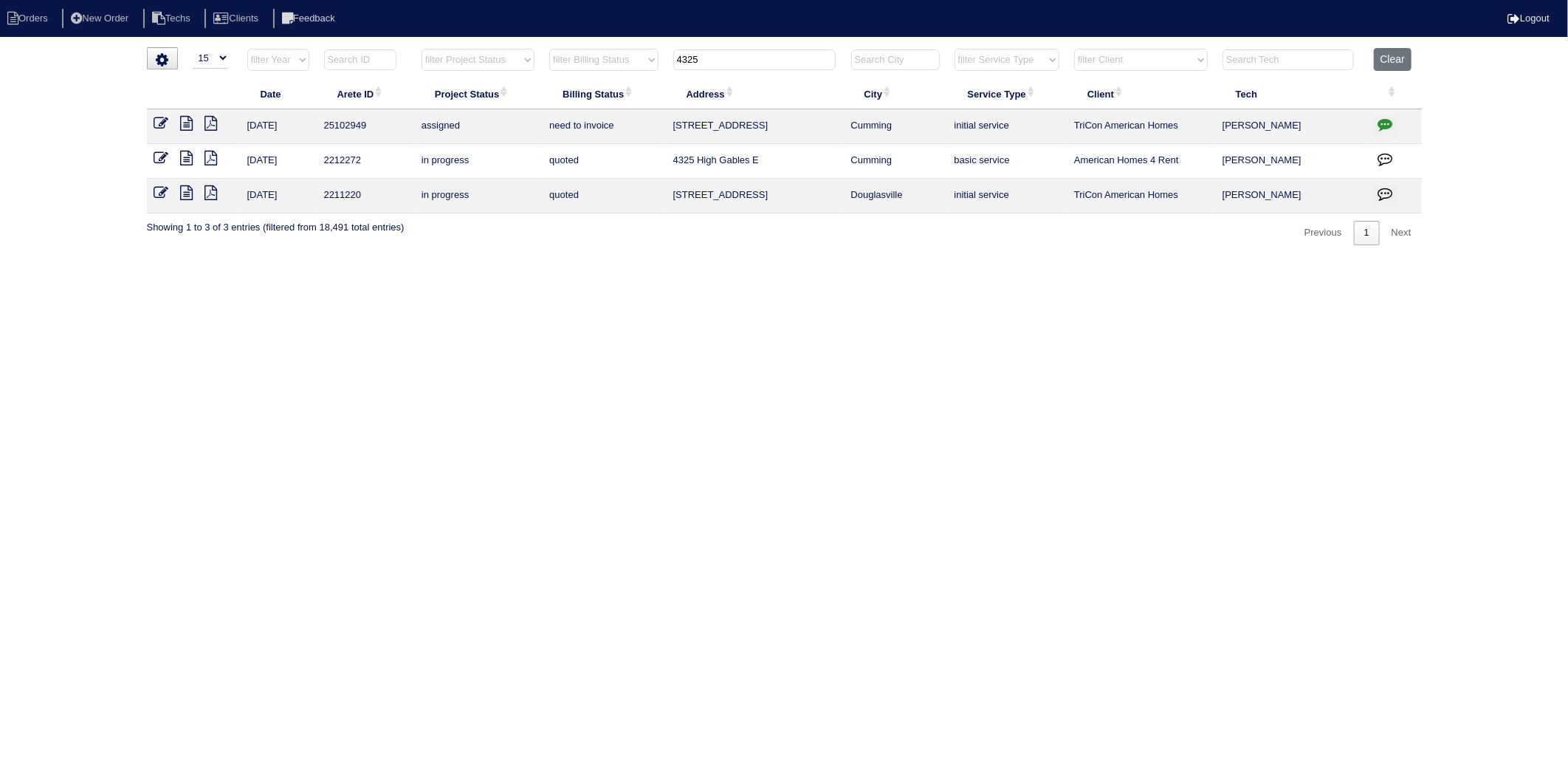
drag, startPoint x: 710, startPoint y: 59, endPoint x: 579, endPoint y: 92, distance: 135.1
click at [579, 92] on table "Date Arete ID Project Status Billing Status Address City Service Type Client Te…" at bounding box center [784, 131] width 1275 height 166
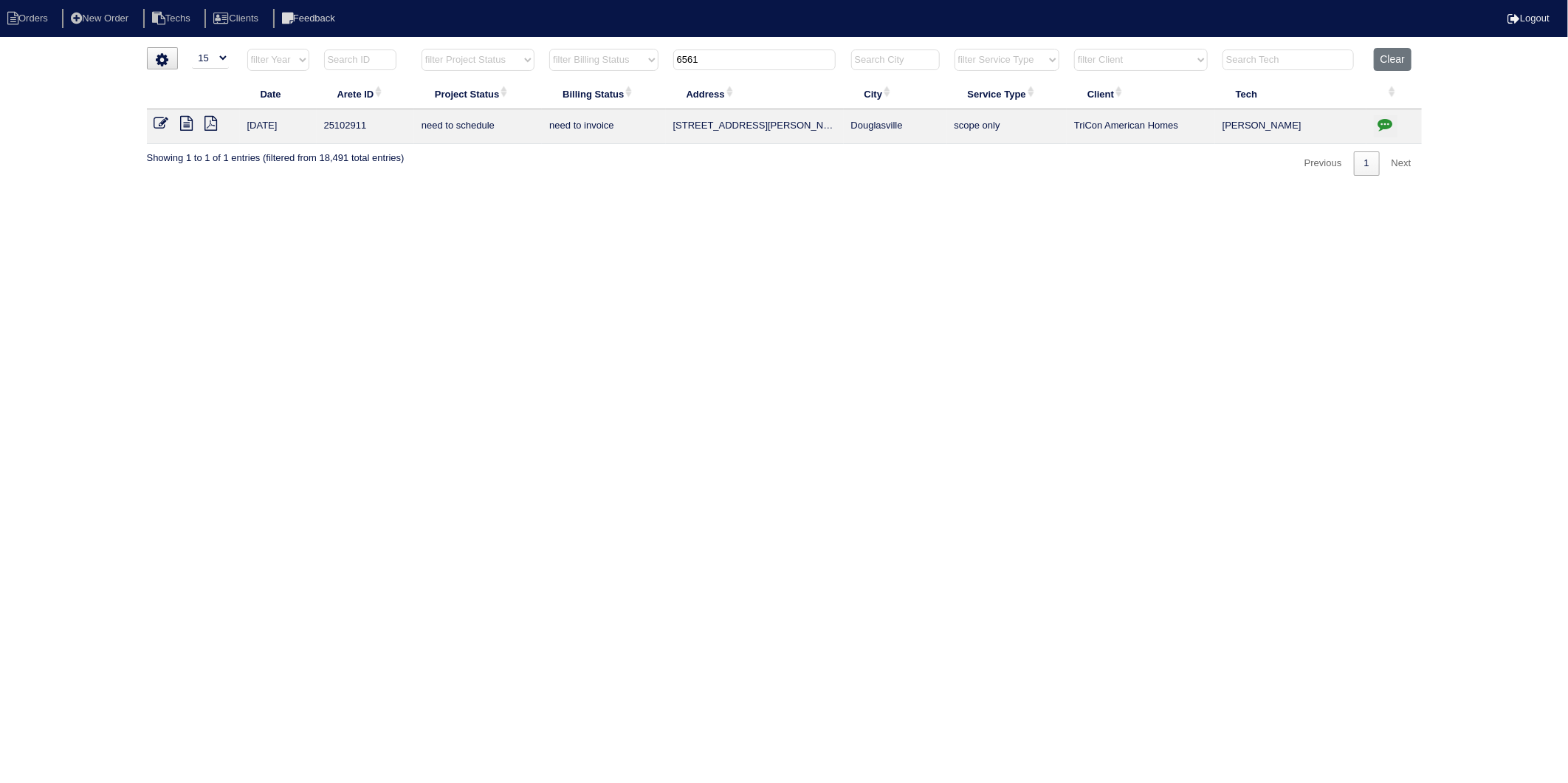
drag, startPoint x: 719, startPoint y: 67, endPoint x: 584, endPoint y: 90, distance: 136.9
click at [584, 90] on table "Date Arete ID Project Status Billing Status Address City Service Type Client Te…" at bounding box center [784, 96] width 1275 height 96
type input "5855"
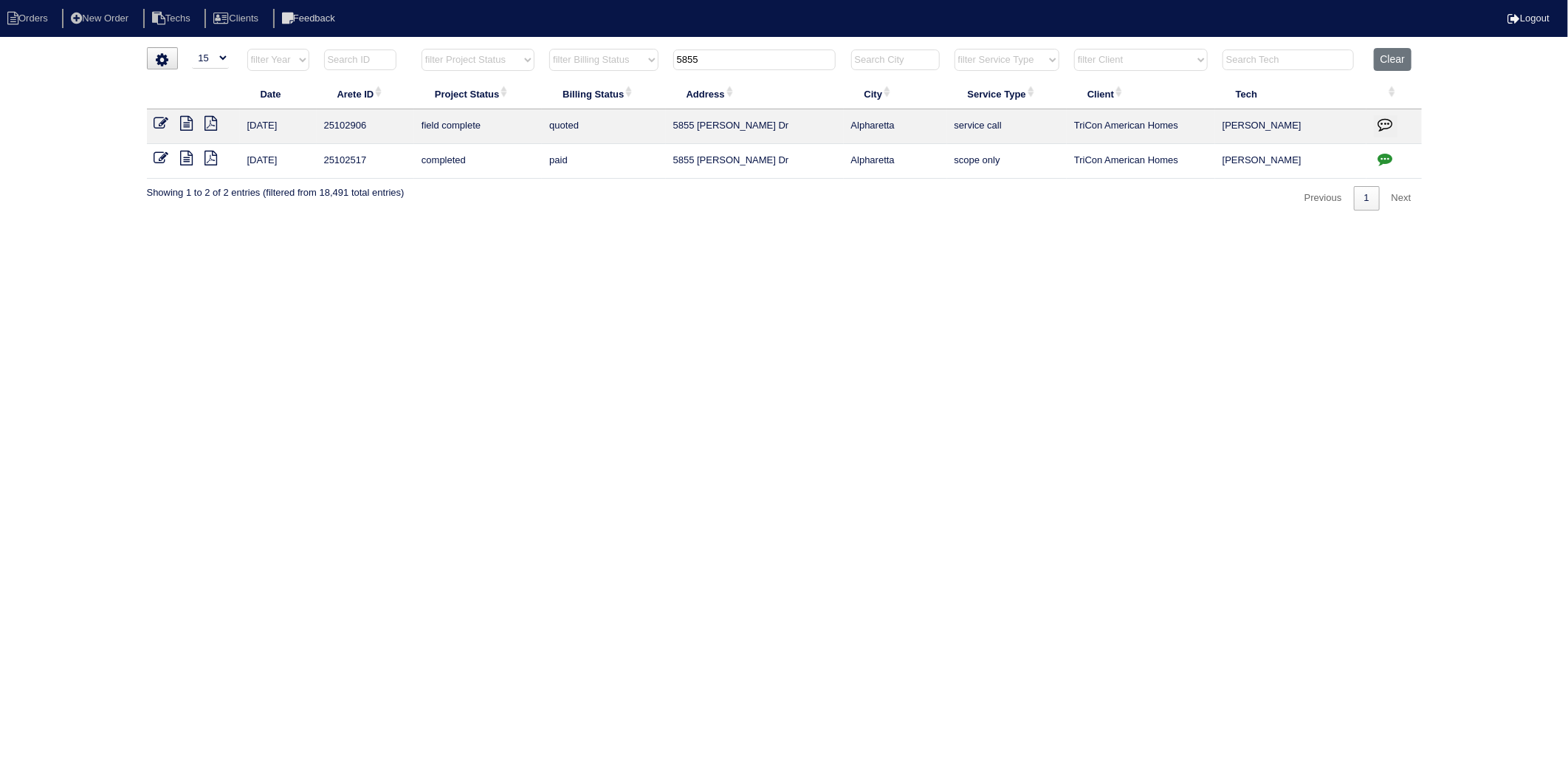
click at [184, 123] on icon at bounding box center [187, 123] width 12 height 15
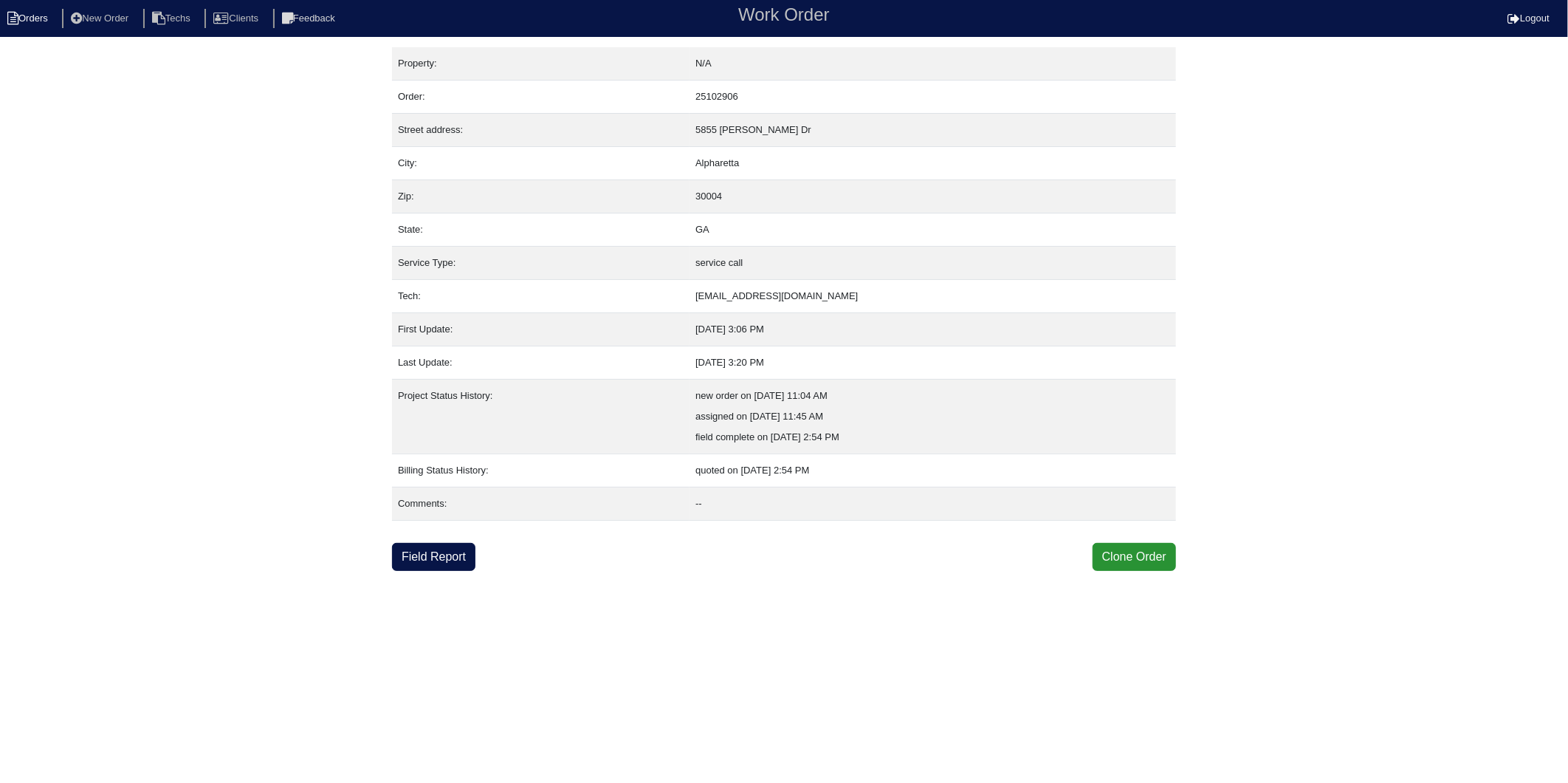
click at [53, 11] on li "Orders" at bounding box center [29, 19] width 60 height 20
select select "15"
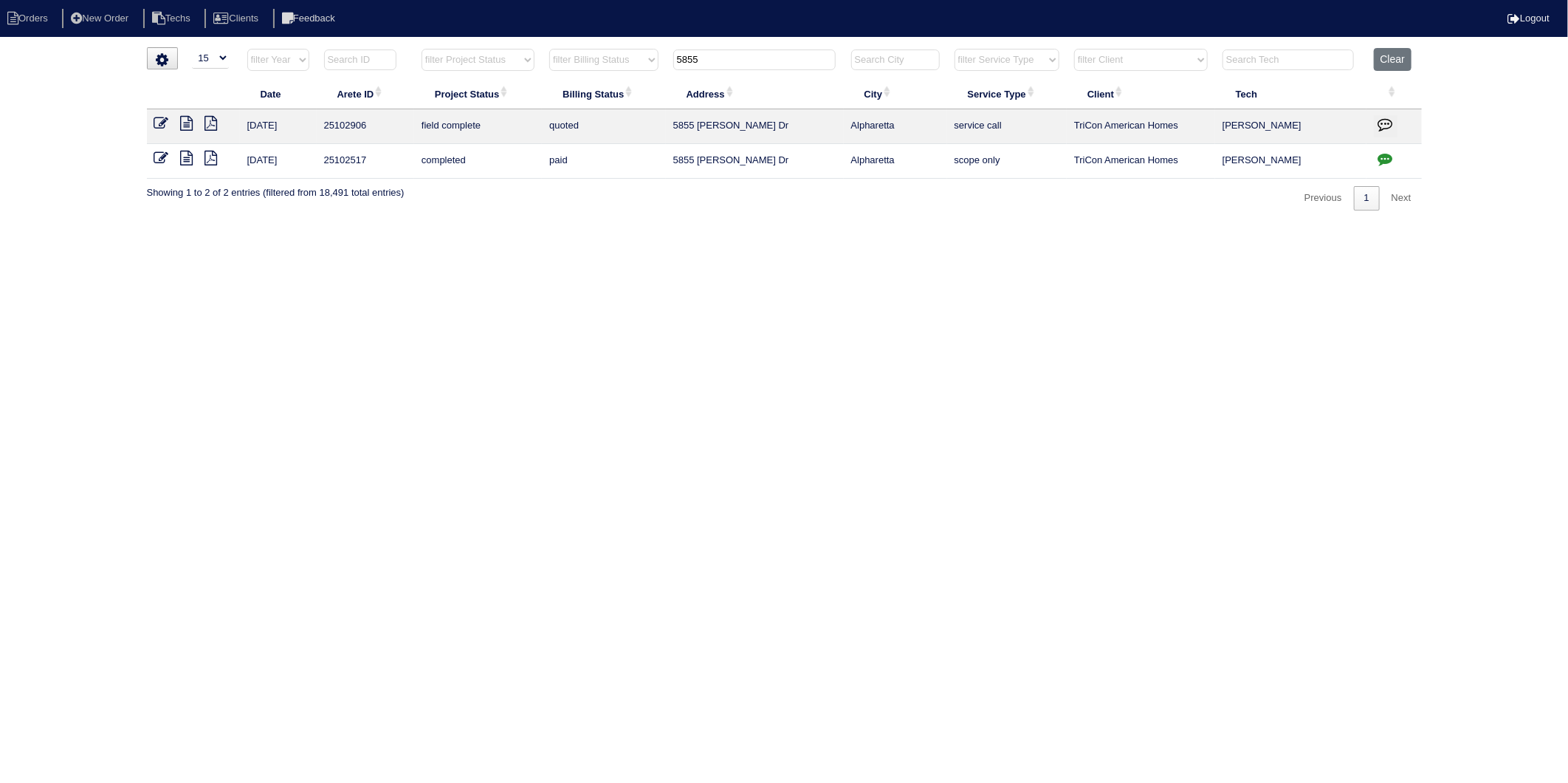
drag, startPoint x: 734, startPoint y: 57, endPoint x: 542, endPoint y: 110, distance: 199.2
click at [542, 110] on table "Date Arete ID Project Status Billing Status Address City Service Type Client Te…" at bounding box center [784, 113] width 1275 height 131
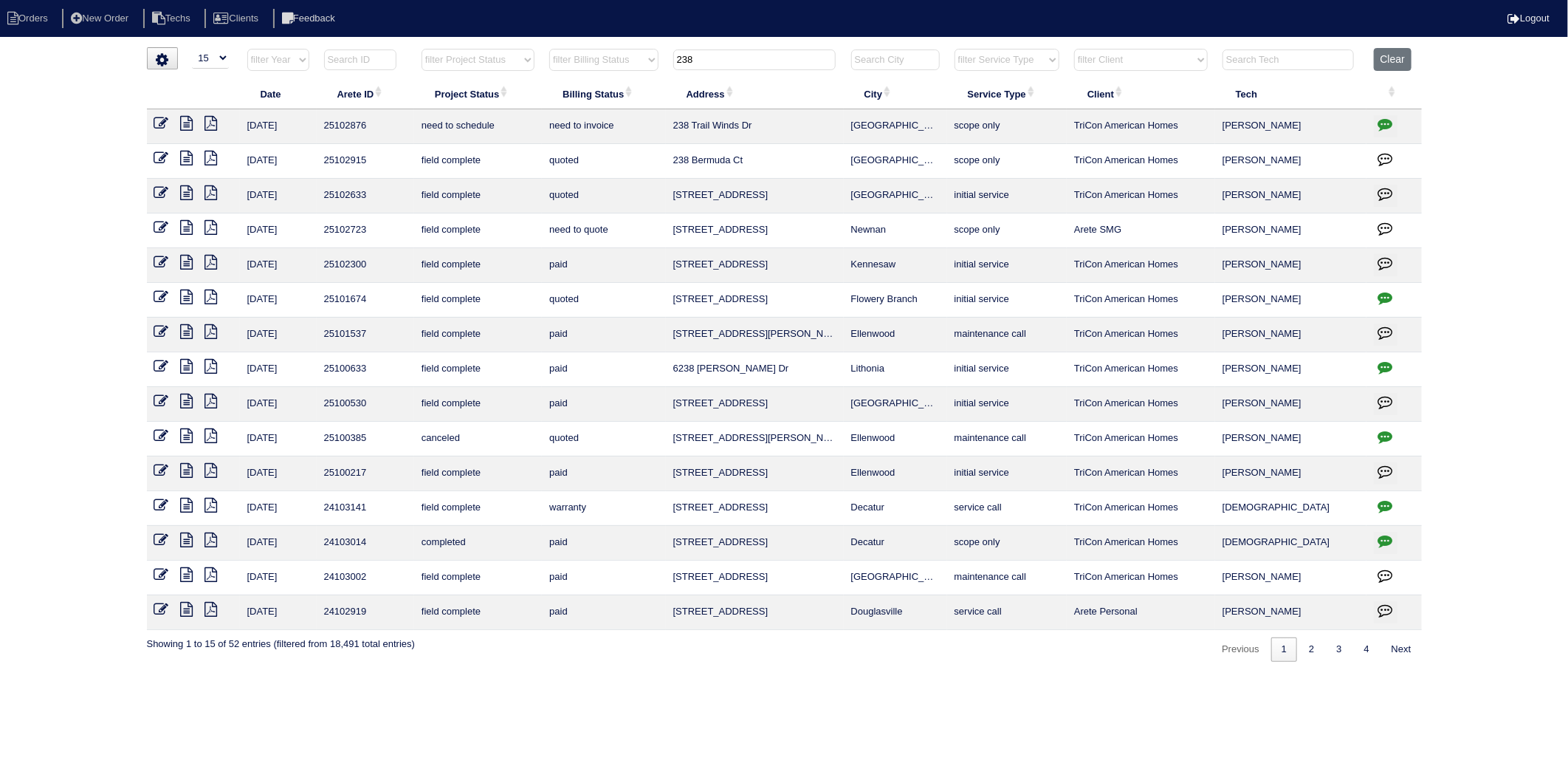
drag, startPoint x: 710, startPoint y: 59, endPoint x: 652, endPoint y: 67, distance: 58.5
click at [652, 67] on tr "filter Year -- Any Year -- 2025 2024 2023 2022 2021 2020 2019 filter Project St…" at bounding box center [784, 63] width 1275 height 30
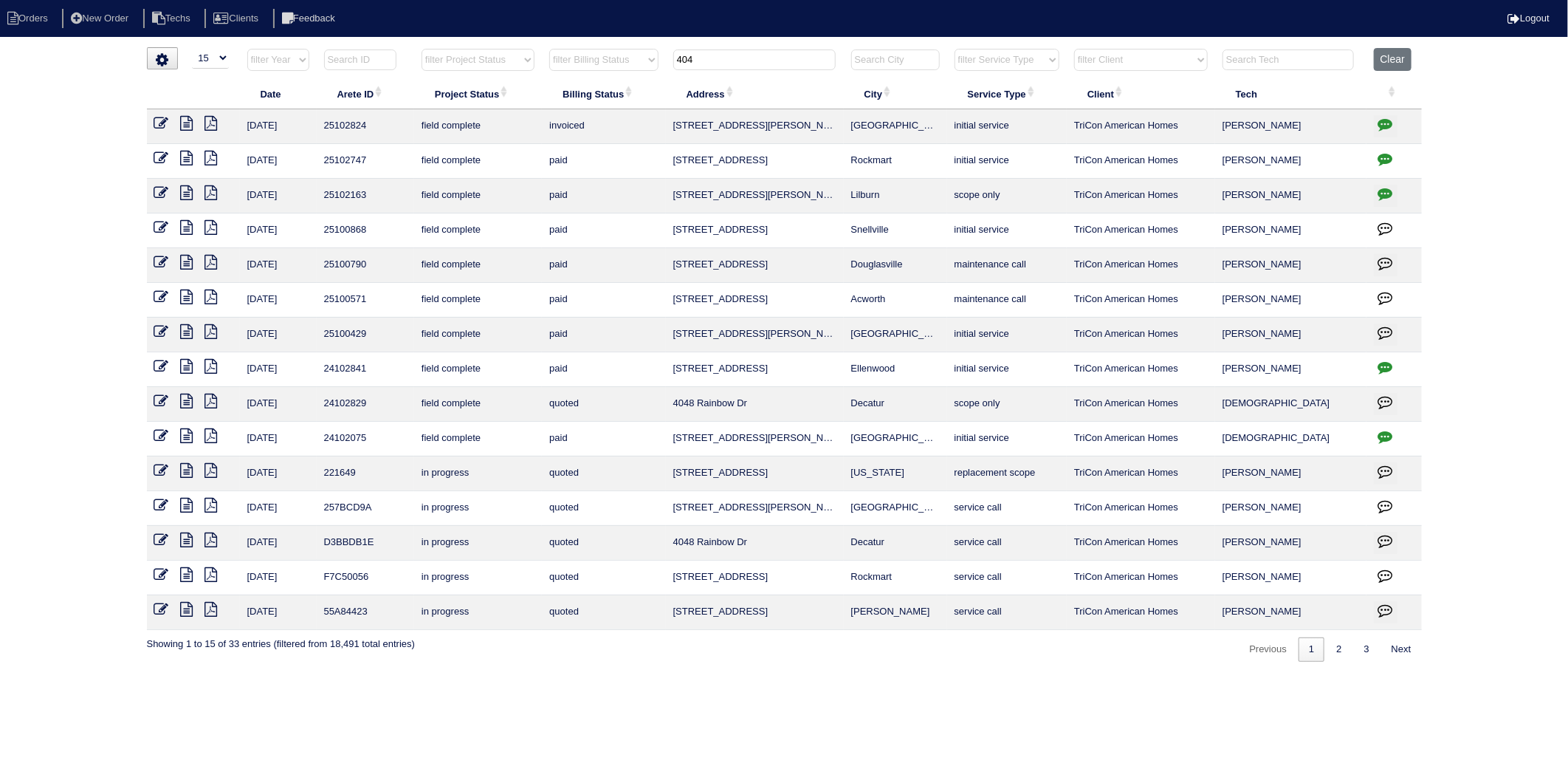
type input "404"
click at [186, 124] on icon at bounding box center [187, 123] width 12 height 15
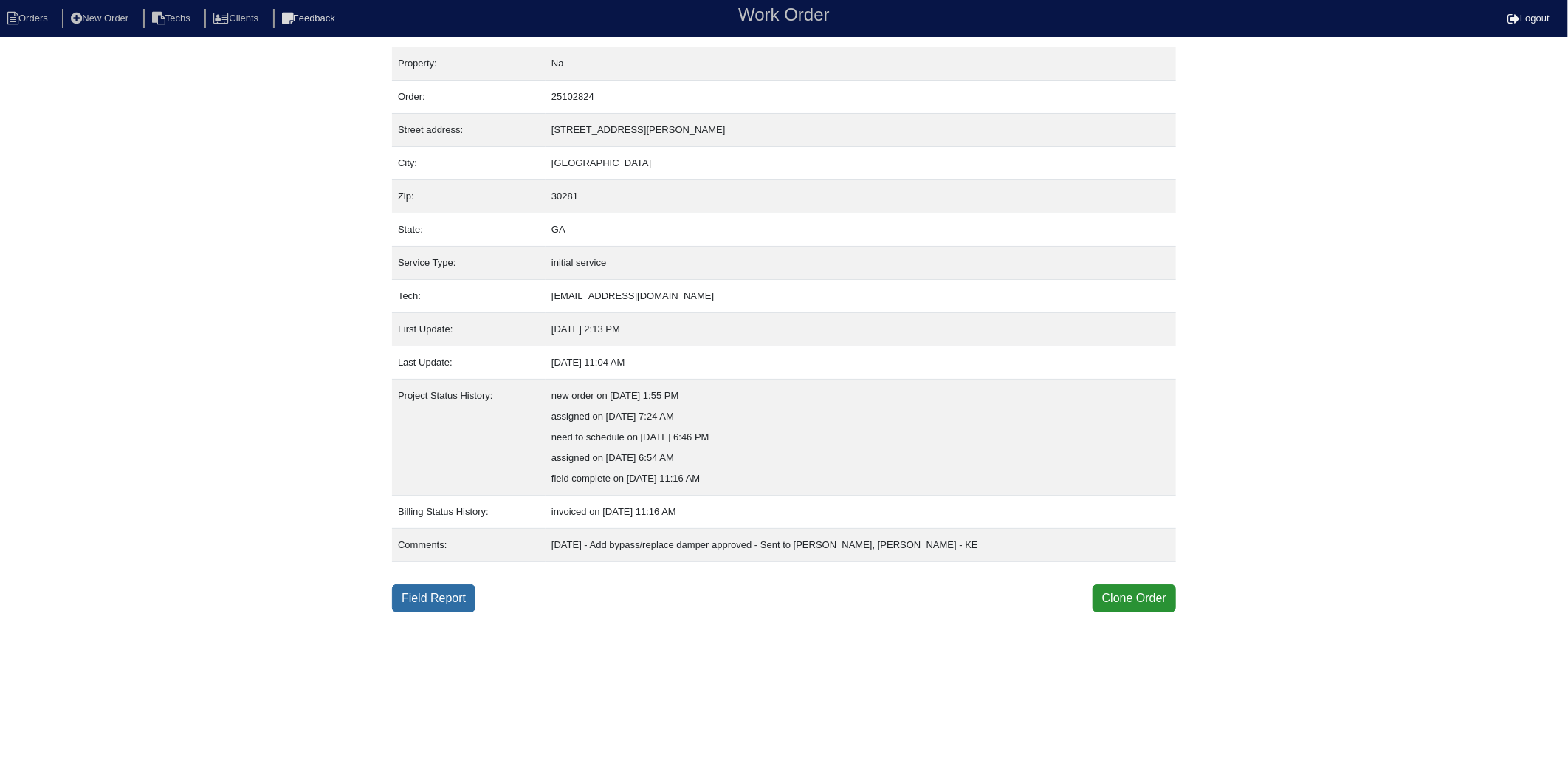
click at [424, 594] on link "Field Report" at bounding box center [434, 599] width 84 height 29
click at [440, 593] on link "Field Report" at bounding box center [434, 599] width 84 height 29
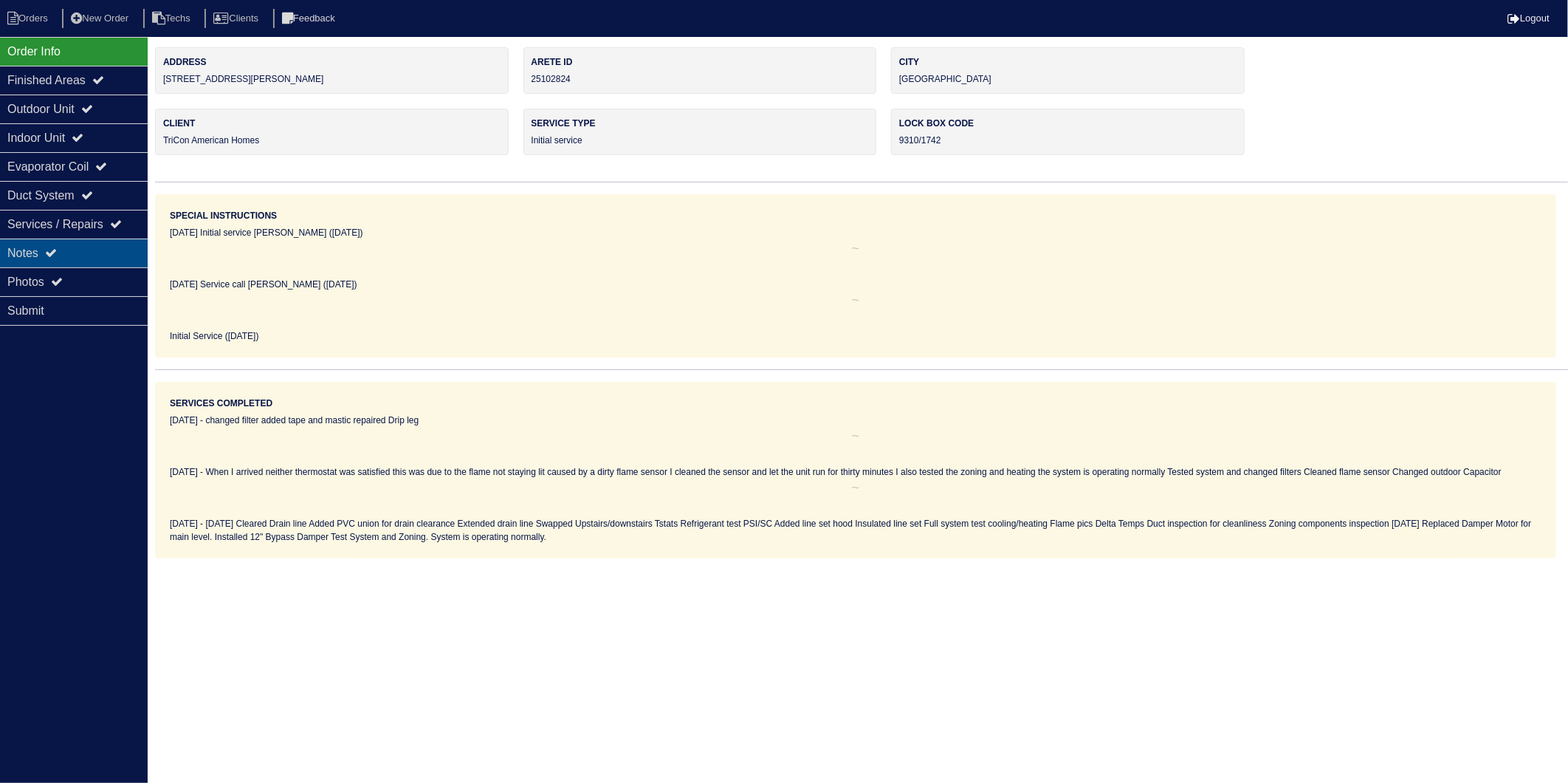
click at [6, 240] on div "Notes" at bounding box center [74, 253] width 148 height 29
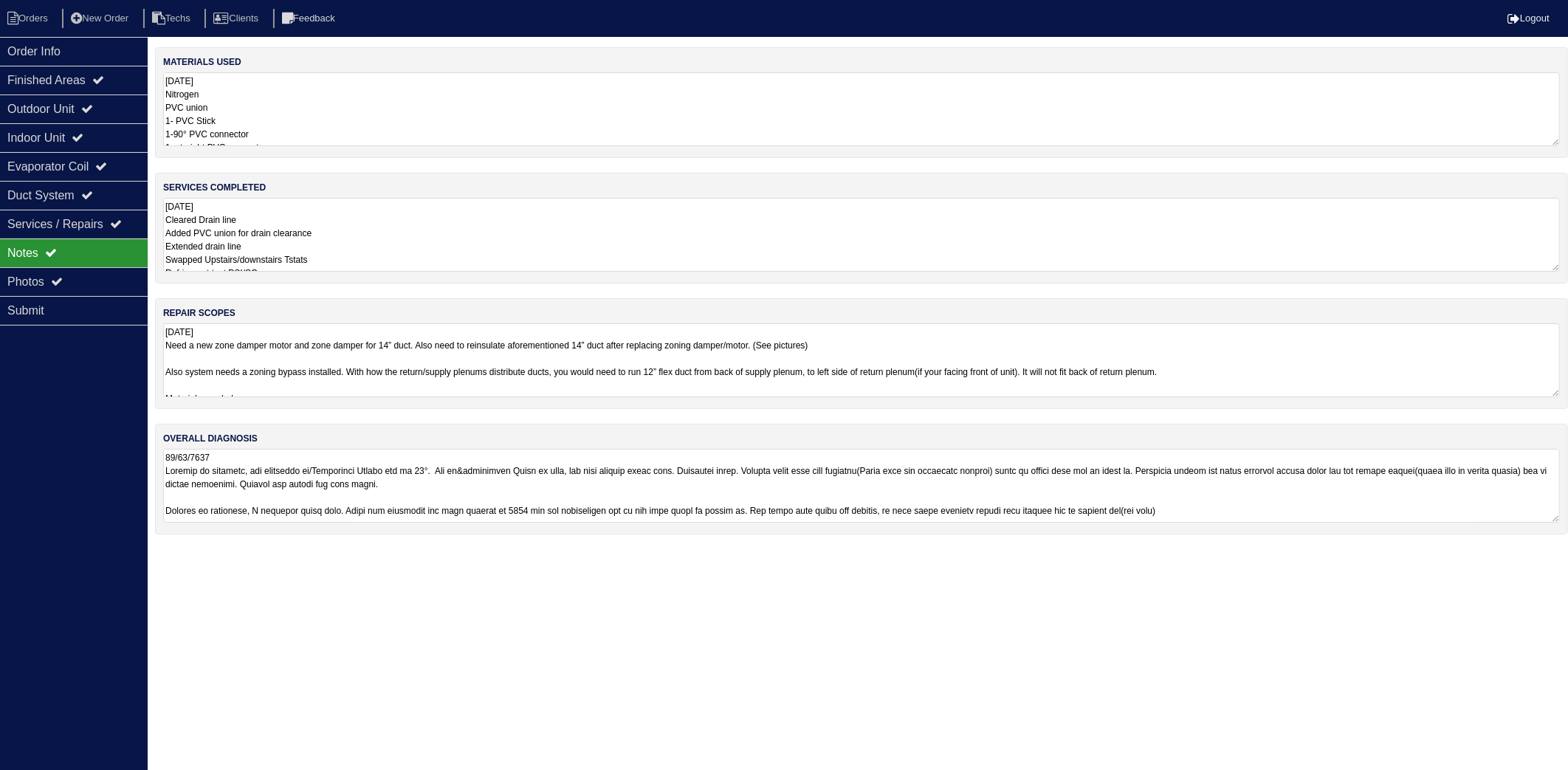
click at [269, 114] on textarea "08/07/2025 Nitrogen PVC union 1- PVC Stick 1-90° PVC connector 1- straight PVC …" at bounding box center [861, 109] width 1396 height 74
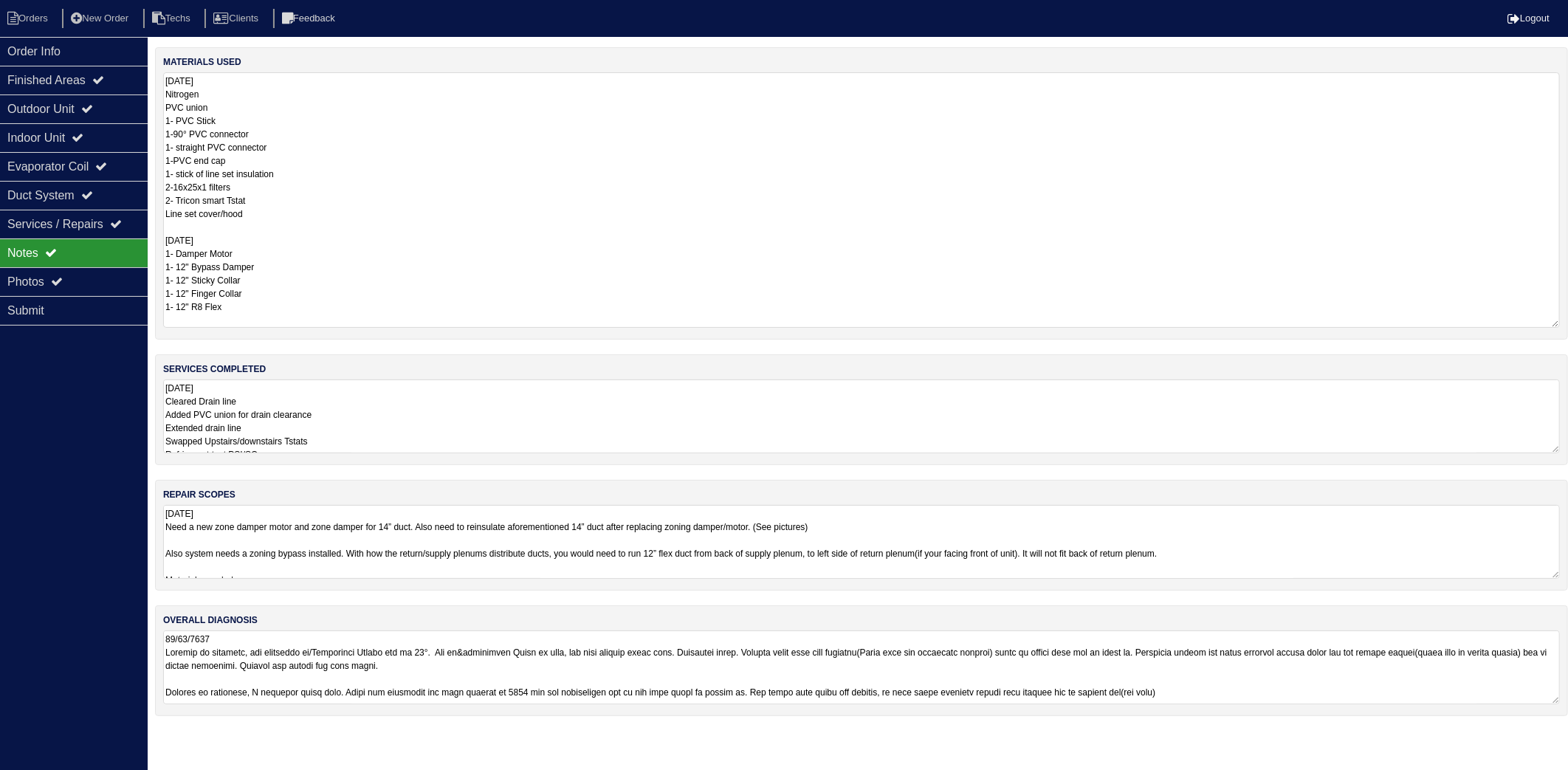
click at [288, 282] on textarea "08/07/2025 Nitrogen PVC union 1- PVC Stick 1-90° PVC connector 1- straight PVC …" at bounding box center [861, 199] width 1396 height 255
click at [37, 19] on li "Orders" at bounding box center [29, 19] width 60 height 20
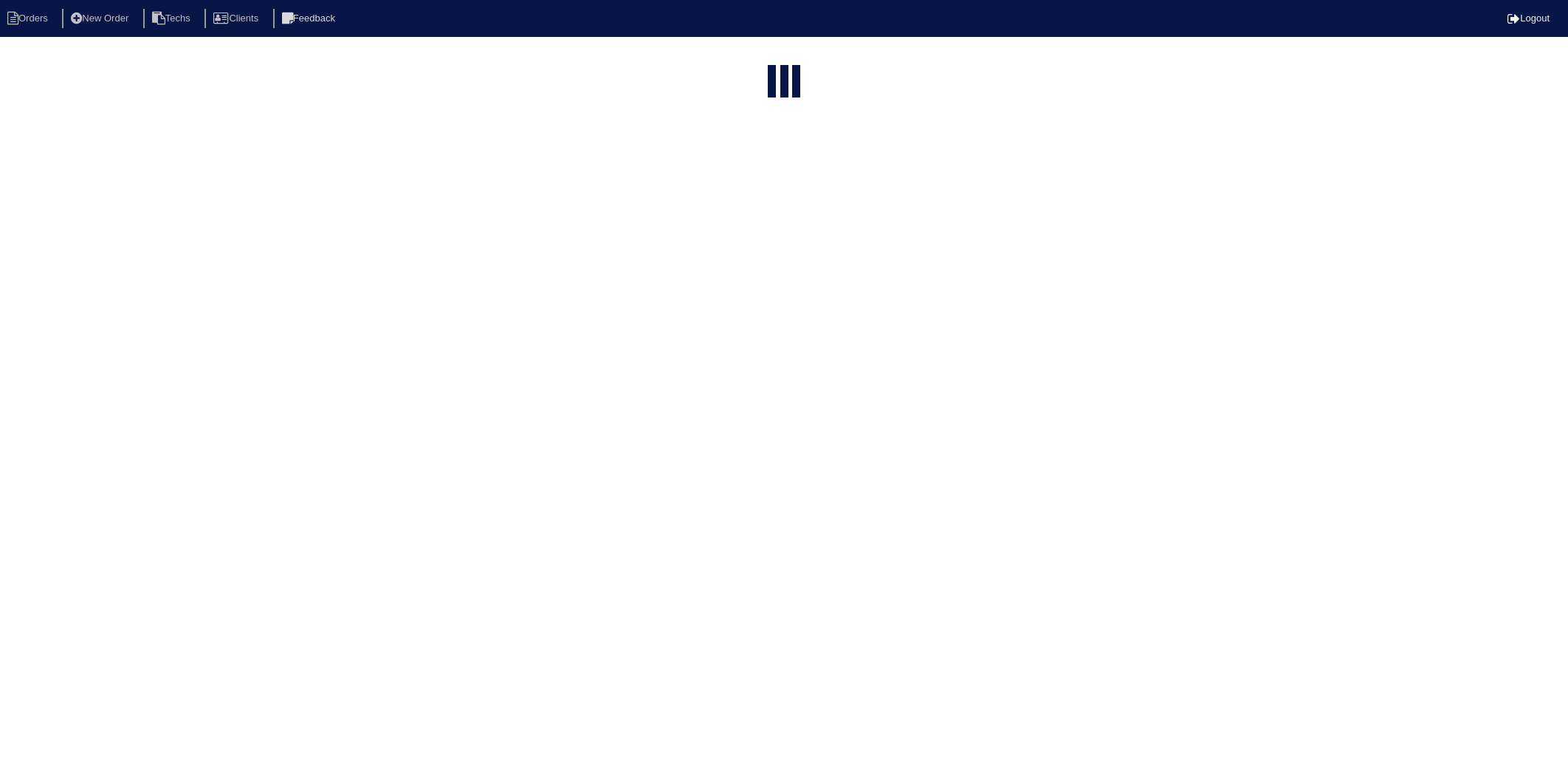
select select "15"
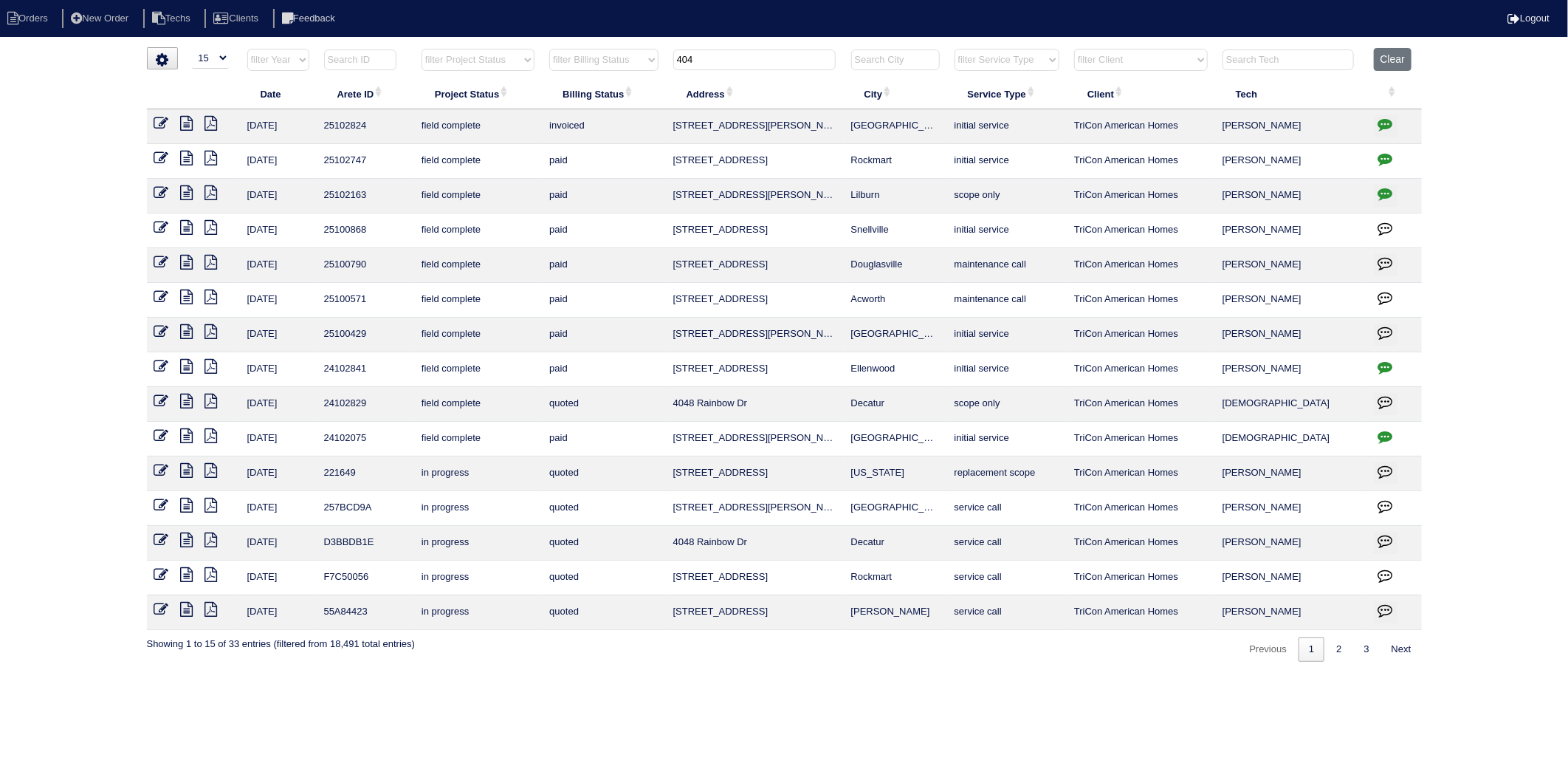
drag, startPoint x: 728, startPoint y: 67, endPoint x: 647, endPoint y: 77, distance: 81.6
click at [647, 77] on tr "filter Year -- Any Year -- 2025 2024 2023 2022 2021 2020 2019 filter Project St…" at bounding box center [784, 63] width 1275 height 30
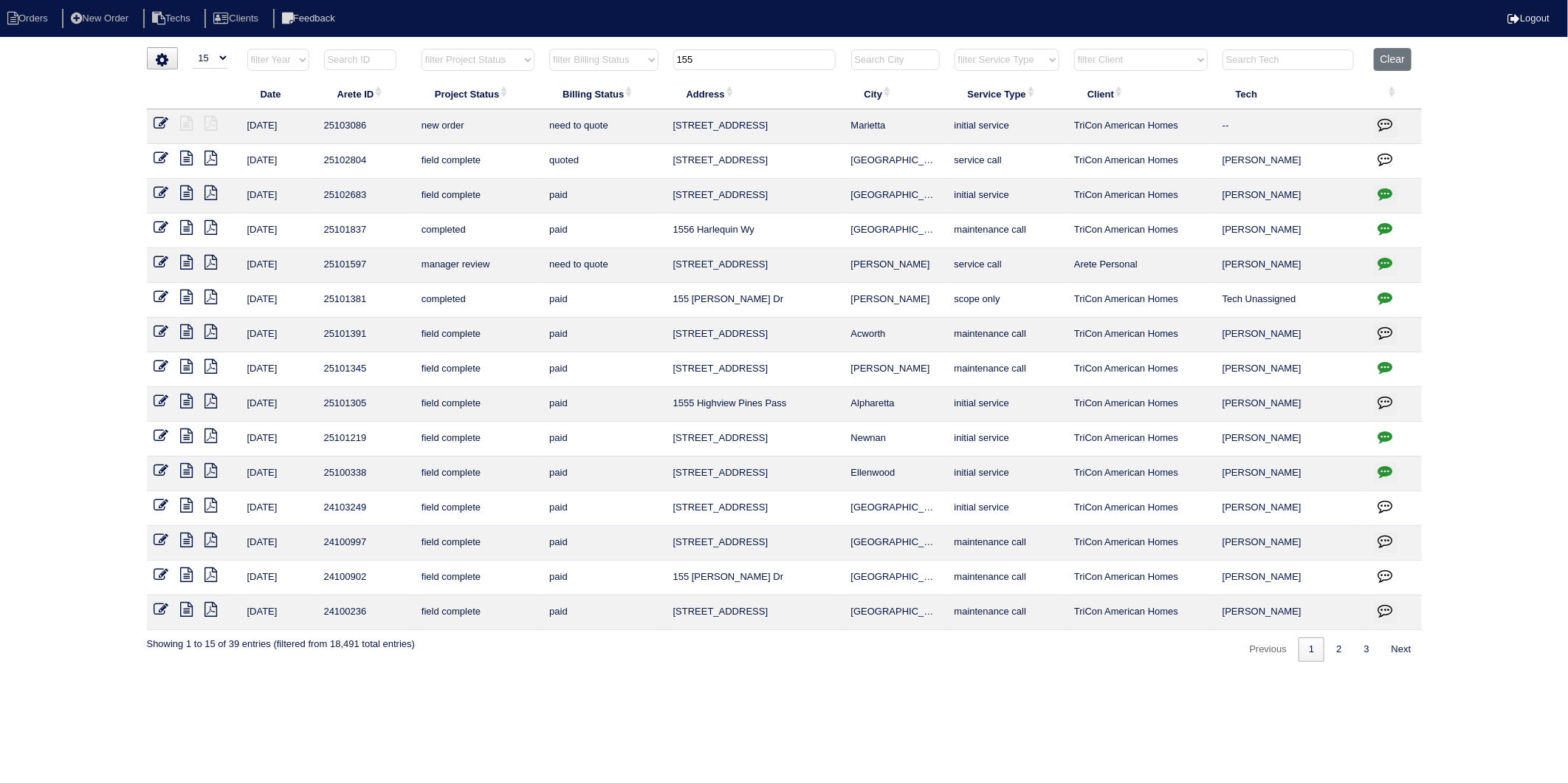
drag, startPoint x: 705, startPoint y: 63, endPoint x: 654, endPoint y: 67, distance: 51.2
click at [654, 67] on tr "filter Year -- Any Year -- 2025 2024 2023 2022 2021 2020 2019 filter Project St…" at bounding box center [784, 63] width 1275 height 30
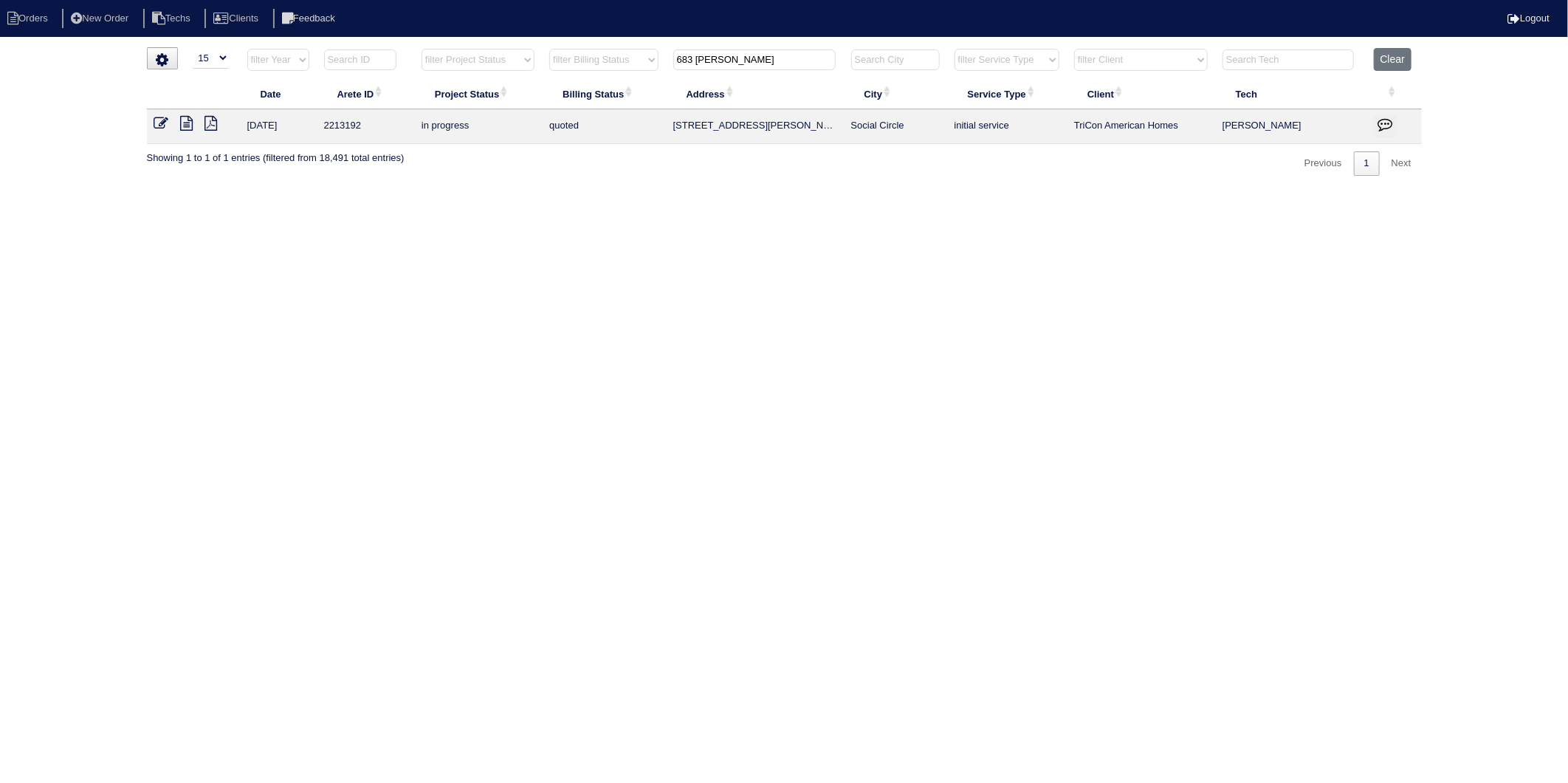
drag, startPoint x: 735, startPoint y: 56, endPoint x: 659, endPoint y: 77, distance: 78.8
click at [659, 77] on tr "filter Year -- Any Year -- 2025 2024 2023 2022 2021 2020 2019 filter Project St…" at bounding box center [784, 63] width 1275 height 30
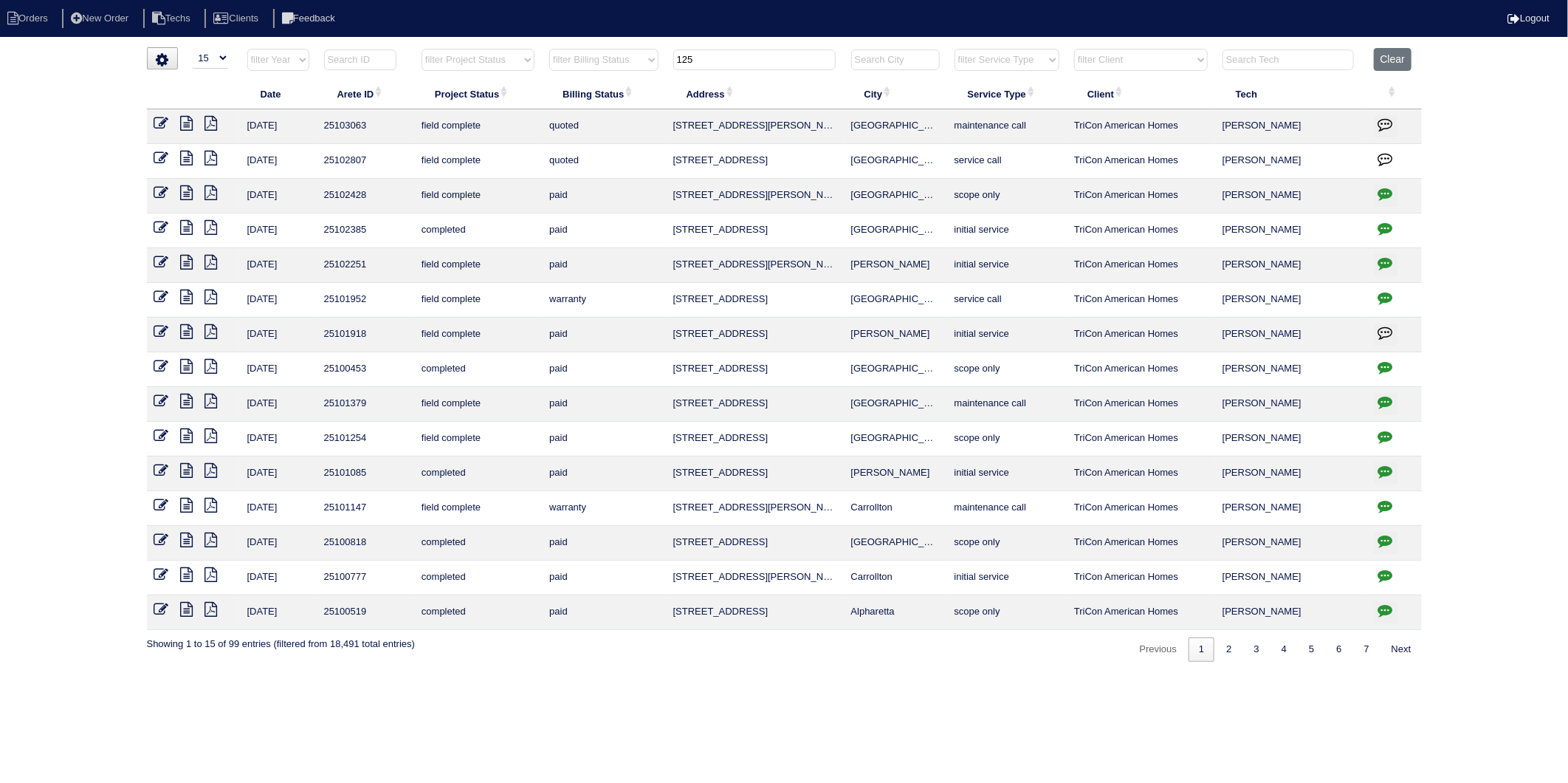
type input "125"
click at [186, 123] on icon at bounding box center [187, 123] width 12 height 15
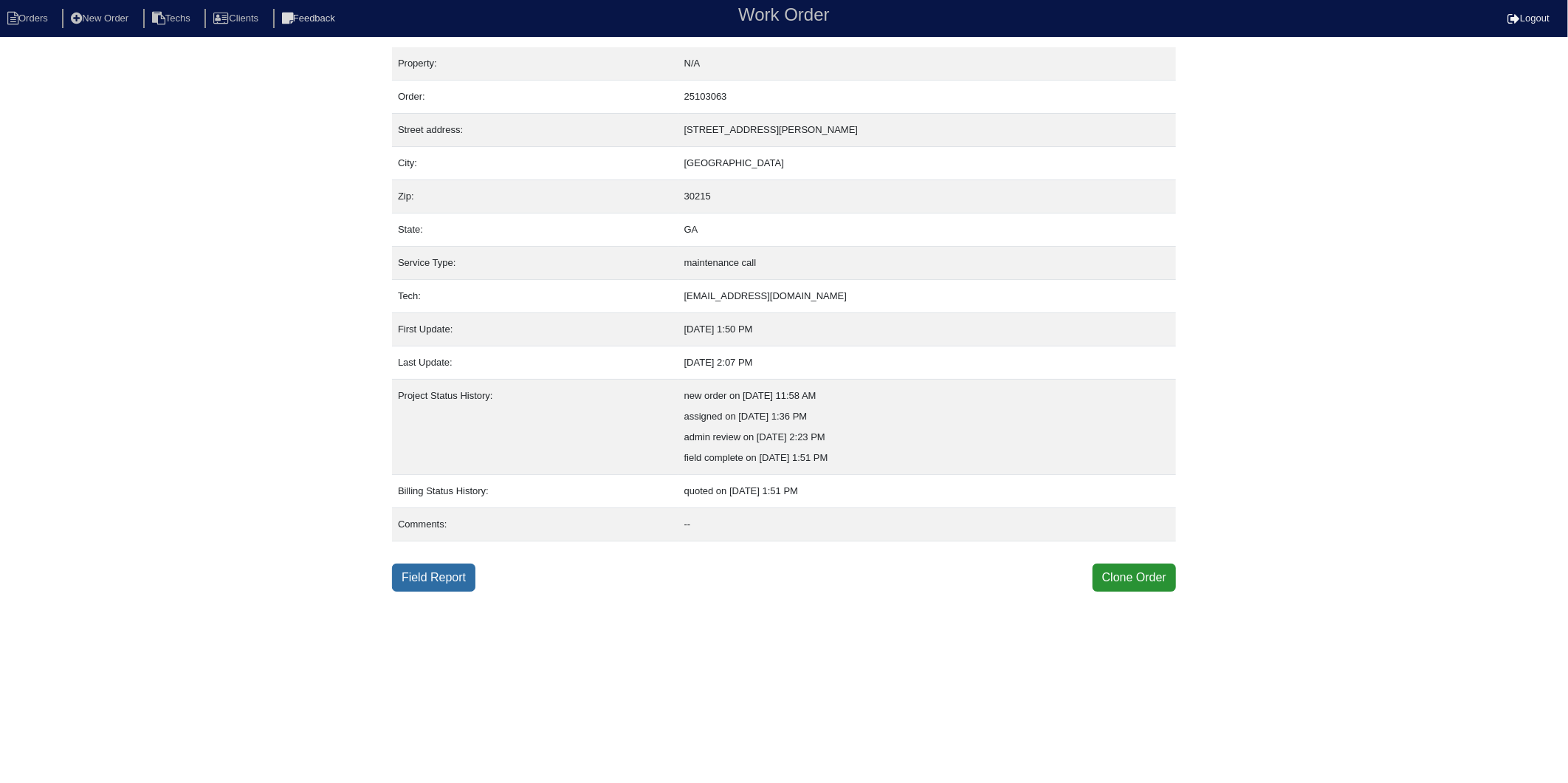
click at [424, 578] on link "Field Report" at bounding box center [434, 578] width 84 height 29
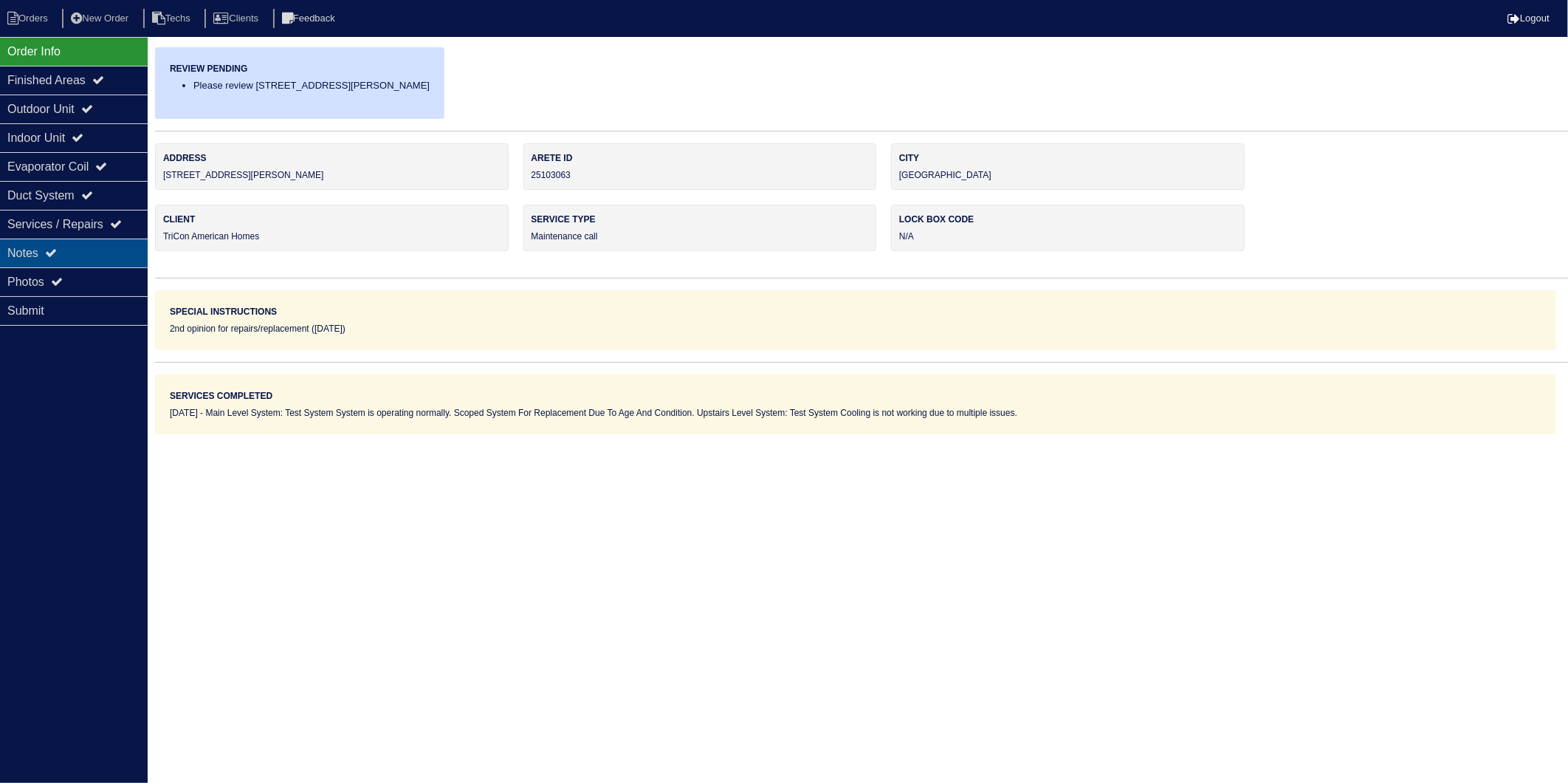
click at [30, 247] on div "Notes" at bounding box center [74, 253] width 148 height 29
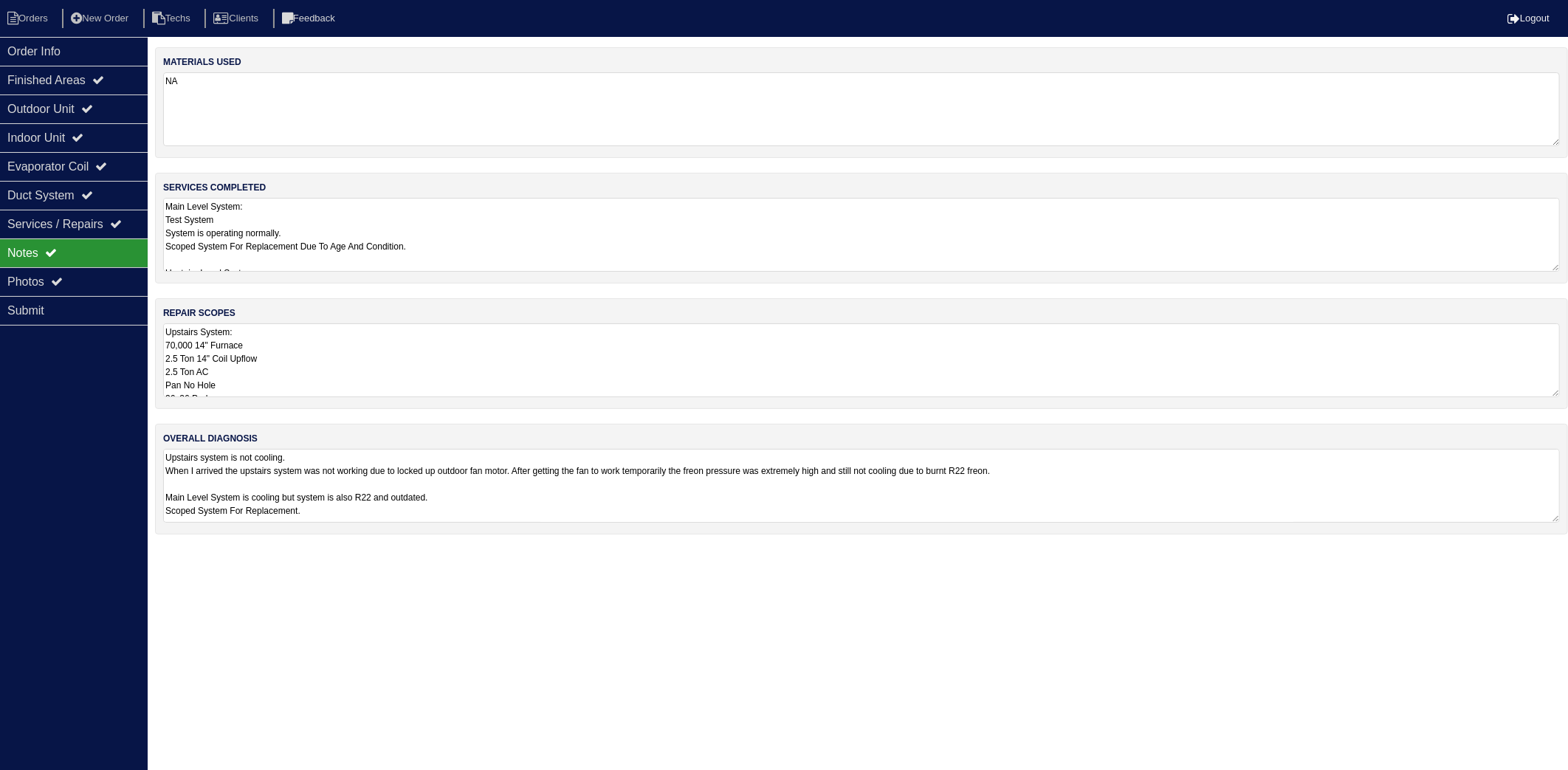
click at [326, 114] on textarea "NA" at bounding box center [861, 109] width 1396 height 74
click at [421, 216] on textarea "Main Level System: Test System System is operating normally. Scoped System For …" at bounding box center [861, 233] width 1396 height 74
click at [32, 23] on li "Orders" at bounding box center [29, 19] width 60 height 20
select select "15"
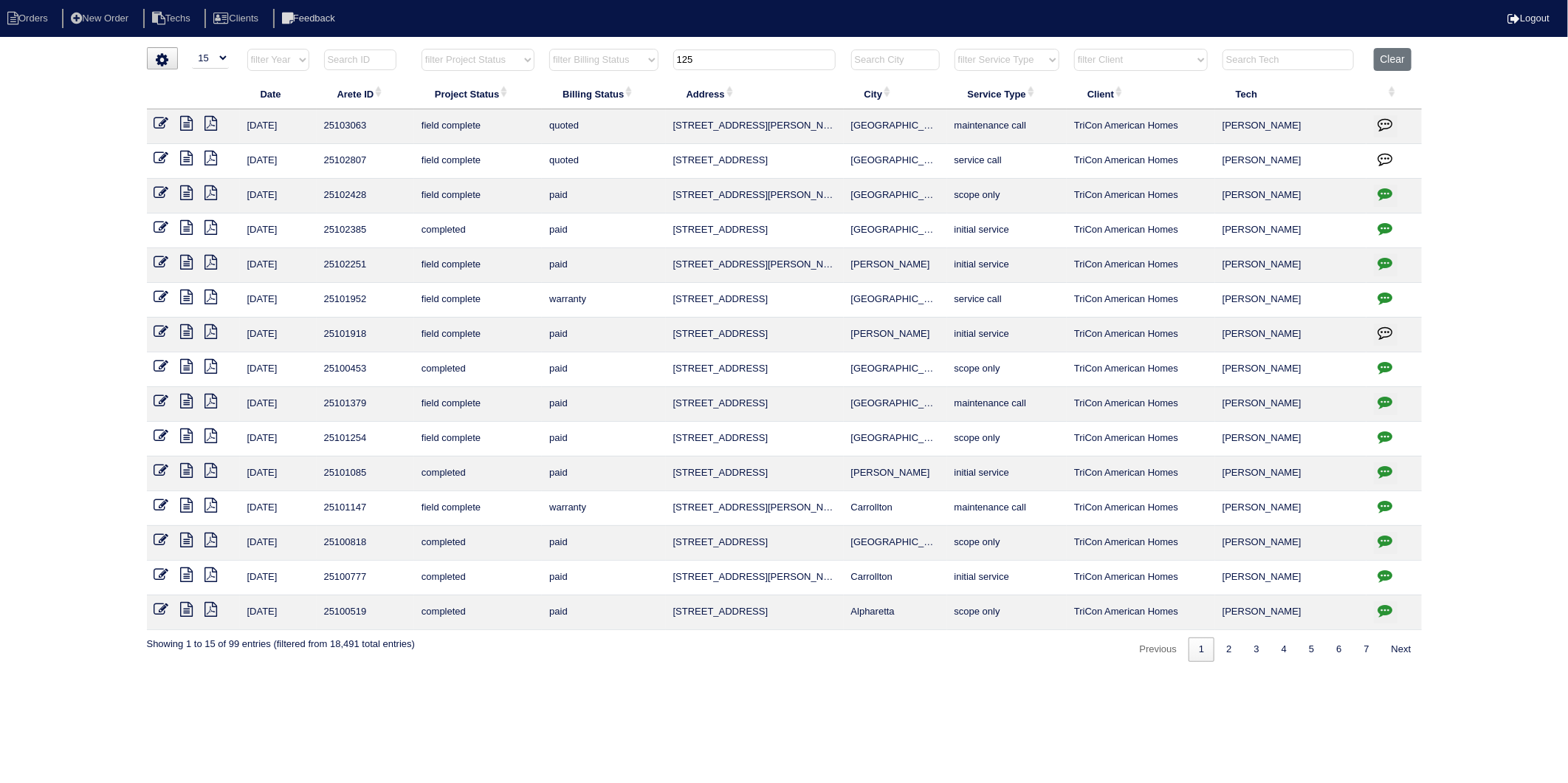
drag, startPoint x: 719, startPoint y: 60, endPoint x: 611, endPoint y: 80, distance: 109.8
click at [611, 80] on table "Date Arete ID Project Status Billing Status Address City Service Type Client Te…" at bounding box center [784, 338] width 1275 height 582
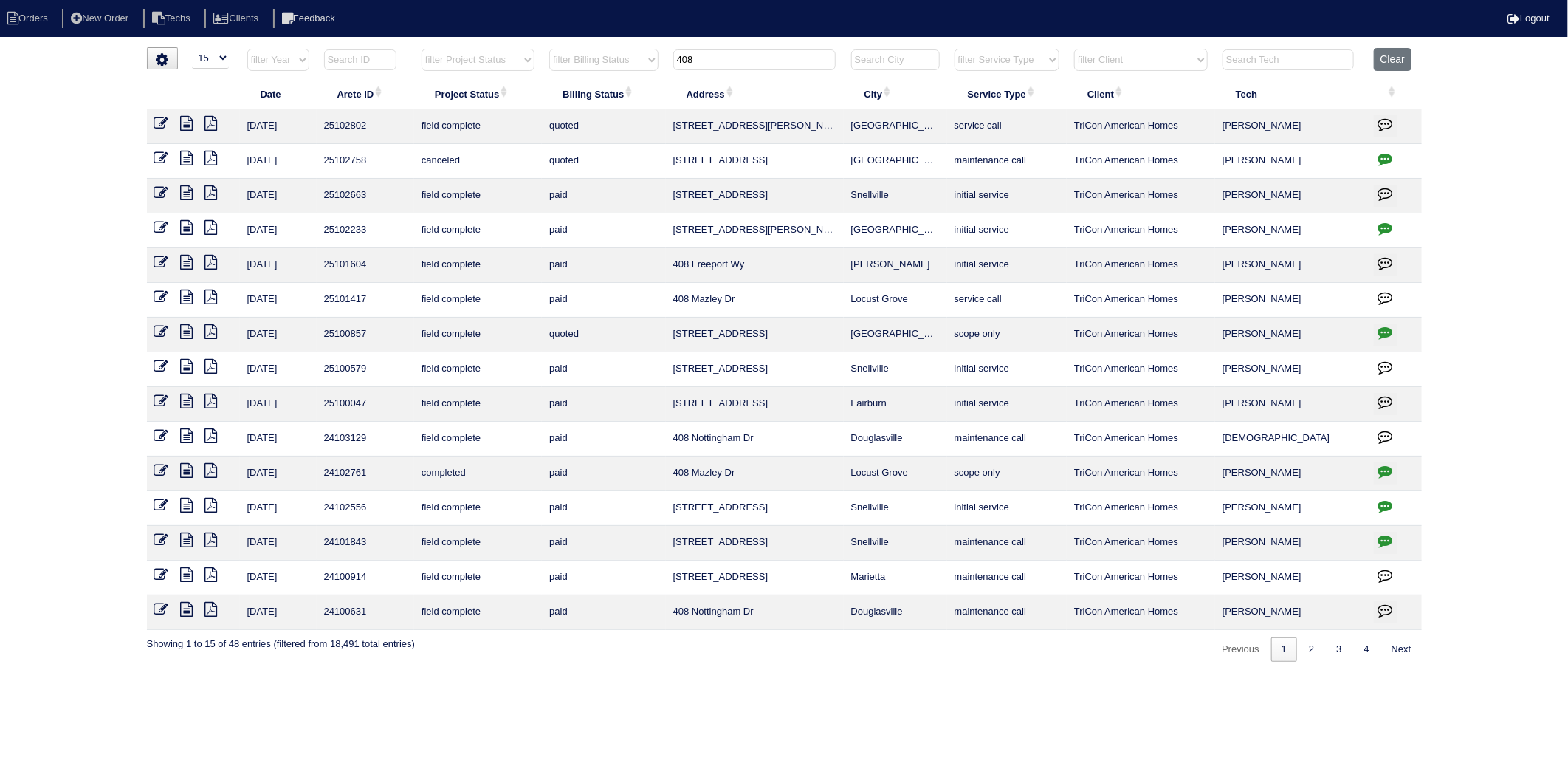
drag, startPoint x: 711, startPoint y: 69, endPoint x: 626, endPoint y: 81, distance: 85.8
click at [628, 81] on table "Date Arete ID Project Status Billing Status Address City Service Type Client Te…" at bounding box center [784, 338] width 1275 height 582
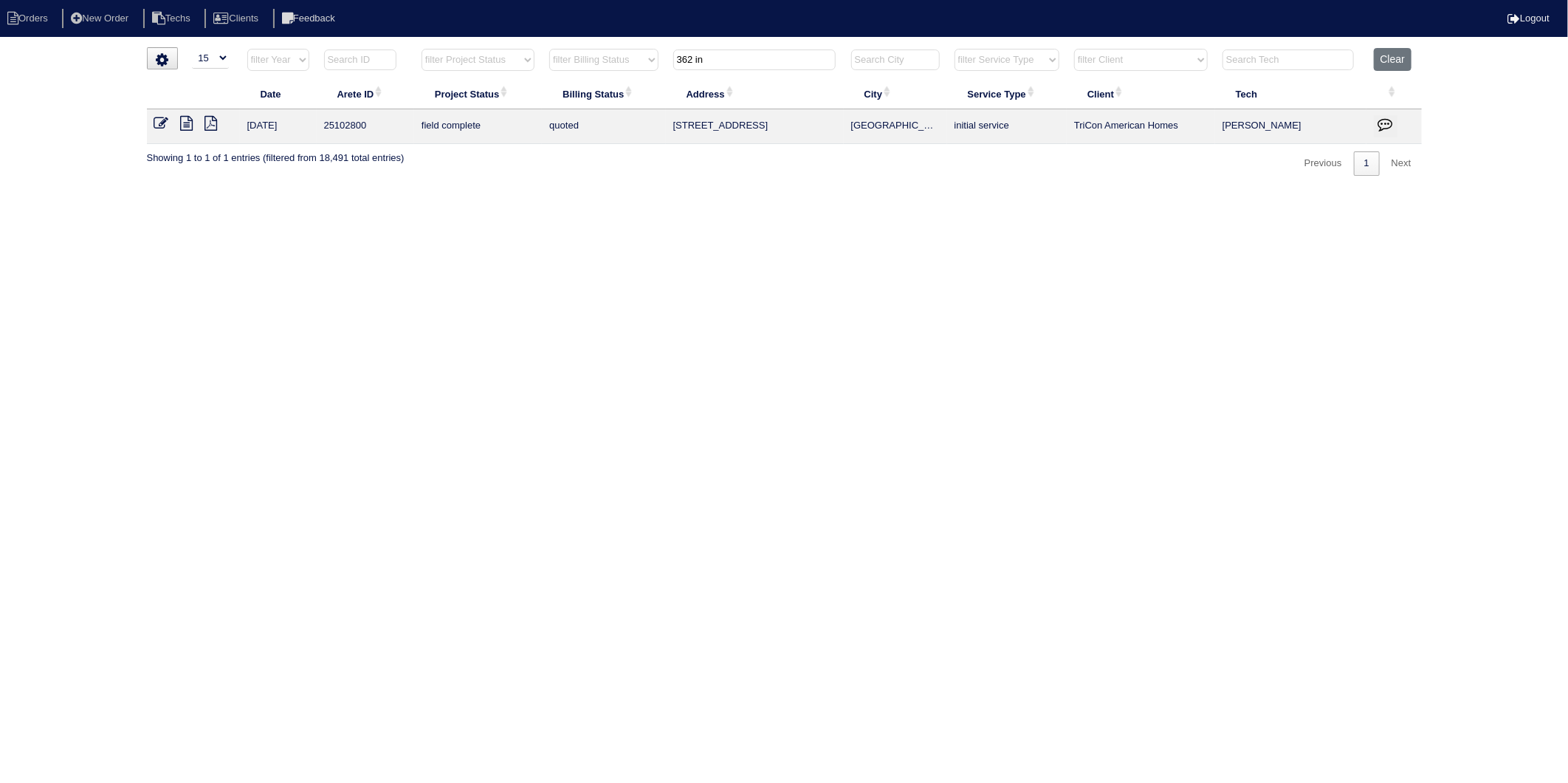
drag, startPoint x: 722, startPoint y: 61, endPoint x: 557, endPoint y: 103, distance: 170.3
click at [559, 103] on table "Date Arete ID Project Status Billing Status Address City Service Type Client Te…" at bounding box center [784, 96] width 1275 height 96
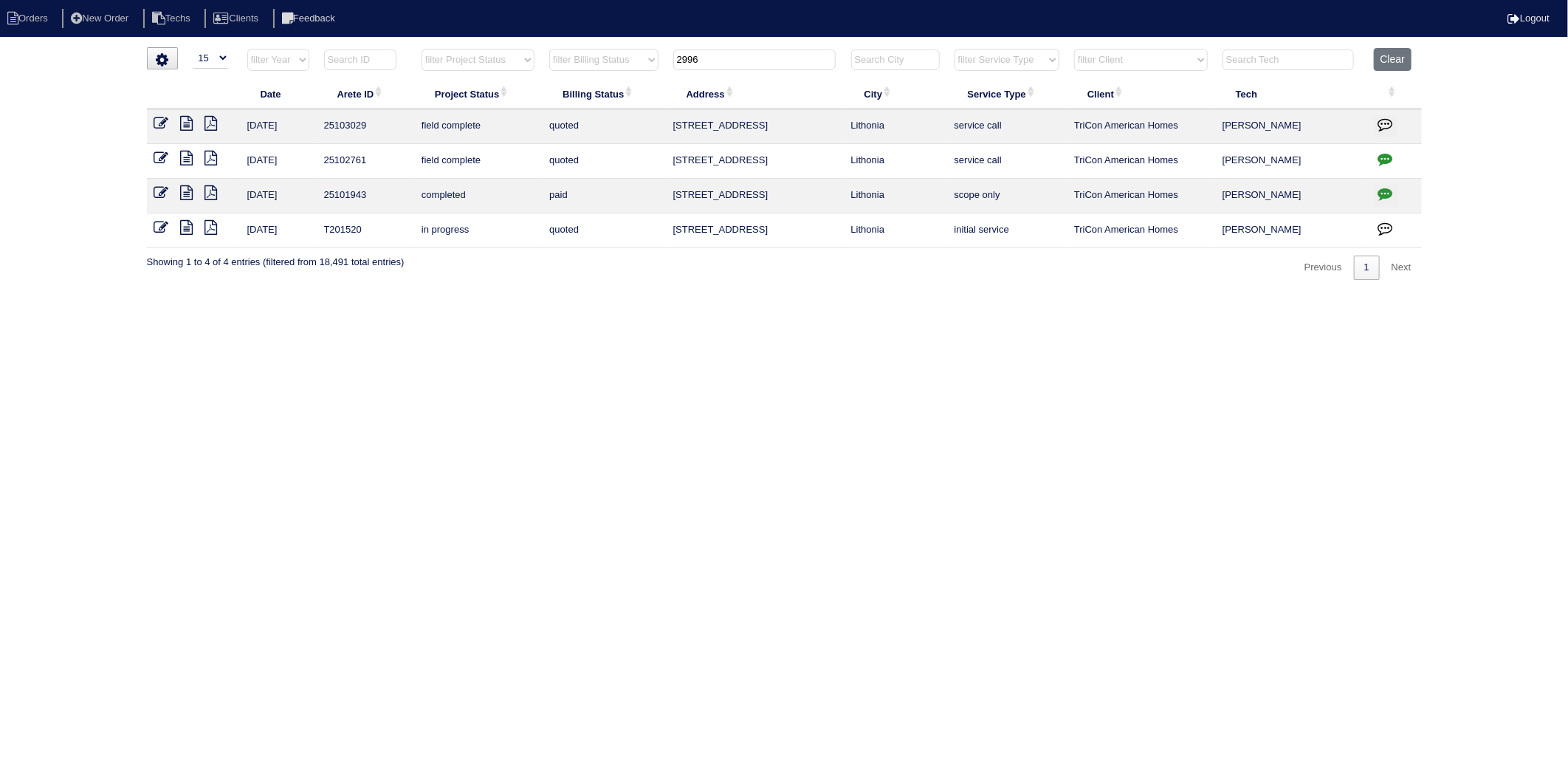
drag, startPoint x: 729, startPoint y: 59, endPoint x: 584, endPoint y: 123, distance: 158.5
click at [589, 97] on table "Date Arete ID Project Status Billing Status Address City Service Type Client Te…" at bounding box center [784, 148] width 1275 height 200
drag, startPoint x: 728, startPoint y: 61, endPoint x: 633, endPoint y: 80, distance: 96.9
click at [633, 78] on table "Date Arete ID Project Status Billing Status Address City Service Type Client Te…" at bounding box center [784, 148] width 1275 height 200
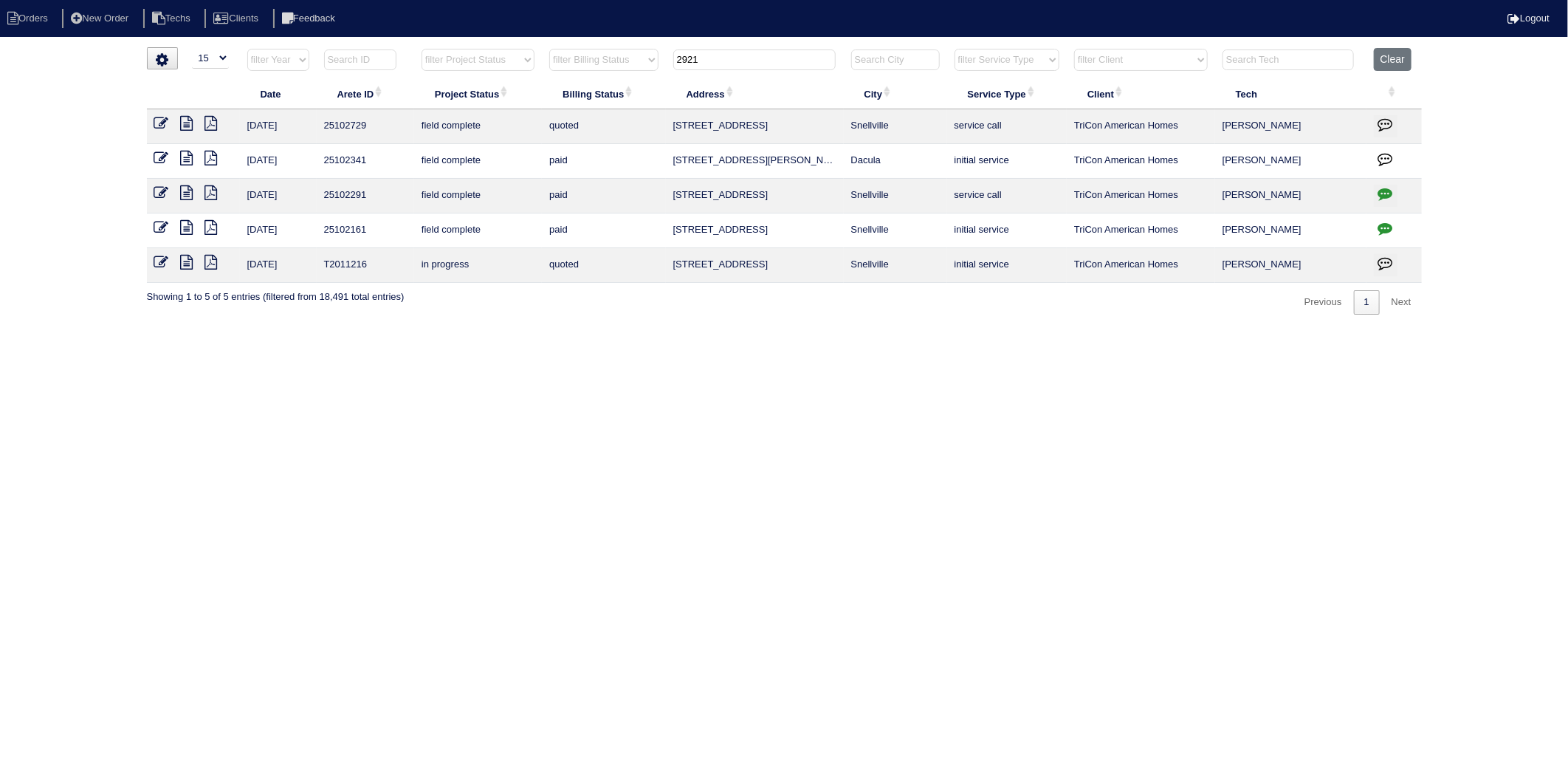
type input "2921"
